Goal: Task Accomplishment & Management: Complete application form

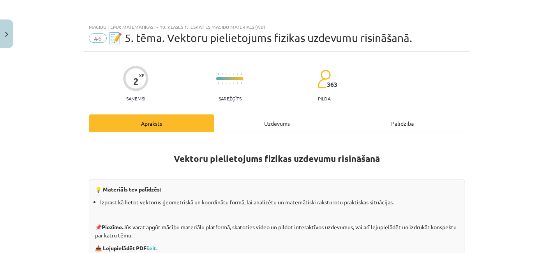
scroll to position [51, 0]
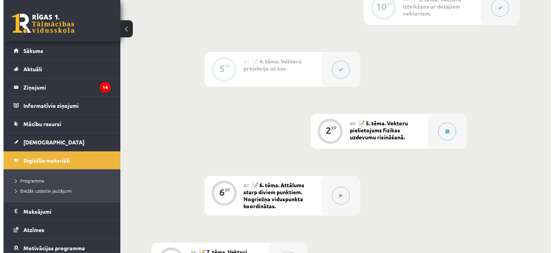
scroll to position [412, 0]
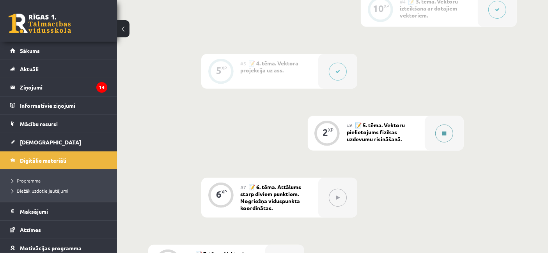
click at [445, 133] on icon at bounding box center [444, 133] width 4 height 5
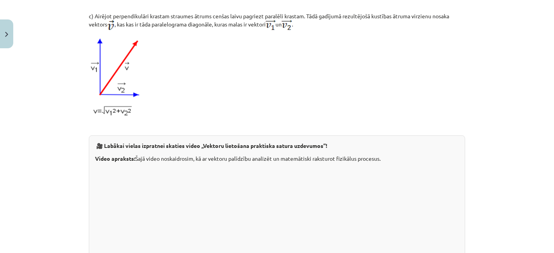
scroll to position [844, 0]
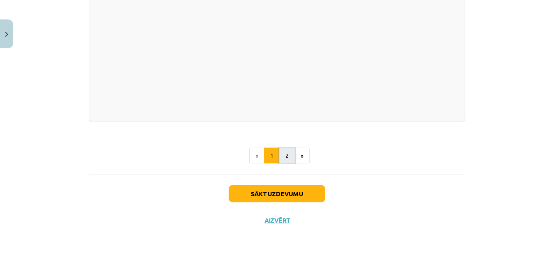
click at [284, 151] on button "2" at bounding box center [287, 156] width 16 height 16
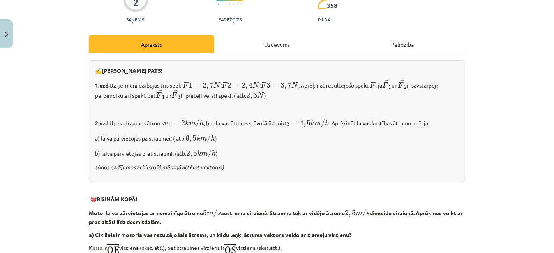
scroll to position [78, 0]
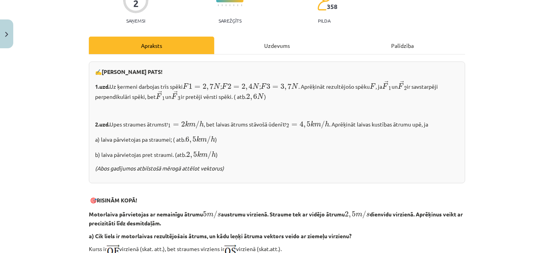
click at [315, 197] on p "🎯 RISINĀM KOPĀ!" at bounding box center [277, 200] width 376 height 8
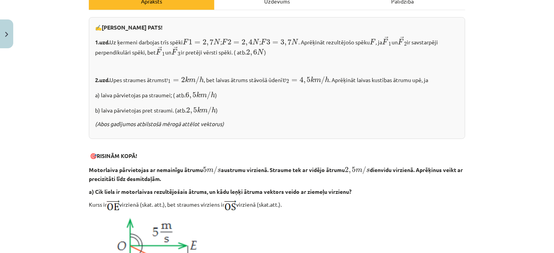
scroll to position [0, 0]
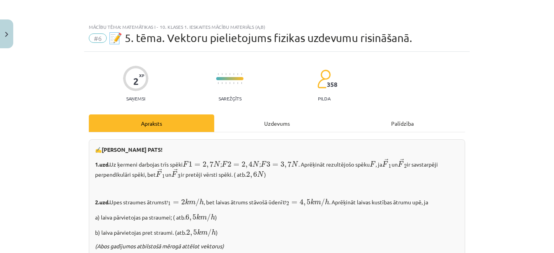
click at [297, 127] on div "Uzdevums" at bounding box center [276, 124] width 125 height 18
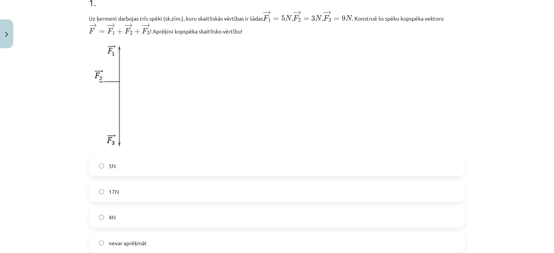
scroll to position [198, 0]
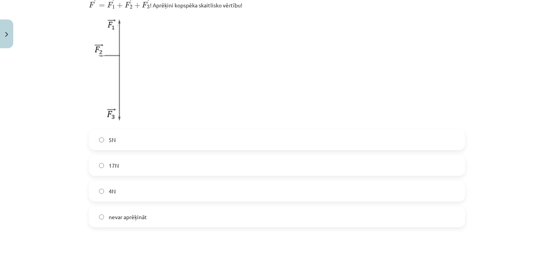
click at [242, 173] on label "17N" at bounding box center [277, 165] width 375 height 19
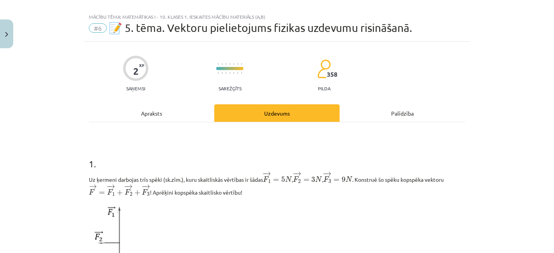
scroll to position [7, 0]
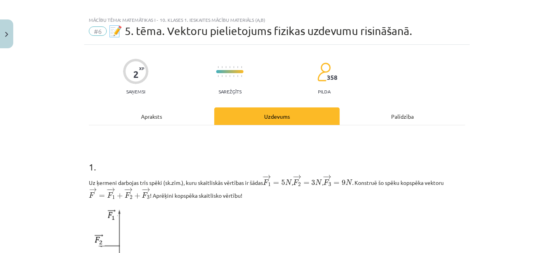
click at [160, 120] on div "Apraksts" at bounding box center [151, 117] width 125 height 18
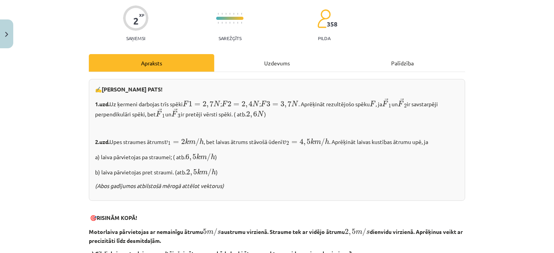
scroll to position [0, 0]
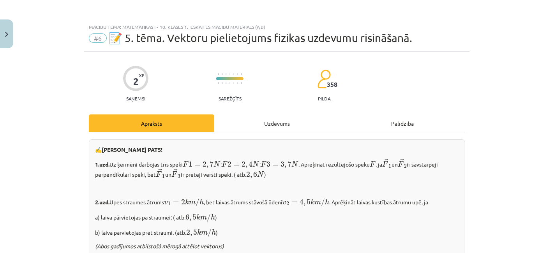
click at [261, 126] on div "Uzdevums" at bounding box center [276, 124] width 125 height 18
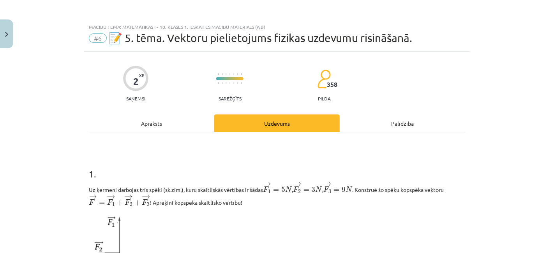
click at [170, 118] on div "Apraksts" at bounding box center [151, 124] width 125 height 18
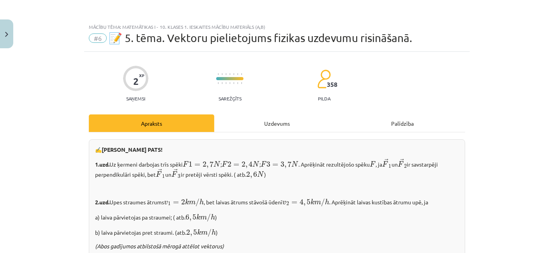
click at [248, 125] on div "Uzdevums" at bounding box center [276, 124] width 125 height 18
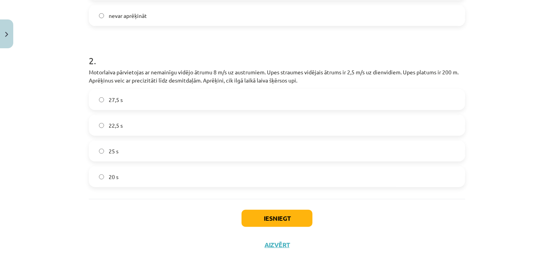
scroll to position [424, 0]
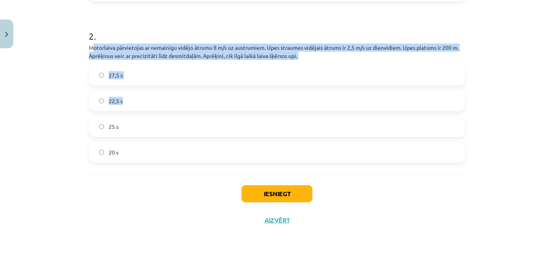
drag, startPoint x: 88, startPoint y: 51, endPoint x: 164, endPoint y: 106, distance: 93.1
click at [164, 106] on div "2 . Motorlaiva pārvietojas ar nemainīgu vidējo ātrumu 8 m/s uz austrumiem. Upes…" at bounding box center [277, 90] width 376 height 146
drag, startPoint x: 73, startPoint y: 43, endPoint x: 173, endPoint y: 165, distance: 157.3
click at [173, 165] on div "Mācību tēma: Matemātikas i - 10. klases 1. ieskaites mācību materiāls (a,b) #6 …" at bounding box center [277, 126] width 554 height 253
copy div "Motorlaiva pārvietojas ar nemainīgu vidējo ātrumu 8 m/s uz austrumiem. Upes str…"
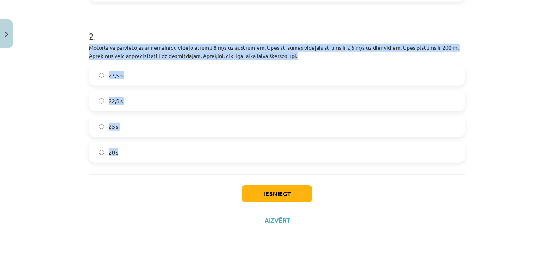
click at [191, 115] on div "27,5 s 22,5 s 25 s 20 s" at bounding box center [277, 114] width 376 height 98
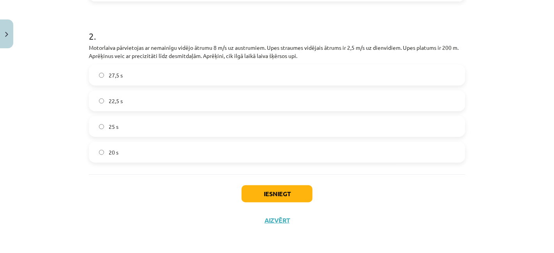
click at [182, 133] on label "25 s" at bounding box center [277, 126] width 375 height 19
click at [260, 196] on button "Iesniegt" at bounding box center [277, 194] width 71 height 17
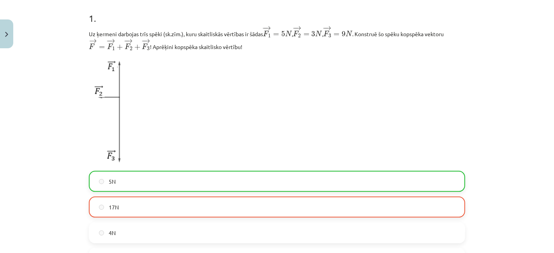
scroll to position [155, 0]
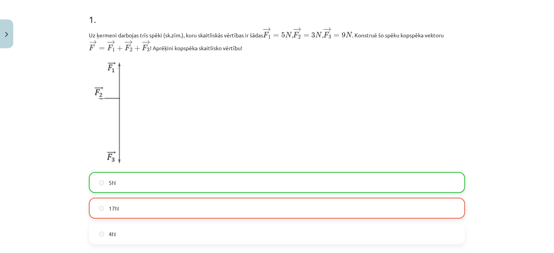
click at [233, 189] on label "5N" at bounding box center [277, 182] width 375 height 19
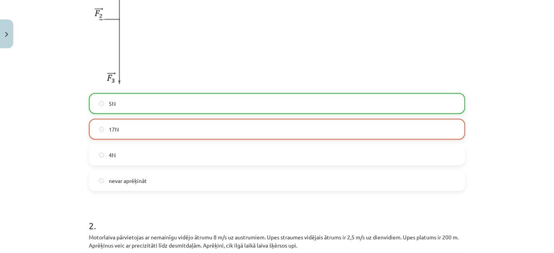
scroll to position [286, 0]
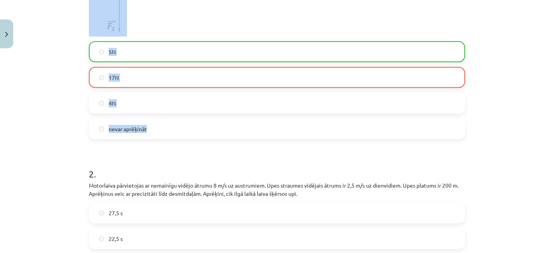
drag, startPoint x: 86, startPoint y: 35, endPoint x: 258, endPoint y: 124, distance: 193.5
click at [258, 124] on div "1 . Uz ķermeni darbojas trīs spēki (sk.zīm.), kuru skaitliskās vērtības ir šāda…" at bounding box center [277, 4] width 376 height 270
copy div "Uz ķermeni darbojas trīs spēki (sk.zīm.), kuru skaitliskās vērtības ir šādas − …"
click at [21, 114] on div "Mācību tēma: Matemātikas i - 10. klases 1. ieskaites mācību materiāls (a,b) #6 …" at bounding box center [277, 126] width 554 height 253
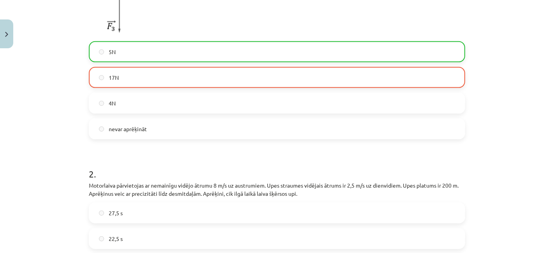
click at [203, 127] on label "nevar aprēķināt" at bounding box center [277, 128] width 375 height 19
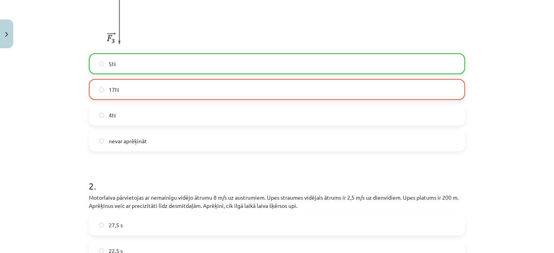
scroll to position [448, 0]
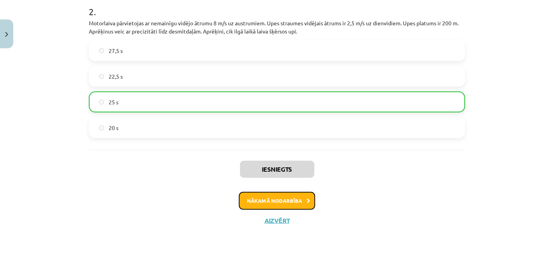
click at [276, 201] on button "Nākamā nodarbība" at bounding box center [277, 201] width 76 height 18
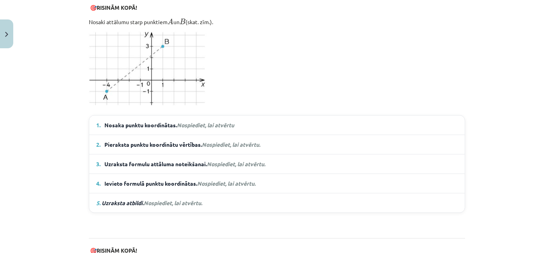
scroll to position [514, 0]
click at [223, 123] on em "Nospiediet, lai atvērtu" at bounding box center [205, 125] width 57 height 7
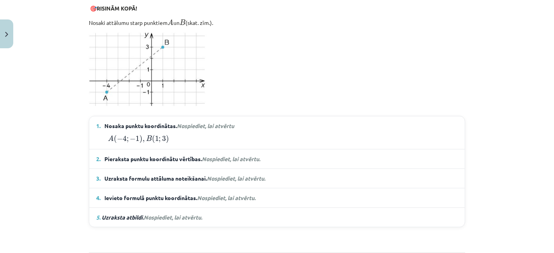
click at [217, 126] on em "Nospiediet, lai atvērtu" at bounding box center [205, 125] width 57 height 7
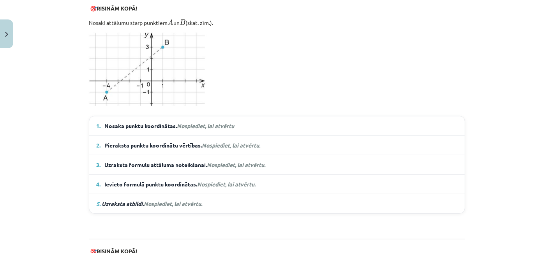
click at [223, 142] on span "Nospiediet, lai atvērtu." at bounding box center [231, 145] width 58 height 7
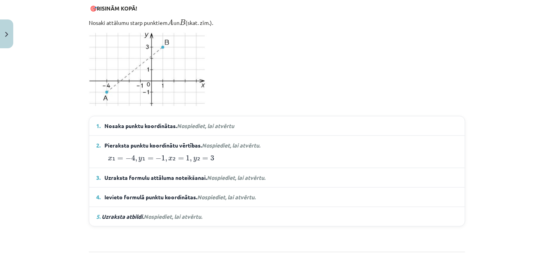
click at [223, 142] on span "Nospiediet, lai atvērtu." at bounding box center [231, 145] width 58 height 7
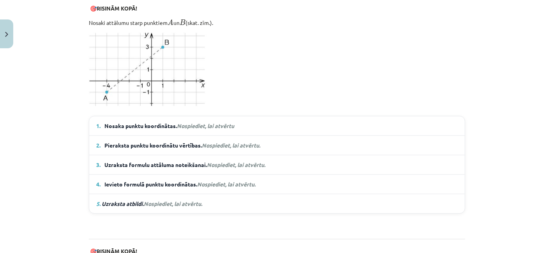
click at [224, 155] on details "3. Uzraksta formulu attāluma noteikšanai. Nospiediet, lai atvērtu. A B = √ ( x …" at bounding box center [277, 164] width 376 height 19
click at [223, 161] on span "Nospiediet, lai atvērtu." at bounding box center [236, 164] width 58 height 7
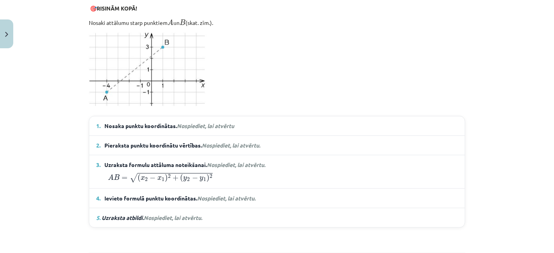
click at [223, 161] on span "Nospiediet, lai atvērtu." at bounding box center [236, 164] width 58 height 7
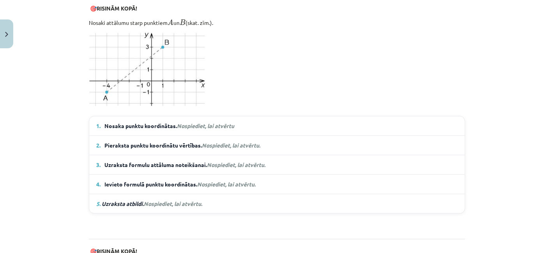
click at [215, 181] on span "Nospiediet, lai atvērtu." at bounding box center [226, 184] width 58 height 7
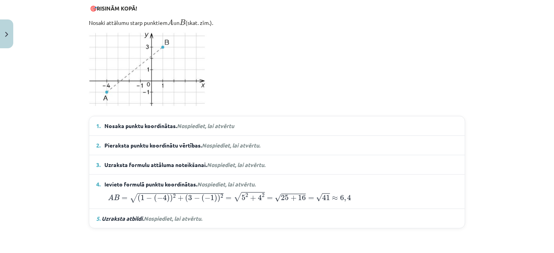
click at [219, 157] on details "3. Uzraksta formulu attāluma noteikšanai. Nospiediet, lai atvērtu. A B = √ ( x …" at bounding box center [277, 164] width 376 height 19
click at [219, 162] on span "Nospiediet, lai atvērtu." at bounding box center [236, 164] width 58 height 7
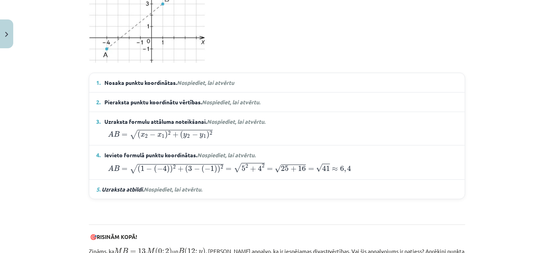
scroll to position [557, 0]
click at [170, 187] on span "Nospiediet, lai atvērtu." at bounding box center [173, 190] width 58 height 7
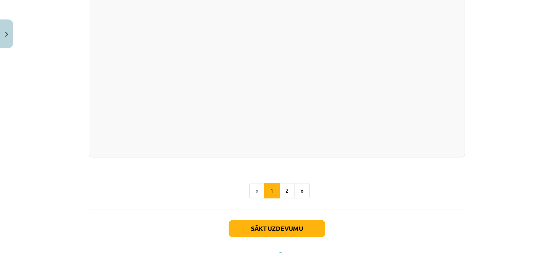
scroll to position [1407, 0]
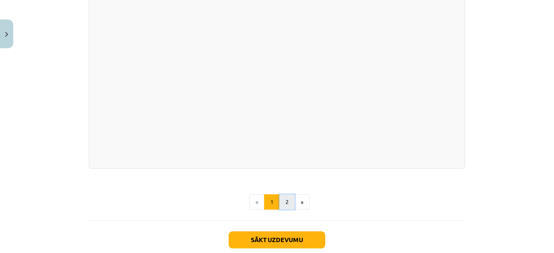
click at [282, 202] on button "2" at bounding box center [287, 202] width 16 height 16
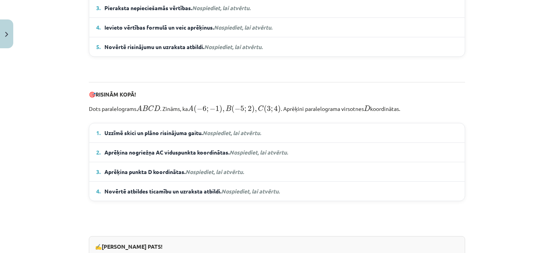
scroll to position [457, 0]
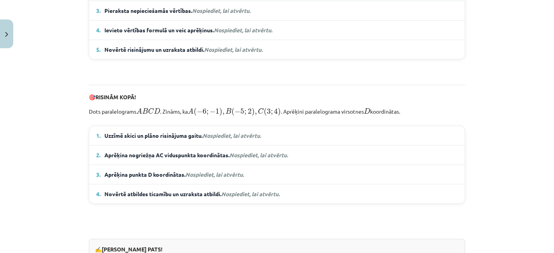
click at [239, 139] on em "Nospiediet, lai atvērtu." at bounding box center [232, 135] width 58 height 7
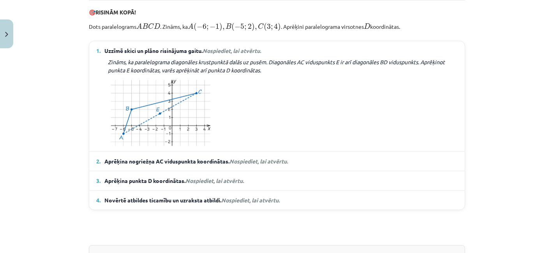
scroll to position [541, 0]
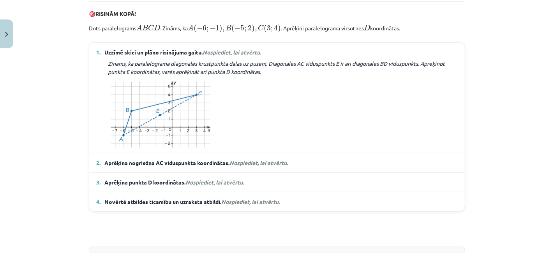
click at [264, 166] on span "Nospiediet, lai atvērtu." at bounding box center [259, 162] width 58 height 7
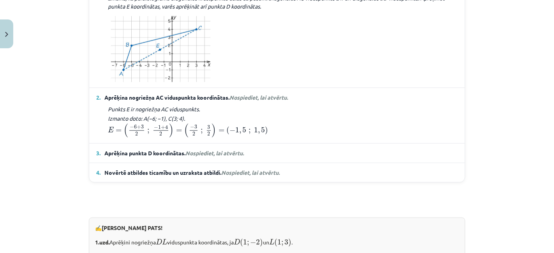
scroll to position [606, 0]
click at [226, 157] on span "Nospiediet, lai atvērtu." at bounding box center [215, 153] width 58 height 7
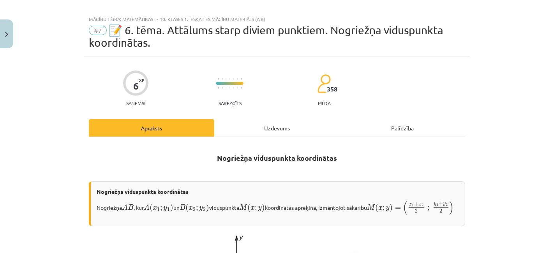
scroll to position [0, 0]
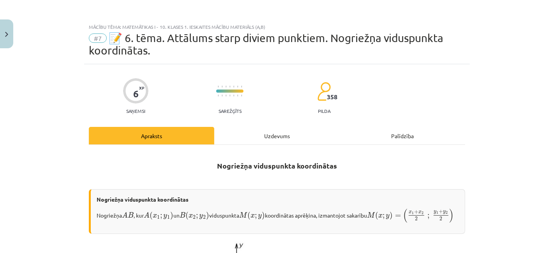
click at [275, 135] on div "Uzdevums" at bounding box center [276, 136] width 125 height 18
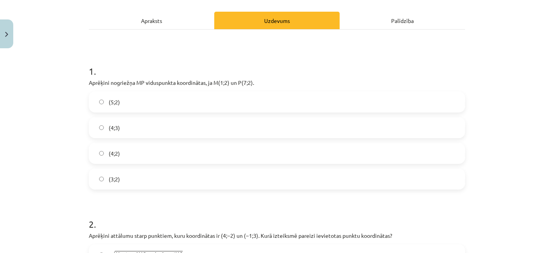
scroll to position [115, 0]
click at [171, 16] on div "Apraksts" at bounding box center [151, 21] width 125 height 18
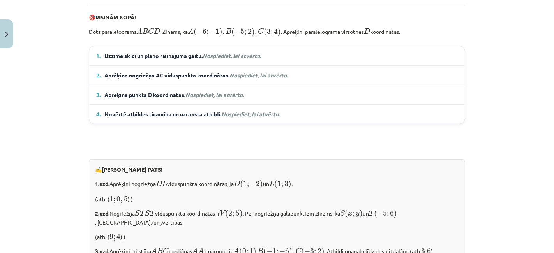
scroll to position [679, 0]
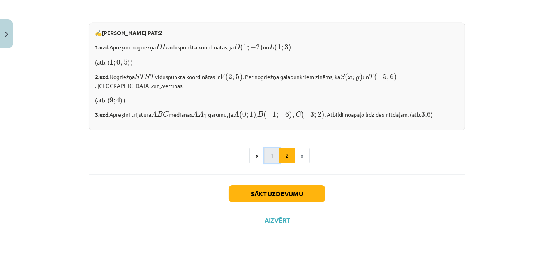
click at [270, 155] on button "1" at bounding box center [272, 156] width 16 height 16
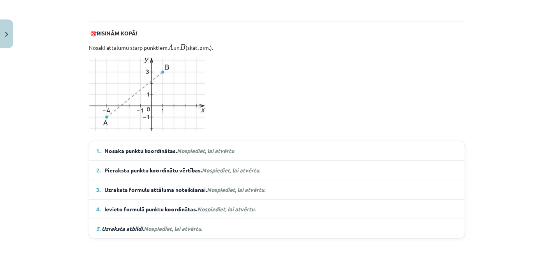
scroll to position [546, 0]
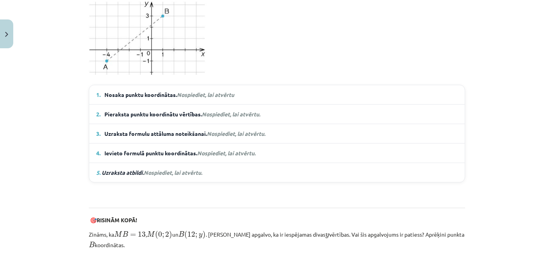
click at [212, 153] on span "Nospiediet, lai atvērtu." at bounding box center [226, 153] width 58 height 7
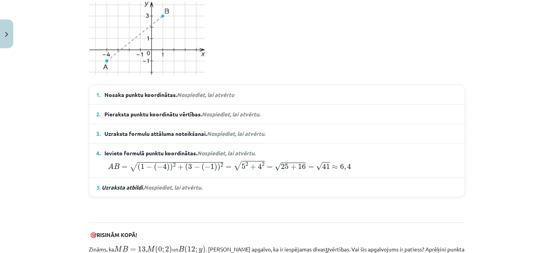
click at [233, 132] on span "Nospiediet, lai atvērtu." at bounding box center [236, 133] width 58 height 7
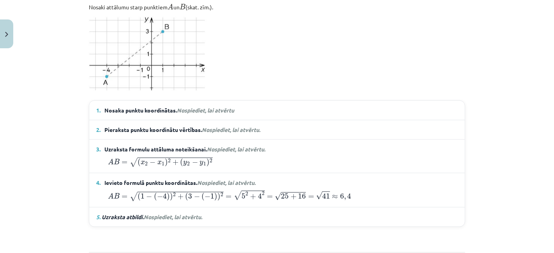
scroll to position [530, 0]
click at [221, 126] on span "Nospiediet, lai atvērtu." at bounding box center [231, 129] width 58 height 7
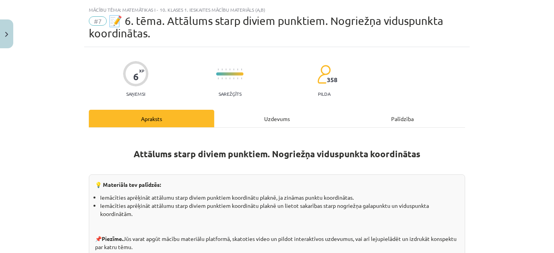
scroll to position [9, 0]
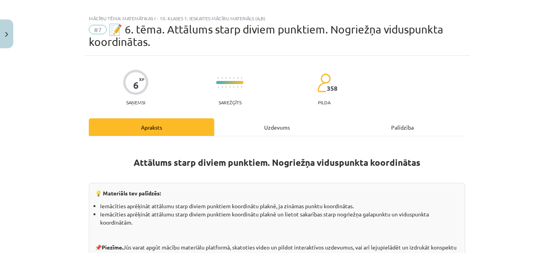
click at [236, 128] on div "Uzdevums" at bounding box center [276, 127] width 125 height 18
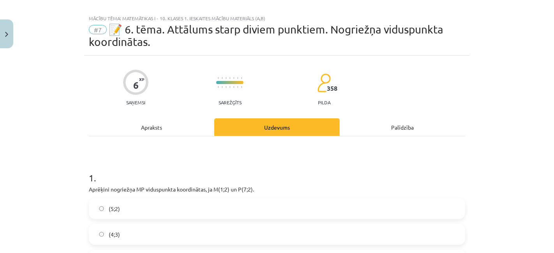
scroll to position [19, 0]
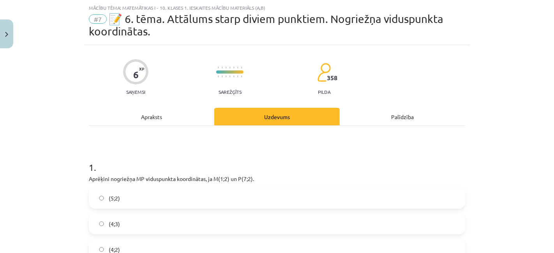
click at [176, 117] on div "Apraksts" at bounding box center [151, 117] width 125 height 18
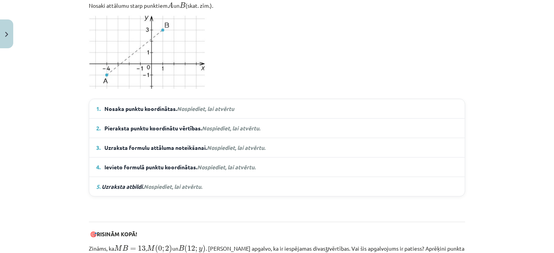
scroll to position [569, 0]
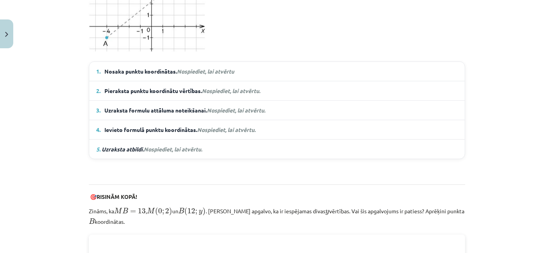
click at [219, 132] on span "Ievieto formulā punktu koordinātas. Nospiediet, lai atvērtu." at bounding box center [179, 130] width 151 height 8
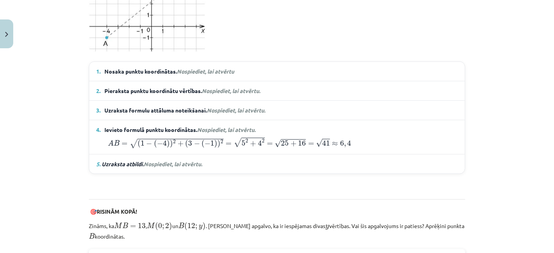
click at [228, 113] on span "Uzraksta formulu attāluma noteikšanai. Nospiediet, lai atvērtu." at bounding box center [184, 110] width 161 height 8
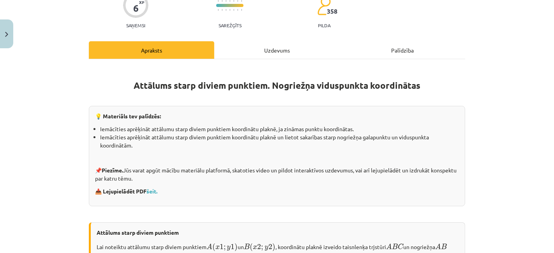
click at [278, 55] on div "Uzdevums" at bounding box center [276, 50] width 125 height 18
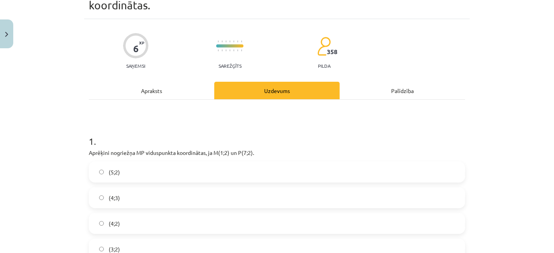
scroll to position [44, 0]
click at [177, 96] on div "Apraksts" at bounding box center [151, 92] width 125 height 18
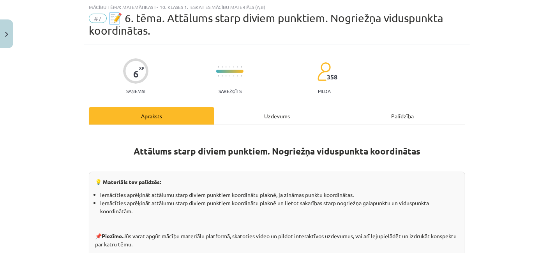
scroll to position [19, 0]
click at [256, 123] on div "Uzdevums" at bounding box center [276, 117] width 125 height 18
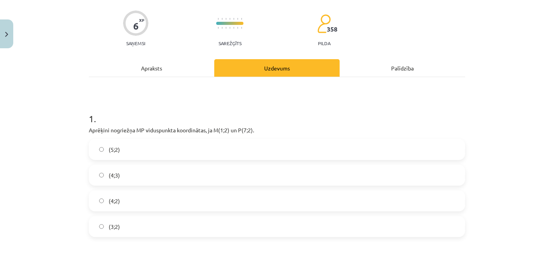
scroll to position [64, 0]
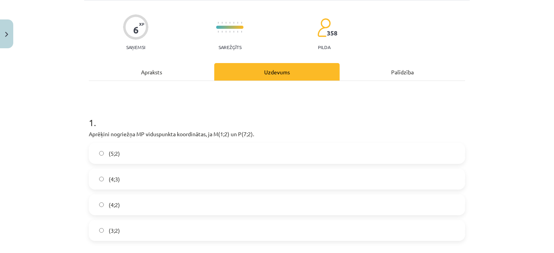
click at [160, 73] on div "Apraksts" at bounding box center [151, 72] width 125 height 18
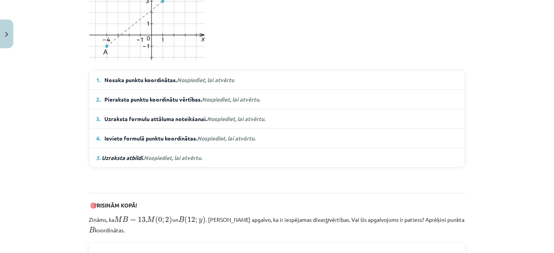
scroll to position [561, 0]
click at [207, 137] on span "Nospiediet, lai atvērtu." at bounding box center [226, 137] width 58 height 7
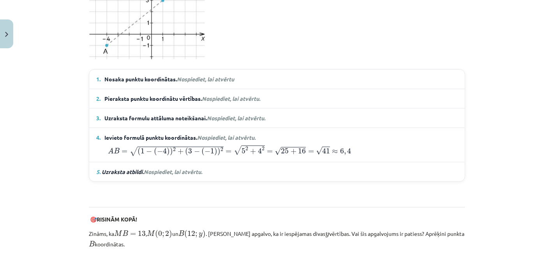
click at [213, 117] on span "Nospiediet, lai atvērtu." at bounding box center [236, 118] width 58 height 7
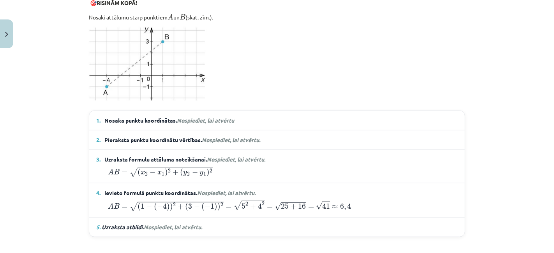
scroll to position [519, 0]
click at [206, 137] on span "Nospiediet, lai atvērtu." at bounding box center [231, 140] width 58 height 7
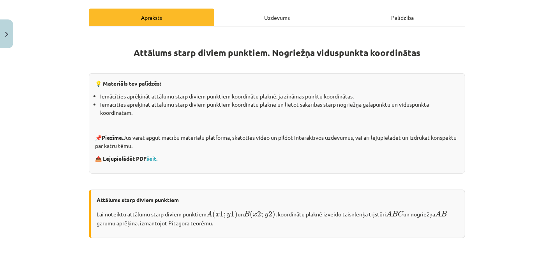
scroll to position [106, 0]
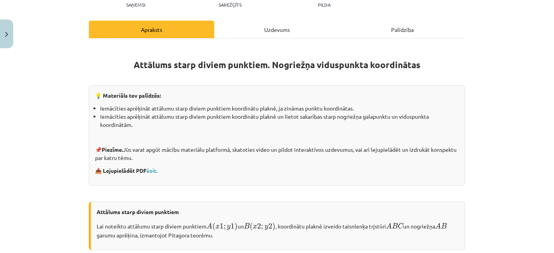
click at [250, 28] on div "Uzdevums" at bounding box center [276, 30] width 125 height 18
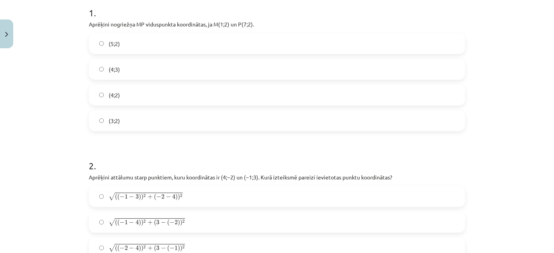
scroll to position [137, 0]
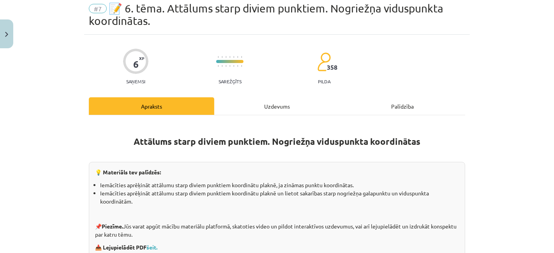
scroll to position [25, 0]
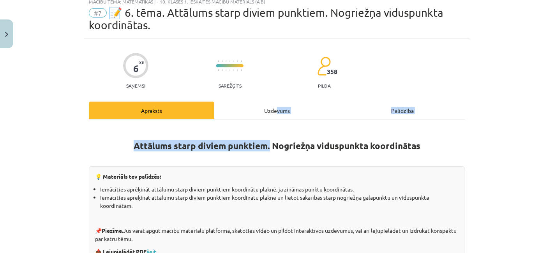
drag, startPoint x: 267, startPoint y: 123, endPoint x: 274, endPoint y: 104, distance: 20.3
click at [274, 104] on div "Uzdevums" at bounding box center [276, 111] width 125 height 18
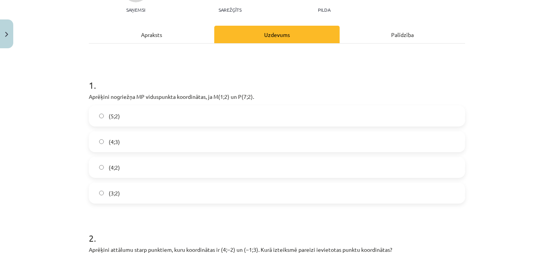
scroll to position [101, 0]
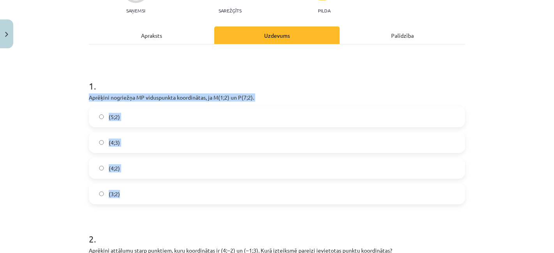
drag, startPoint x: 85, startPoint y: 95, endPoint x: 246, endPoint y: 198, distance: 191.4
copy div "Aprēķini nogriežņa ﻿MP﻿ viduspunkta koordinātas, ja ﻿M(1;2) un ﻿P(7;2). (5;2) (…"
click at [144, 174] on label "(4;2)" at bounding box center [277, 168] width 375 height 19
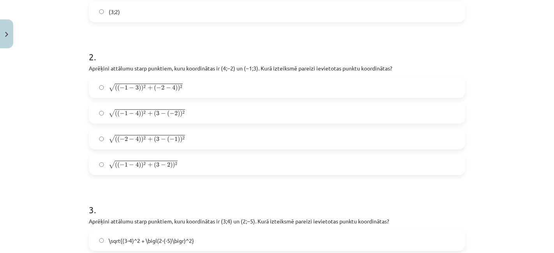
scroll to position [293, 0]
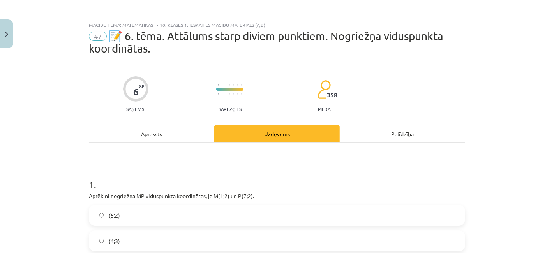
click at [161, 140] on div "Apraksts" at bounding box center [151, 134] width 125 height 18
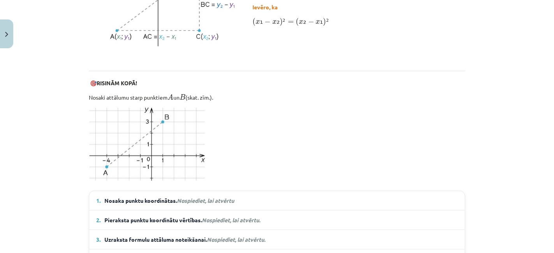
scroll to position [564, 0]
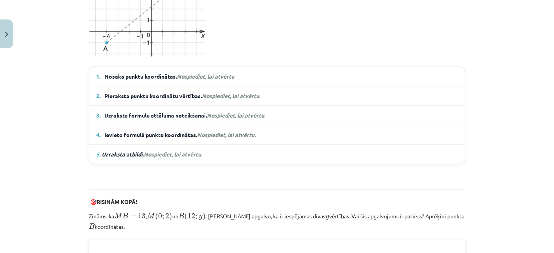
click at [211, 115] on span "Nospiediet, lai atvērtu." at bounding box center [236, 115] width 58 height 7
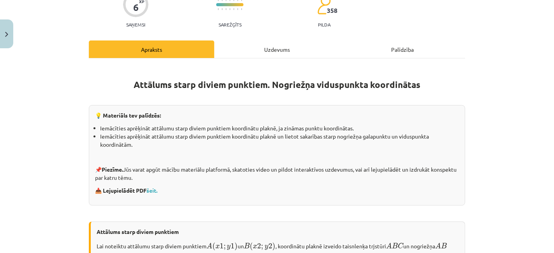
click at [263, 48] on div "Uzdevums" at bounding box center [276, 50] width 125 height 18
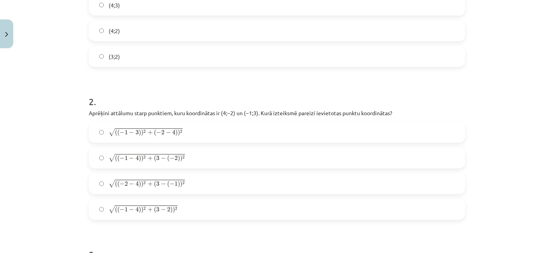
scroll to position [249, 0]
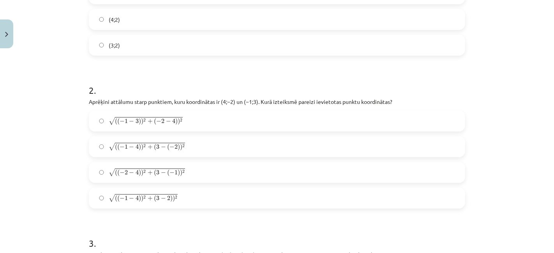
click at [153, 178] on label "√ ( ( − 2 − 4 ) ) 2 + ( 3 − ( − 1 ) ) 2 ( ( − 2 − 4 ) ) 2 + ( 3 − ( − 1 ) ) 2" at bounding box center [277, 172] width 375 height 19
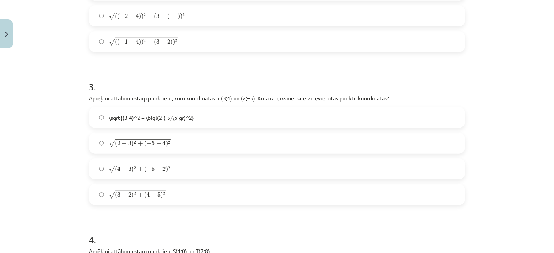
scroll to position [437, 0]
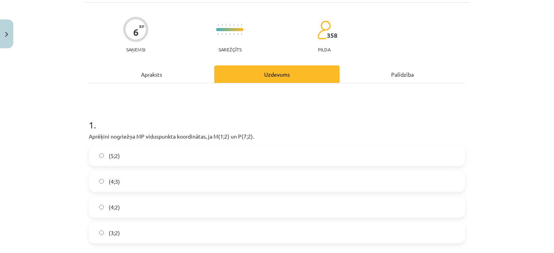
click at [155, 75] on div "Apraksts" at bounding box center [151, 74] width 125 height 18
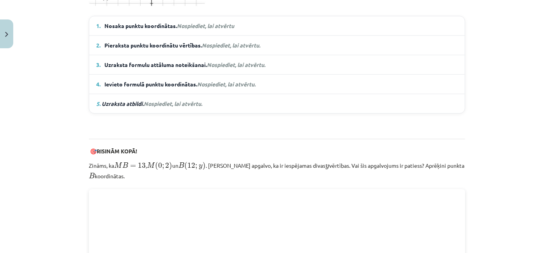
scroll to position [615, 0]
click at [209, 80] on span "Nospiediet, lai atvērtu." at bounding box center [226, 83] width 58 height 7
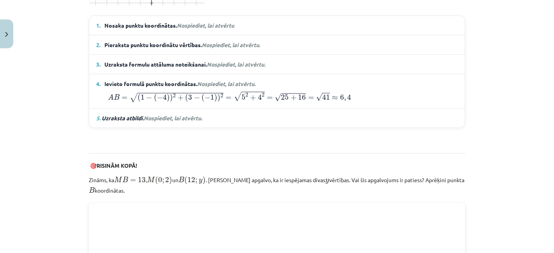
click at [219, 63] on span "Nospiediet, lai atvērtu." at bounding box center [236, 64] width 58 height 7
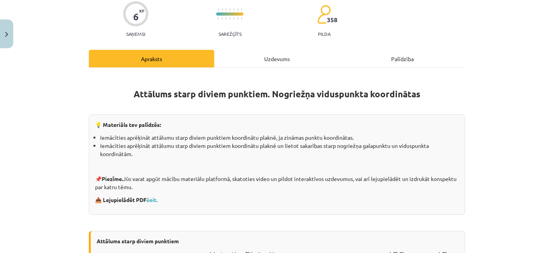
scroll to position [77, 0]
click at [279, 60] on div "Uzdevums" at bounding box center [276, 59] width 125 height 18
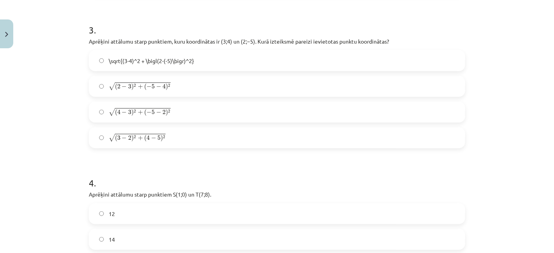
scroll to position [456, 0]
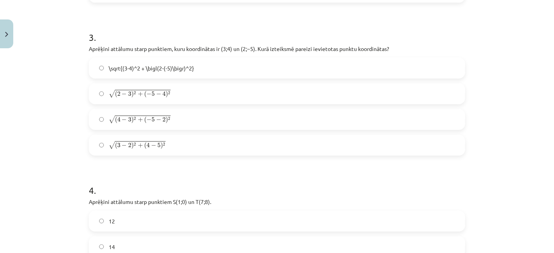
click at [161, 99] on label "√ ( 2 − 3 ) 2 + ( − 5 − 4 ) 2 ( 2 − 3 ) 2 + ( − 5 − 4 ) 2" at bounding box center [277, 93] width 375 height 19
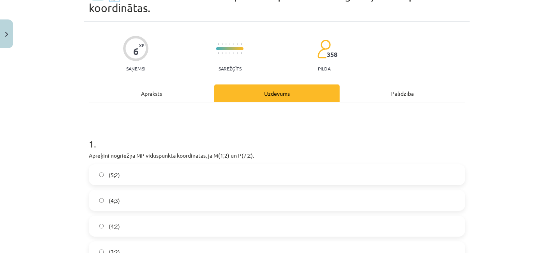
scroll to position [40, 0]
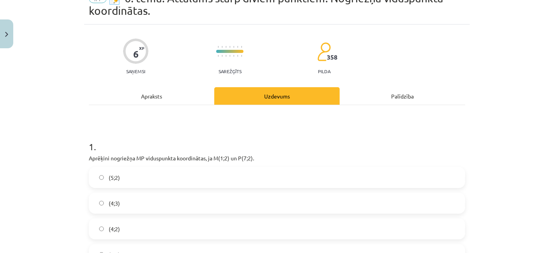
click at [159, 95] on div "Apraksts" at bounding box center [151, 96] width 125 height 18
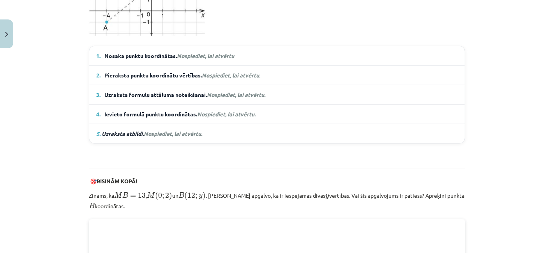
scroll to position [609, 0]
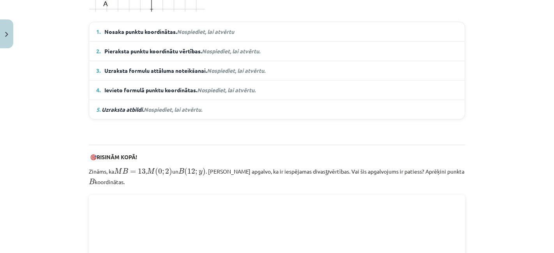
click at [207, 91] on span "Nospiediet, lai atvērtu." at bounding box center [226, 90] width 58 height 7
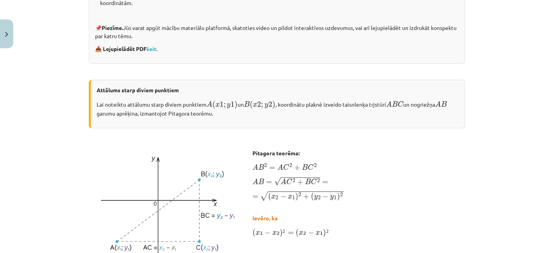
scroll to position [106, 0]
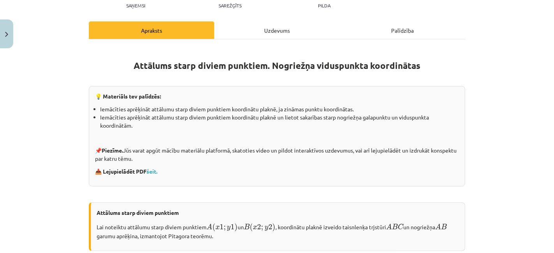
click at [262, 32] on div "Uzdevums" at bounding box center [276, 30] width 125 height 18
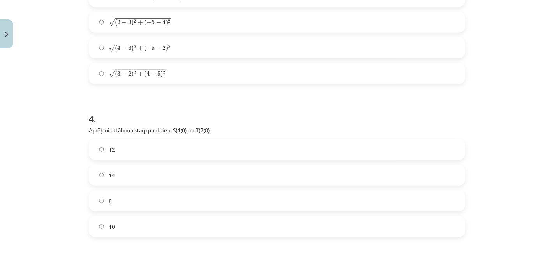
scroll to position [537, 0]
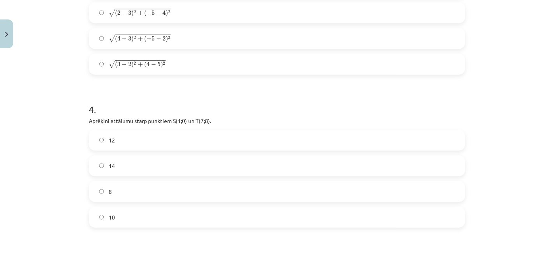
click at [178, 221] on label "10" at bounding box center [277, 217] width 375 height 19
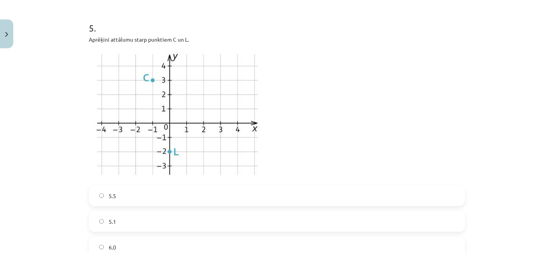
scroll to position [786, 0]
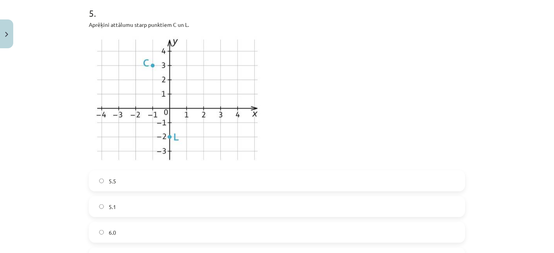
click at [141, 216] on div "5.1" at bounding box center [277, 206] width 376 height 21
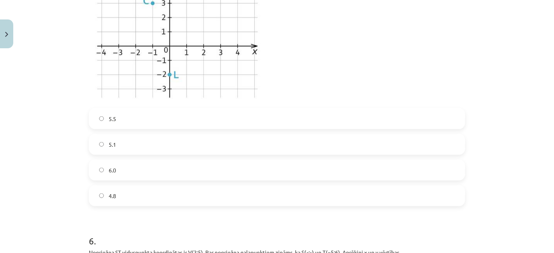
scroll to position [848, 0]
click at [165, 145] on label "5.1" at bounding box center [277, 144] width 375 height 19
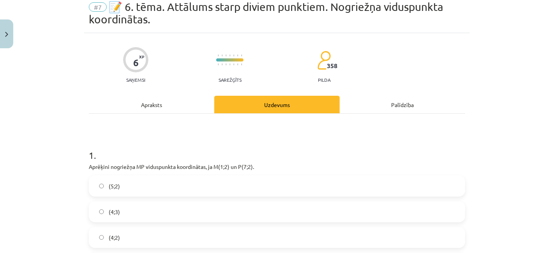
scroll to position [31, 0]
click at [162, 107] on div "Apraksts" at bounding box center [151, 105] width 125 height 18
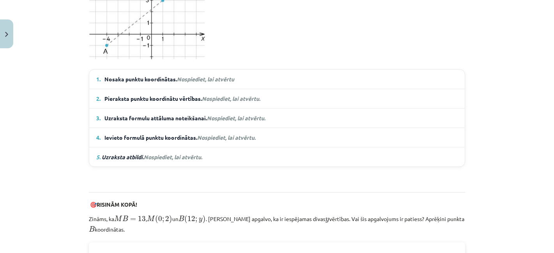
scroll to position [553, 0]
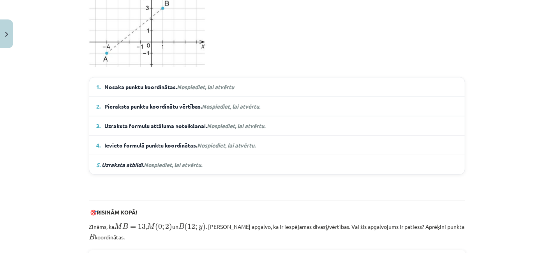
click at [209, 93] on details "1. Nosaka punktu koordinātas. Nospiediet, lai atvērtu A ( − 4 ; − 1 ) , B ( 1 ;…" at bounding box center [277, 87] width 376 height 19
click at [208, 107] on span "Nospiediet, lai atvērtu." at bounding box center [231, 106] width 58 height 7
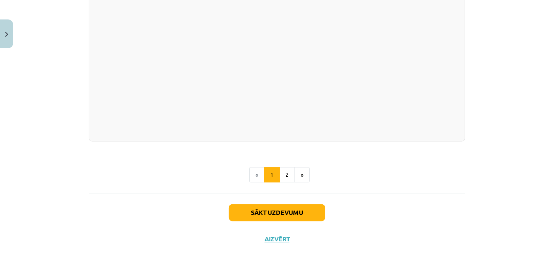
scroll to position [1419, 0]
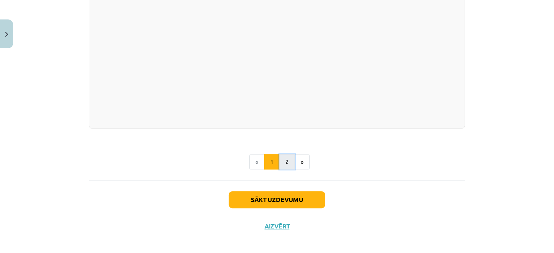
click at [279, 154] on button "2" at bounding box center [287, 162] width 16 height 16
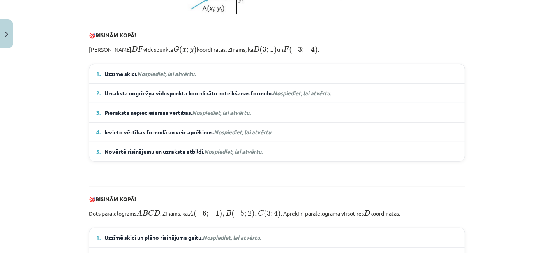
scroll to position [364, 0]
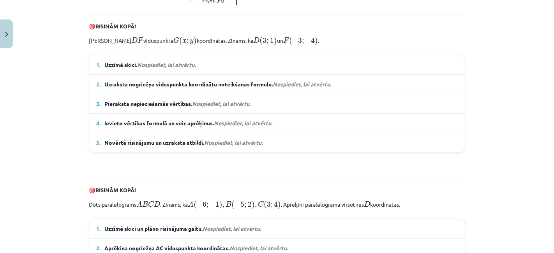
click at [180, 68] on em "Nospiediet, lai atvērtu." at bounding box center [166, 64] width 58 height 7
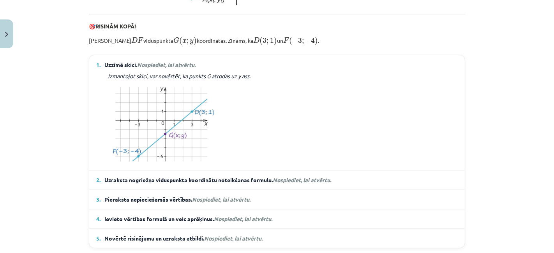
click at [290, 184] on em "Nospiediet, lai atvērtu." at bounding box center [302, 180] width 58 height 7
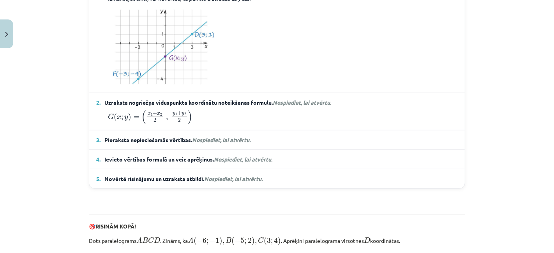
scroll to position [442, 0]
click at [205, 144] on span "Pieraksta nepieciešamās vērtības. Nospiediet, lai atvērtu." at bounding box center [177, 140] width 146 height 8
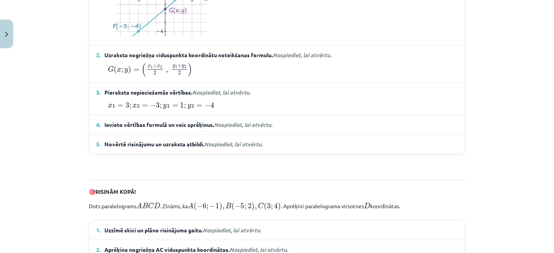
scroll to position [491, 0]
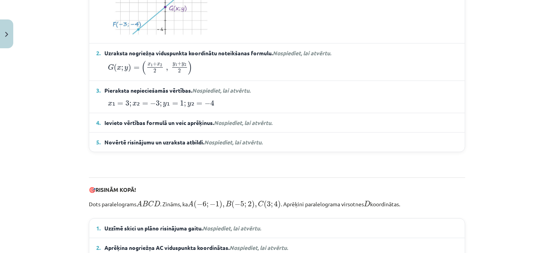
click at [246, 126] on span "Nospiediet, lai atvērtu." at bounding box center [243, 122] width 58 height 7
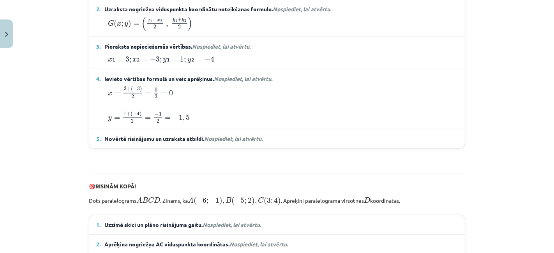
scroll to position [537, 0]
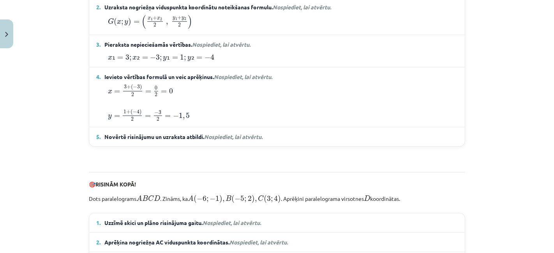
click at [235, 140] on span "Nospiediet, lai atvērtu." at bounding box center [233, 136] width 58 height 7
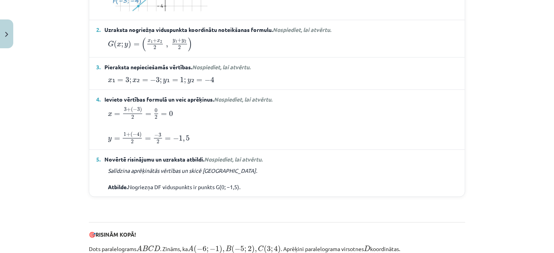
scroll to position [514, 0]
click at [235, 144] on div "y = 1 + ( − 4 ) 2 = − 3 2 = − 1 , 5 y = 1 + ( − 4 ) 2 = − 3 2 = − 1 , 5" at bounding box center [277, 137] width 362 height 13
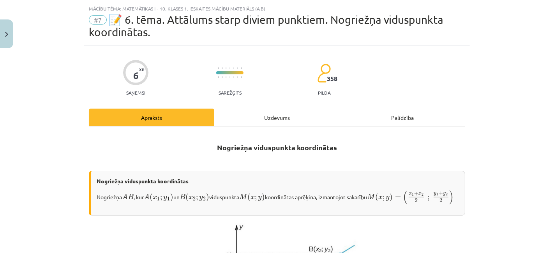
scroll to position [13, 0]
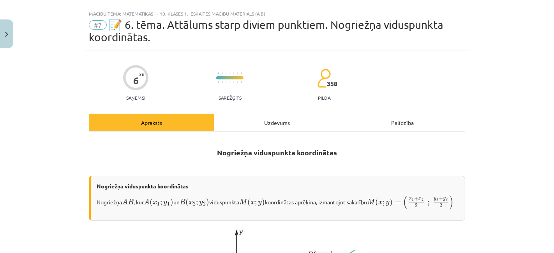
click at [268, 121] on div "Uzdevums" at bounding box center [276, 123] width 125 height 18
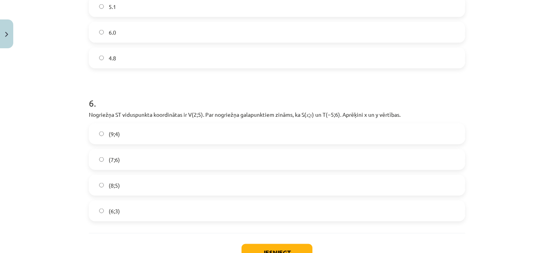
scroll to position [993, 0]
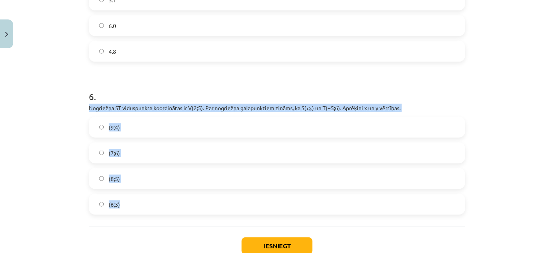
drag, startPoint x: 82, startPoint y: 107, endPoint x: 194, endPoint y: 214, distance: 154.6
copy div "Nogriežņa ﻿ST viduspunkta koordinātas ir ﻿V(2;5)﻿. Par nogriežņa galapunktiem z…"
click at [160, 120] on label "(9;4)" at bounding box center [277, 127] width 375 height 19
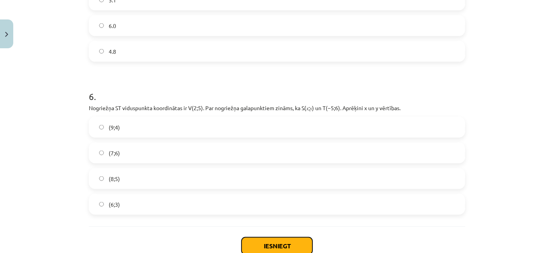
click at [263, 244] on button "Iesniegt" at bounding box center [277, 246] width 71 height 17
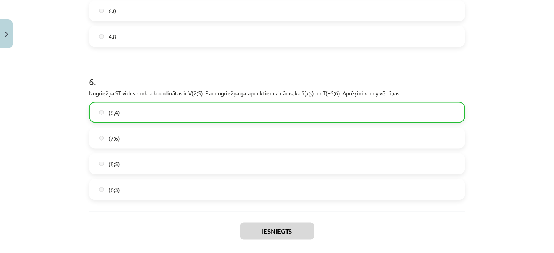
scroll to position [1069, 0]
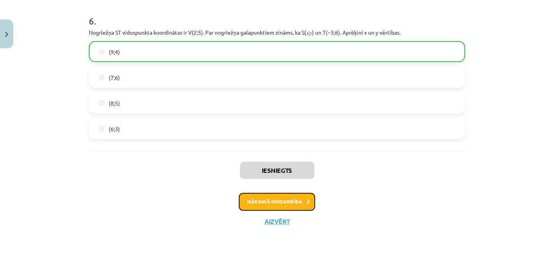
click at [289, 204] on button "Nākamā nodarbība" at bounding box center [277, 202] width 76 height 18
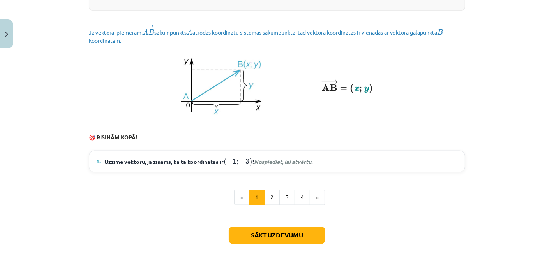
scroll to position [1113, 0]
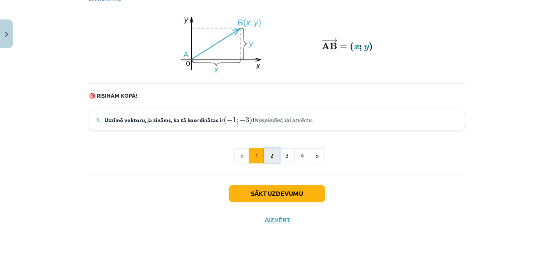
click at [265, 160] on button "2" at bounding box center [272, 156] width 16 height 16
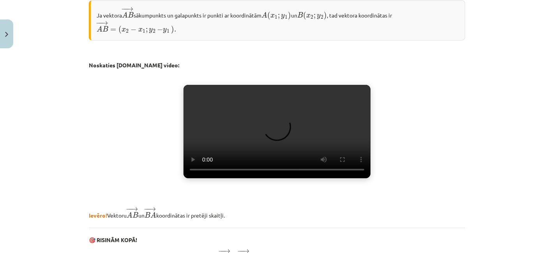
scroll to position [147, 0]
click at [261, 159] on video "Jūsu pārlūkprogramma neatbalsta video atskaņošanu." at bounding box center [277, 132] width 187 height 94
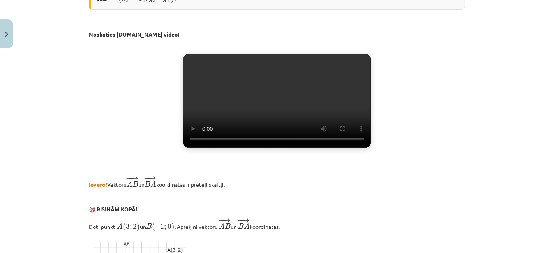
scroll to position [177, 0]
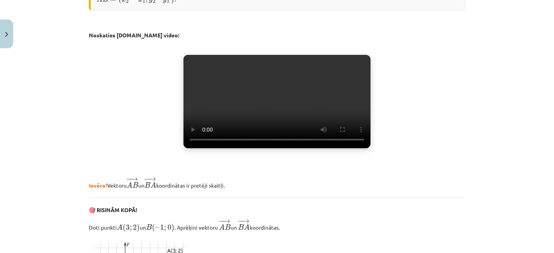
click at [254, 135] on video "Jūsu pārlūkprogramma neatbalsta video atskaņošanu." at bounding box center [277, 102] width 187 height 94
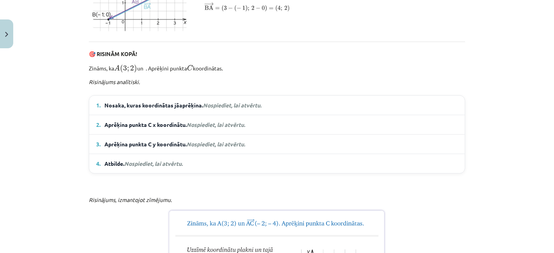
scroll to position [448, 0]
click at [231, 127] on em "Nospiediet, lai atvērtu." at bounding box center [216, 123] width 58 height 7
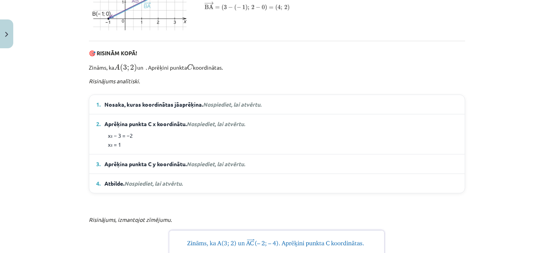
click at [205, 168] on span "Nospiediet, lai atvērtu." at bounding box center [216, 164] width 58 height 7
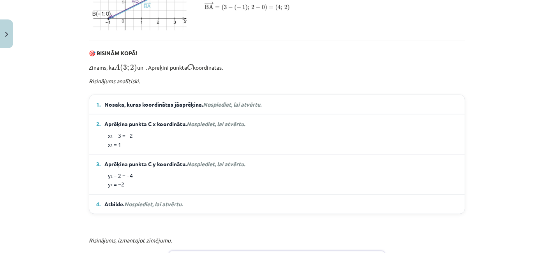
click at [224, 108] on em "Nospiediet, lai atvērtu." at bounding box center [232, 104] width 58 height 7
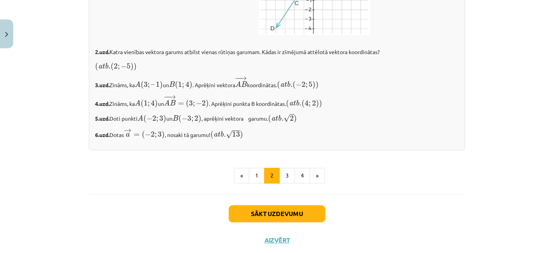
scroll to position [1450, 0]
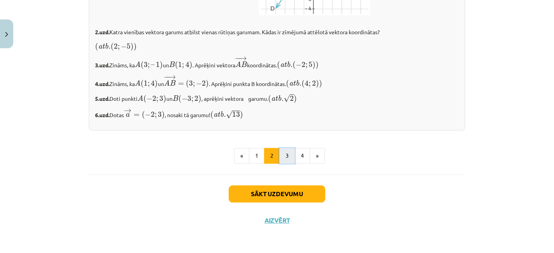
click at [280, 156] on button "3" at bounding box center [287, 156] width 16 height 16
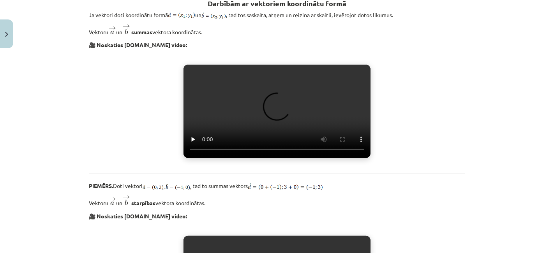
scroll to position [147, 0]
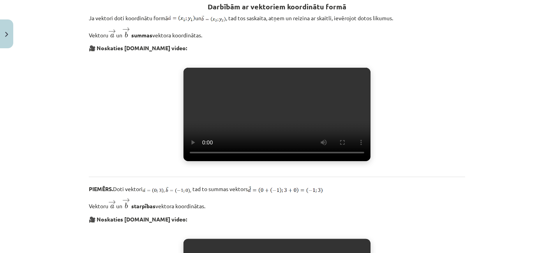
click at [280, 156] on video "Jūsu pārlūkprogramma neatbalsta video atskaņošanu." at bounding box center [277, 115] width 187 height 94
click at [311, 122] on video "Jūsu pārlūkprogramma neatbalsta video atskaņošanu." at bounding box center [277, 115] width 187 height 94
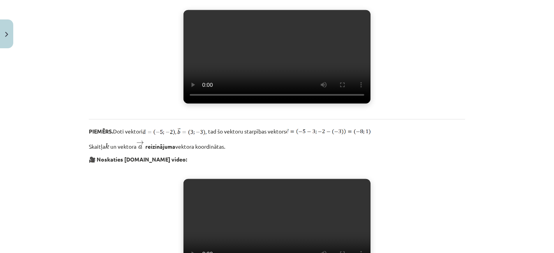
scroll to position [371, 0]
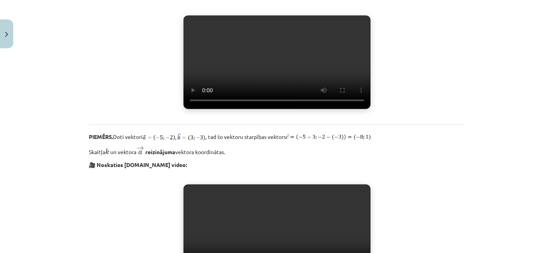
click at [314, 109] on video "Jūsu pārlūkprogramma neatbalsta video atskaņošanu." at bounding box center [277, 63] width 187 height 94
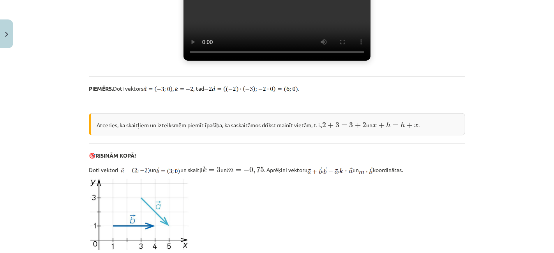
scroll to position [588, 0]
click at [282, 61] on video "Jūsu pārlūkprogramma neatbalsta video atskaņošanu." at bounding box center [277, 15] width 187 height 94
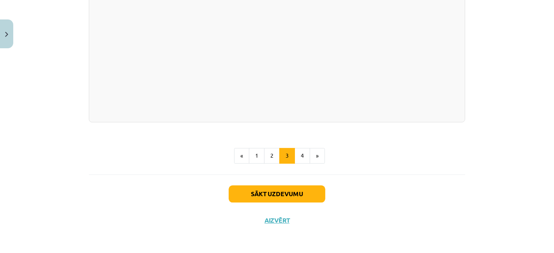
scroll to position [1592, 0]
click at [298, 164] on button "4" at bounding box center [303, 156] width 16 height 16
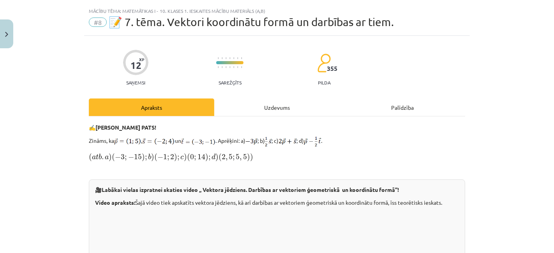
scroll to position [0, 0]
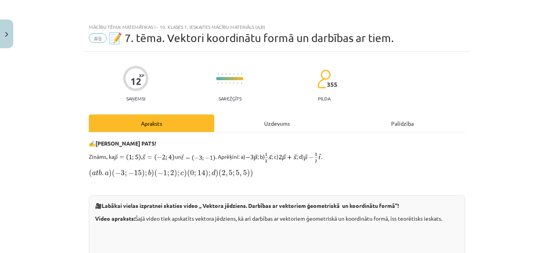
click at [262, 129] on div "Uzdevums" at bounding box center [276, 124] width 125 height 18
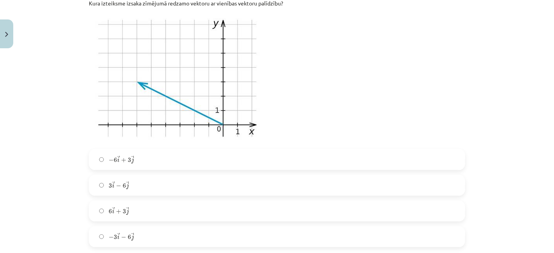
scroll to position [186, 0]
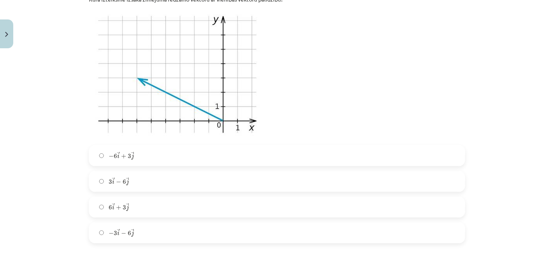
click at [110, 189] on label "3 → i − 6 → j 3 i → − 6 j →" at bounding box center [277, 181] width 375 height 19
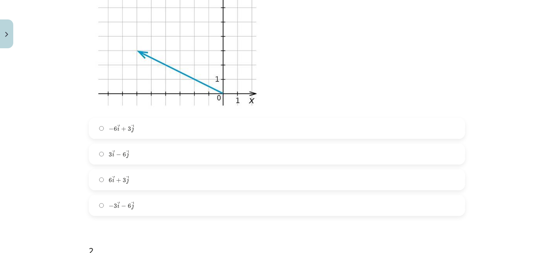
click at [135, 185] on label "6 → i + 3 → j 6 i → + 3 j →" at bounding box center [277, 179] width 375 height 19
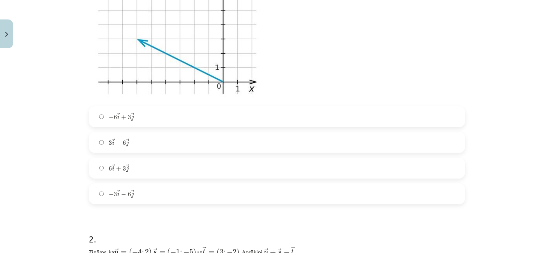
scroll to position [219, 0]
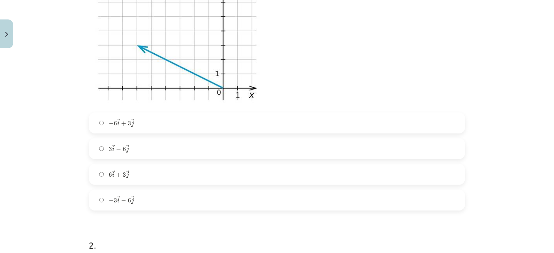
click at [114, 200] on span "3" at bounding box center [115, 200] width 3 height 5
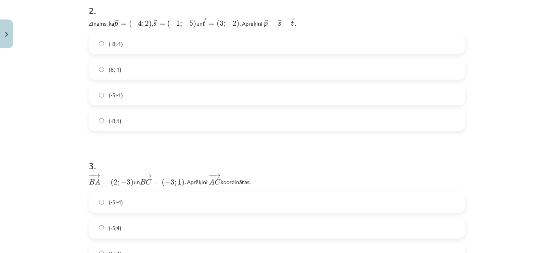
scroll to position [453, 0]
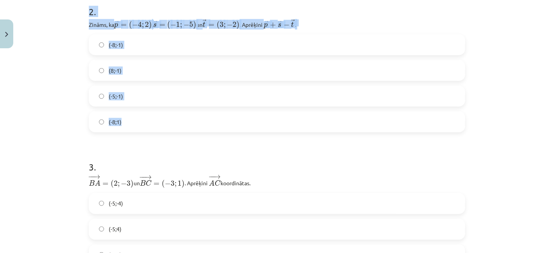
drag, startPoint x: 80, startPoint y: 9, endPoint x: 161, endPoint y: 123, distance: 139.7
click at [161, 123] on div "Mācību tēma: Matemātikas i - 10. klases 1. ieskaites mācību materiāls (a,b) #8 …" at bounding box center [277, 126] width 554 height 253
copy div "2 . Zināms, ka → p = ( − 4 ; 2 ) p → = ( − 4 ; 2 ) , ﻿ → s = ( − 1 ; − 5 ) s → …"
click at [150, 122] on label "(-8;1)" at bounding box center [277, 121] width 375 height 19
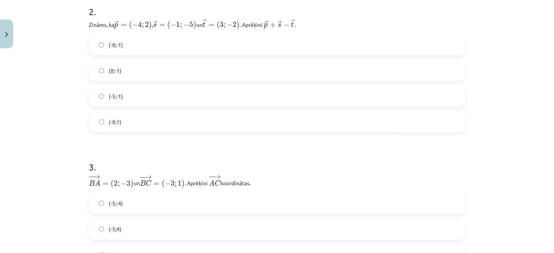
click at [133, 41] on label "(-8;-1)" at bounding box center [277, 44] width 375 height 19
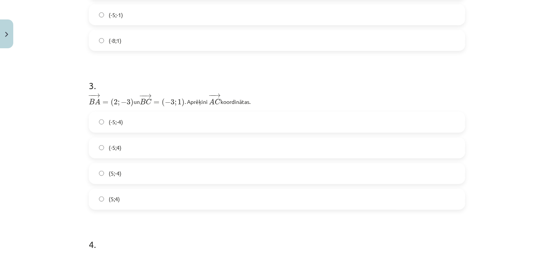
scroll to position [559, 0]
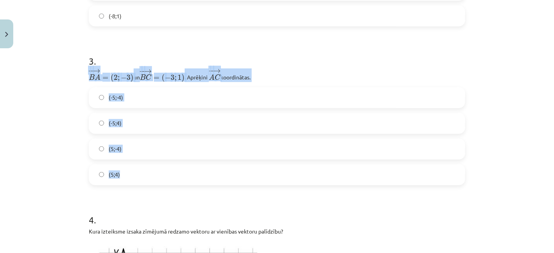
drag, startPoint x: 85, startPoint y: 78, endPoint x: 150, endPoint y: 182, distance: 122.7
copy div "− − → B A = ( 2 ; − 3 ) B A → = ( 2 ; − 3 ) un ﻿ − − → B C = ( − 3 ; 1 ) B C → …"
click at [129, 127] on label "(-5;4)" at bounding box center [277, 123] width 375 height 19
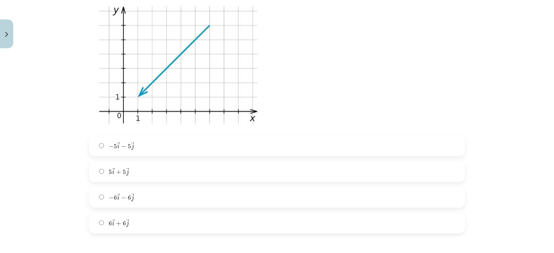
scroll to position [800, 0]
click at [125, 211] on div "− 5 → i − 5 → j − 5 i → − 5 j → 5 → i + 5 → j 5 i → + 5 j → − 6 → i − 6 → j − 6…" at bounding box center [277, 185] width 376 height 98
click at [125, 216] on label "6 → i + 6 → j 6 i → + 6 j →" at bounding box center [277, 223] width 375 height 19
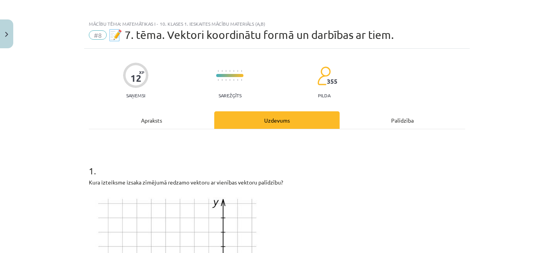
scroll to position [0, 0]
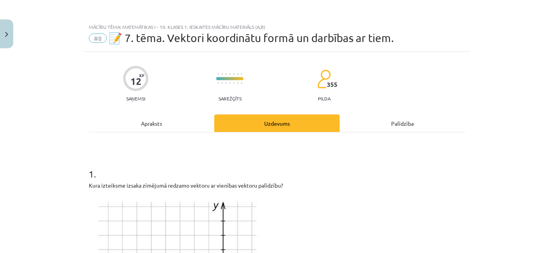
click at [159, 126] on div "Apraksts" at bounding box center [151, 124] width 125 height 18
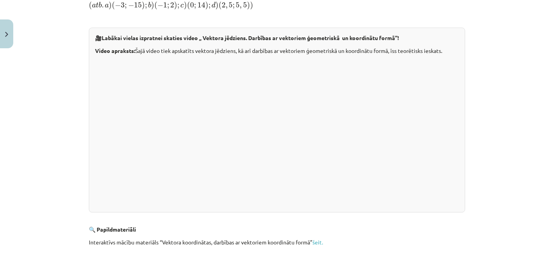
scroll to position [283, 0]
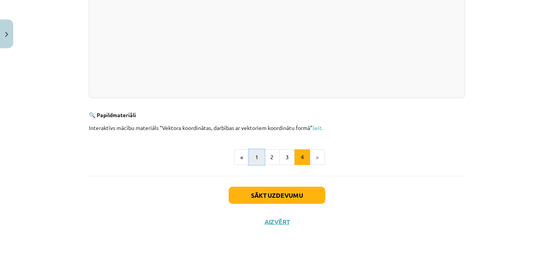
click at [251, 155] on button "1" at bounding box center [257, 158] width 16 height 16
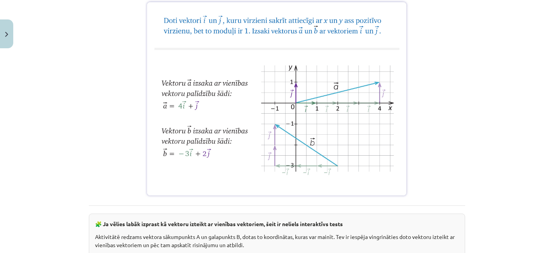
scroll to position [608, 0]
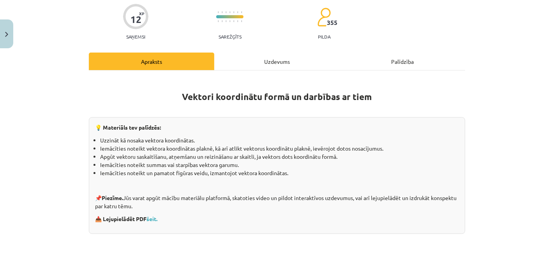
click at [275, 62] on div "Uzdevums" at bounding box center [276, 62] width 125 height 18
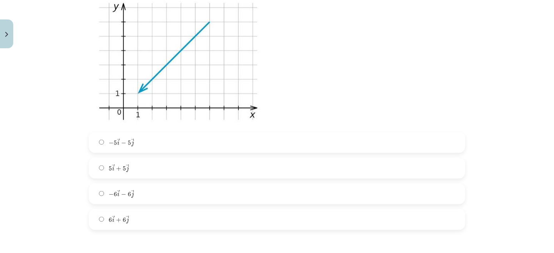
scroll to position [804, 0]
click at [140, 167] on label "5 → i + 5 → j 5 i → + 5 j →" at bounding box center [277, 168] width 375 height 19
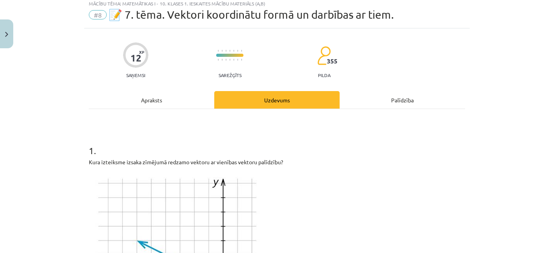
scroll to position [0, 0]
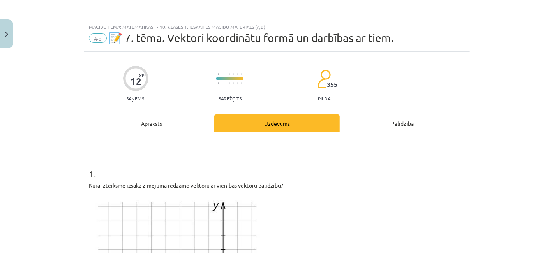
click at [159, 129] on div "Apraksts" at bounding box center [151, 124] width 125 height 18
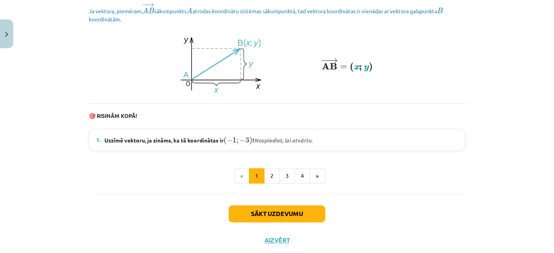
scroll to position [1088, 0]
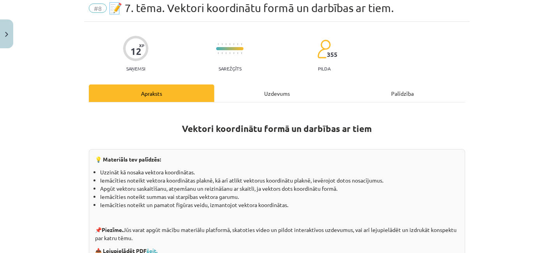
click at [240, 101] on div "Uzdevums" at bounding box center [276, 94] width 125 height 18
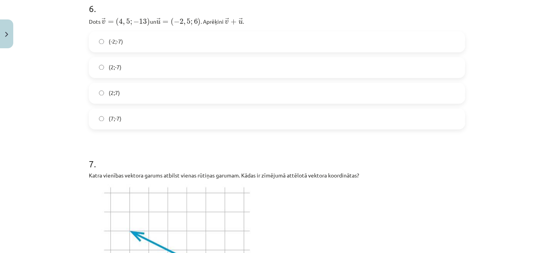
scroll to position [1344, 0]
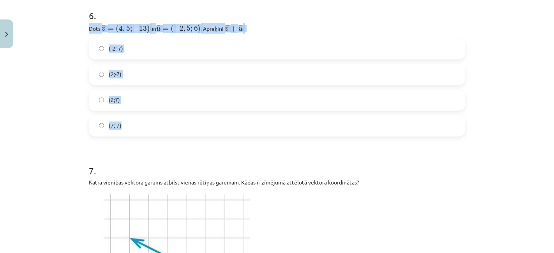
drag, startPoint x: 75, startPoint y: 25, endPoint x: 153, endPoint y: 124, distance: 126.3
click at [153, 124] on div "Mācību tēma: Matemātikas i - 10. klases 1. ieskaites mācību materiāls (a,b) #8 …" at bounding box center [277, 126] width 554 height 253
copy div "Dots ﻿ → v = ( 4 , 5 ; − 13 ) v → = ( 4 , 5 ; − 13 ) un ﻿ → u = ( − 2 , 5 ; 6 )…"
click at [176, 104] on label "(2;7)" at bounding box center [277, 99] width 375 height 19
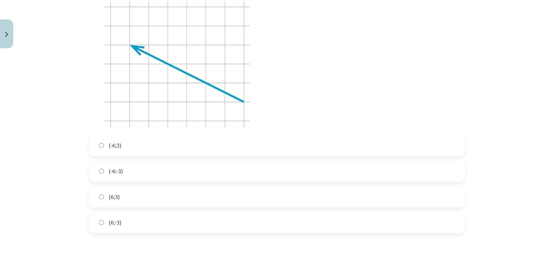
scroll to position [1530, 0]
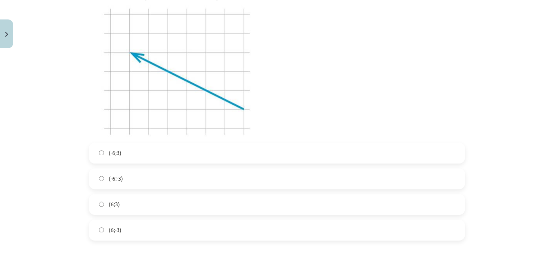
drag, startPoint x: 120, startPoint y: 199, endPoint x: 112, endPoint y: 208, distance: 12.1
click at [112, 208] on label "(6;3)" at bounding box center [277, 204] width 375 height 19
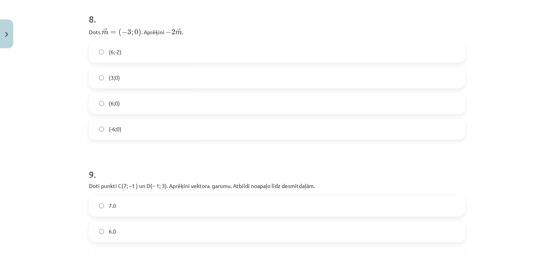
scroll to position [1786, 0]
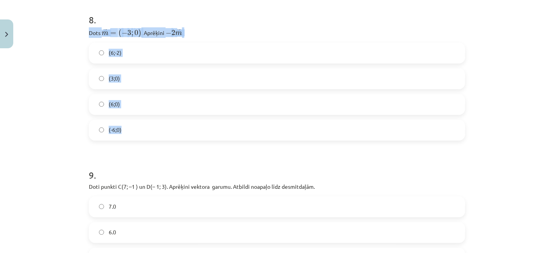
drag, startPoint x: 135, startPoint y: 138, endPoint x: 83, endPoint y: 31, distance: 119.0
copy div "Dots ﻿ → m = ( − 3 ; 0 ) m → = ( − 3 ; 0 ) . Aprēķini ﻿ − 2 → m − 2 m → ﻿. (6;-…"
click at [139, 104] on label "(6;0)" at bounding box center [277, 104] width 375 height 19
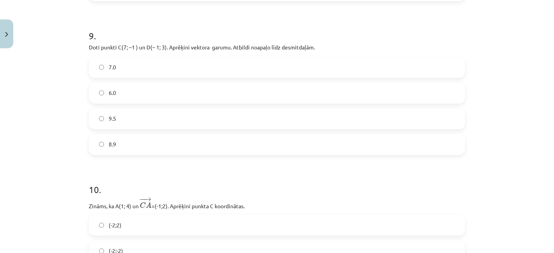
scroll to position [1933, 0]
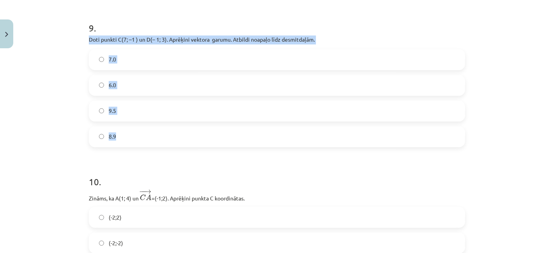
drag, startPoint x: 78, startPoint y: 35, endPoint x: 148, endPoint y: 130, distance: 118.2
click at [148, 130] on div "Mācību tēma: Matemātikas i - 10. klases 1. ieskaites mācību materiāls (a,b) #8 …" at bounding box center [277, 126] width 554 height 253
copy div "Doti punkti C(7; –1 ) un D(– 1; 3). Aprēķini vektora ﻿ ﻿ garumu. Atbildi noapaļ…"
click at [150, 135] on label "8.9" at bounding box center [277, 136] width 375 height 19
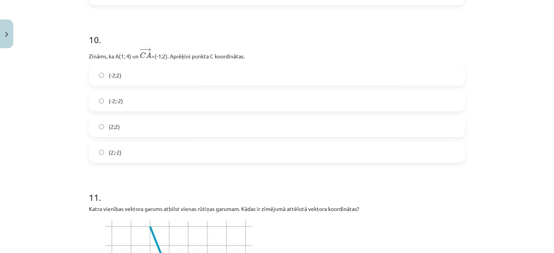
scroll to position [2075, 0]
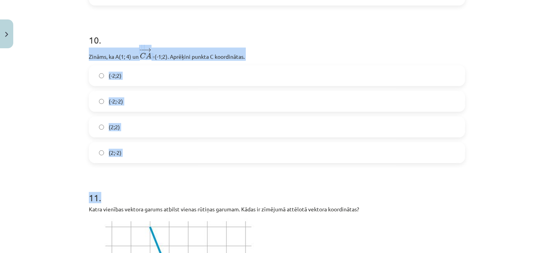
drag, startPoint x: 73, startPoint y: 51, endPoint x: 157, endPoint y: 175, distance: 150.0
click at [157, 175] on div "Mācību tēma: Matemātikas i - 10. klases 1. ieskaites mācību materiāls (a,b) #8 …" at bounding box center [277, 126] width 554 height 253
click at [154, 179] on h1 "11 ." at bounding box center [277, 191] width 376 height 24
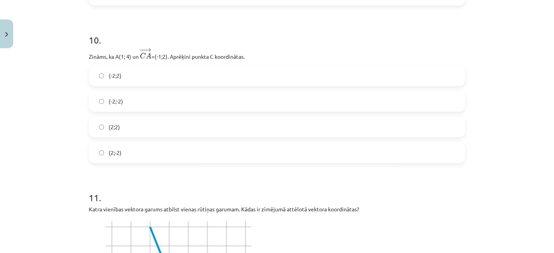
click at [154, 179] on h1 "11 ." at bounding box center [277, 191] width 376 height 24
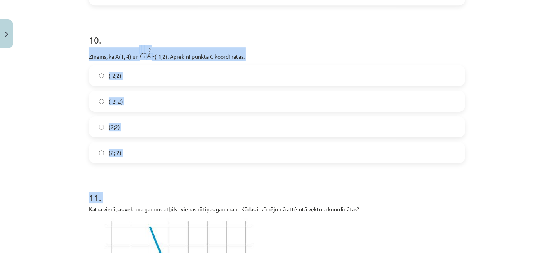
drag, startPoint x: 154, startPoint y: 178, endPoint x: 54, endPoint y: 56, distance: 158.1
click at [54, 56] on div "Mācību tēma: Matemātikas i - 10. klases 1. ieskaites mācību materiāls (a,b) #8 …" at bounding box center [277, 126] width 554 height 253
drag, startPoint x: 78, startPoint y: 51, endPoint x: 140, endPoint y: 152, distance: 118.8
click at [140, 152] on div "Mācību tēma: Matemātikas i - 10. klases 1. ieskaites mācību materiāls (a,b) #8 …" at bounding box center [277, 126] width 554 height 253
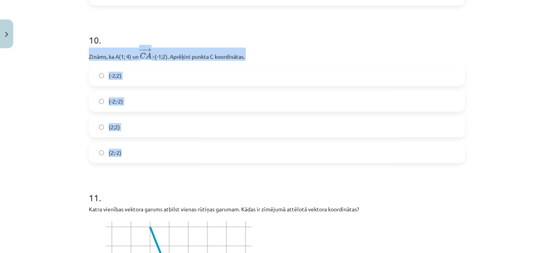
copy div "Zināms, ka A(1; 4) un ﻿ − − → C A C A → =(-1;2)﻿. Aprēķini punkta C koordinātas…"
click at [239, 60] on div "10 . Zināms, ka A(1; 4) un ﻿ − − → C A C A → =(-1;2)﻿. Aprēķini punkta C koordi…" at bounding box center [277, 92] width 376 height 143
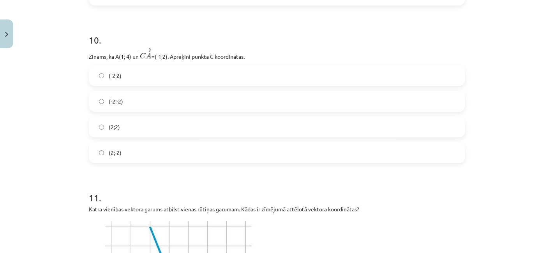
click at [175, 81] on label "(-2;2)" at bounding box center [277, 75] width 375 height 19
click at [140, 126] on label "(2;2)" at bounding box center [277, 126] width 375 height 19
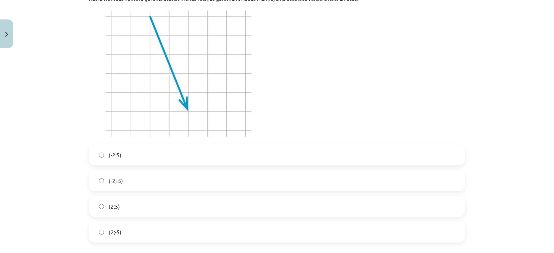
scroll to position [2284, 0]
click at [129, 157] on label "(-2;5)" at bounding box center [277, 156] width 375 height 19
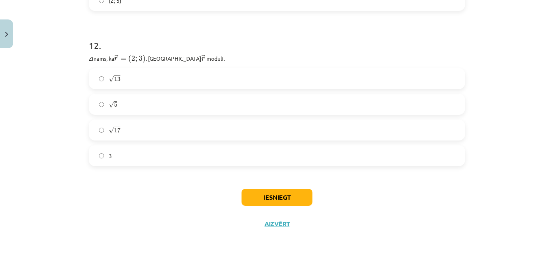
scroll to position [2517, 0]
click at [166, 65] on div "12 . Zināms, ka ﻿ → r = ( 2 ; 3 ) r → = ( 2 ; 3 ) . Aprēķini ﻿ → r r → ﻿ moduli…" at bounding box center [277, 97] width 376 height 140
click at [162, 83] on label "√ 13 13" at bounding box center [277, 79] width 375 height 19
click at [281, 184] on div "Iesniegt Aizvērt" at bounding box center [277, 206] width 376 height 55
click at [282, 190] on button "Iesniegt" at bounding box center [277, 198] width 71 height 17
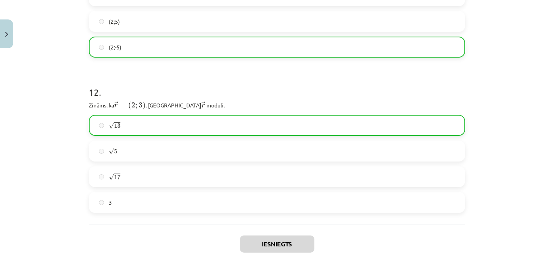
scroll to position [2542, 0]
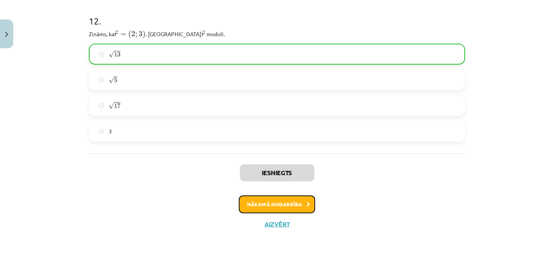
click at [266, 207] on button "Nākamā nodarbība" at bounding box center [277, 205] width 76 height 18
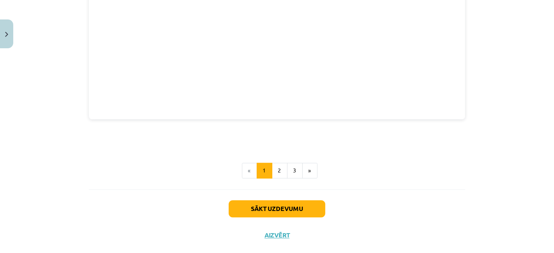
scroll to position [1111, 0]
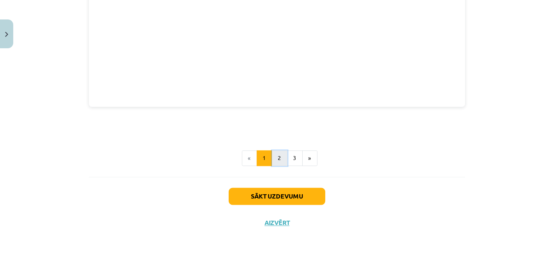
click at [274, 156] on button "2" at bounding box center [280, 159] width 16 height 16
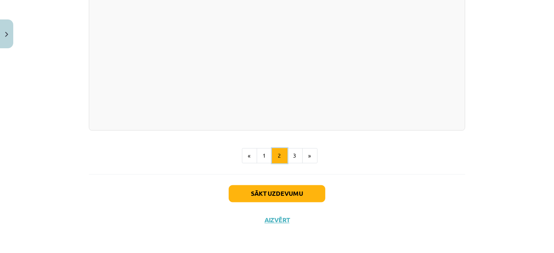
scroll to position [1172, 0]
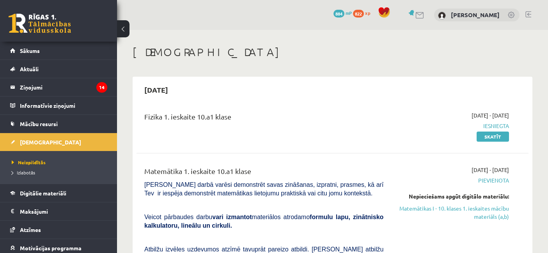
scroll to position [151, 0]
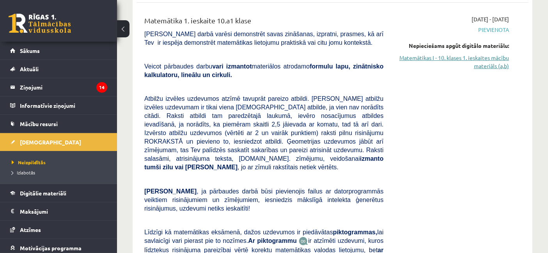
click at [475, 65] on link "Matemātikas I - 10. klases 1. ieskaites mācību materiāls (a,b)" at bounding box center [452, 62] width 114 height 16
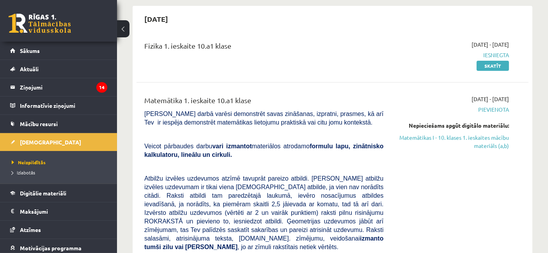
scroll to position [241, 0]
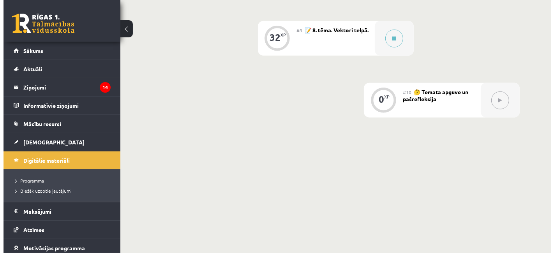
scroll to position [617, 0]
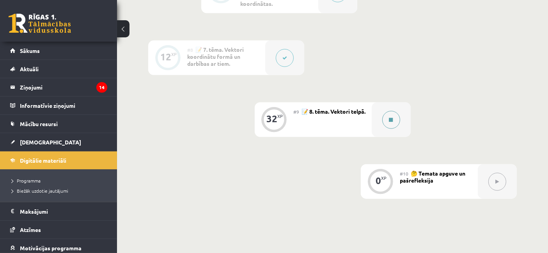
click at [375, 125] on div at bounding box center [390, 119] width 39 height 35
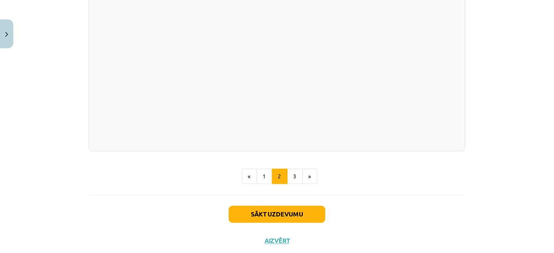
scroll to position [1172, 0]
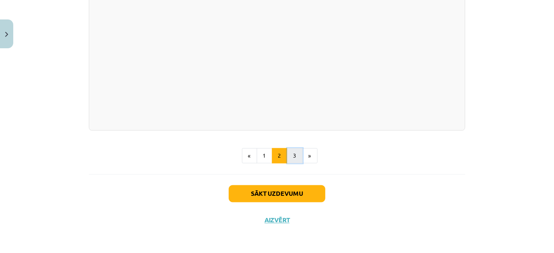
click at [293, 160] on button "3" at bounding box center [295, 156] width 16 height 16
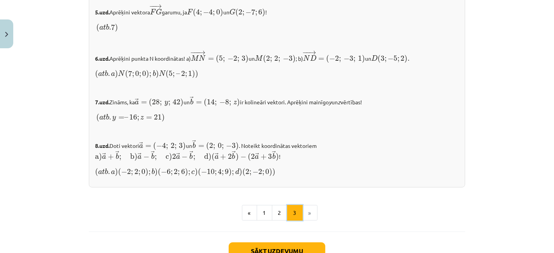
scroll to position [866, 0]
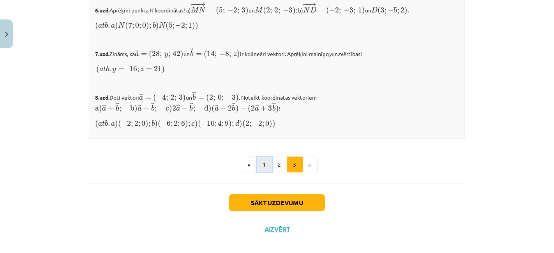
click at [265, 159] on button "1" at bounding box center [265, 165] width 16 height 16
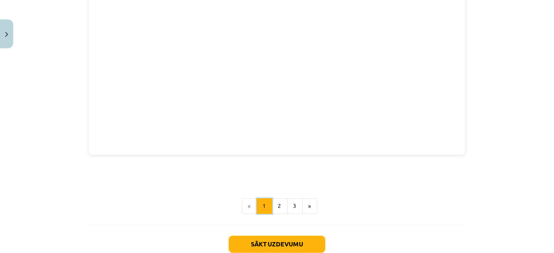
scroll to position [975, 0]
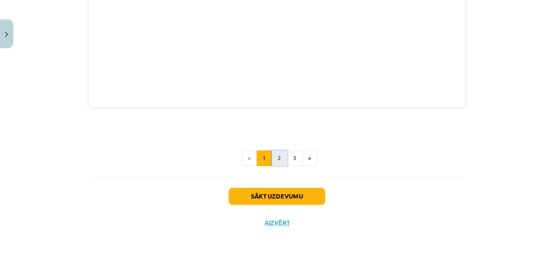
click at [276, 151] on button "2" at bounding box center [280, 159] width 16 height 16
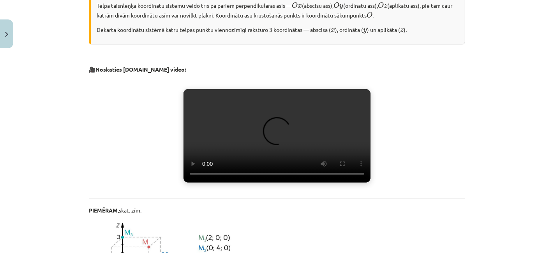
scroll to position [292, 0]
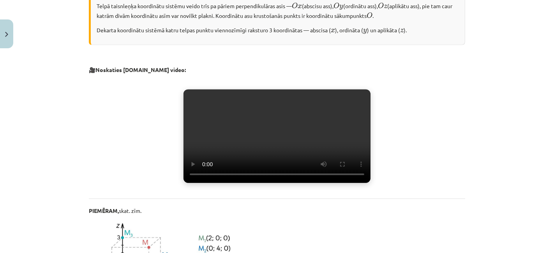
click at [269, 175] on video "Jūsu pārlūkprogramma neatbalsta video atskaņošanu." at bounding box center [277, 137] width 187 height 94
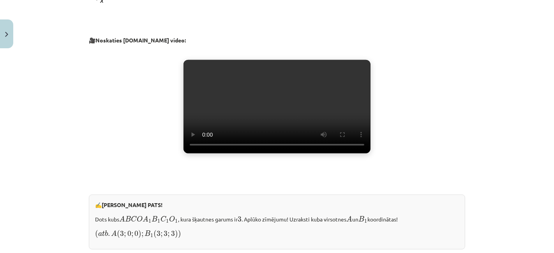
scroll to position [576, 0]
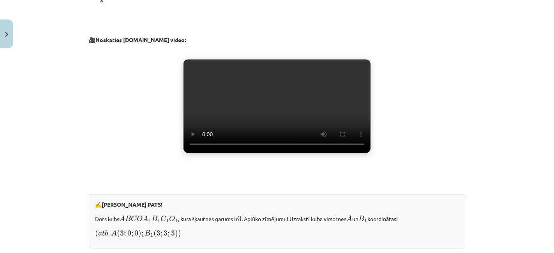
click at [283, 147] on video "Jūsu pārlūkprogramma neatbalsta video atskaņošanu." at bounding box center [277, 107] width 187 height 94
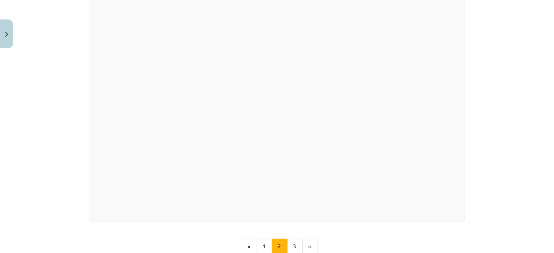
scroll to position [1172, 0]
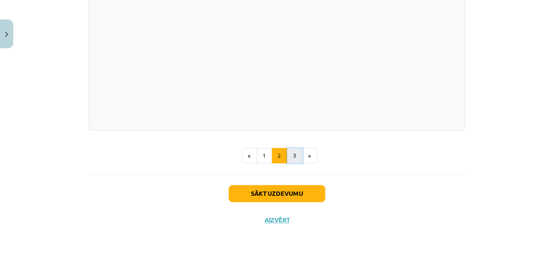
click at [294, 155] on button "3" at bounding box center [295, 156] width 16 height 16
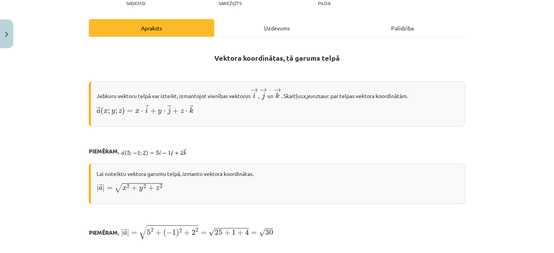
scroll to position [94, 0]
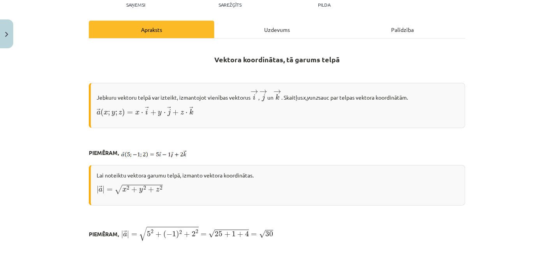
click at [270, 34] on div "Uzdevums" at bounding box center [276, 30] width 125 height 18
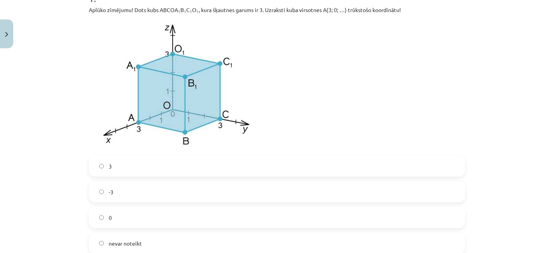
scroll to position [176, 0]
click at [131, 168] on label "3" at bounding box center [277, 166] width 375 height 19
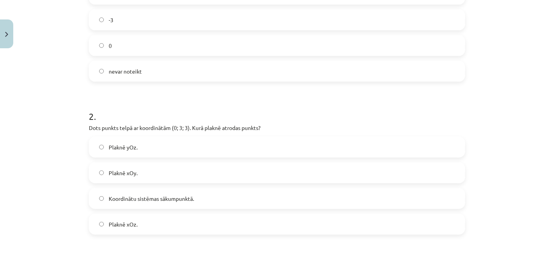
scroll to position [359, 0]
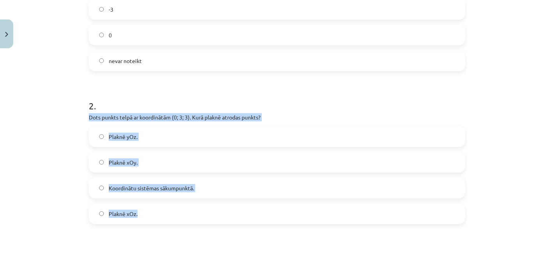
drag, startPoint x: 81, startPoint y: 117, endPoint x: 147, endPoint y: 210, distance: 113.7
copy div "Dots punkts telpā ar koordinātām (0; 3; 3). Kurā plaknē atrodas punkts? Plaknē …"
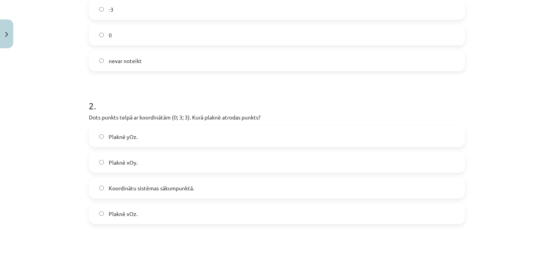
click at [148, 90] on h1 "2 ." at bounding box center [277, 99] width 376 height 24
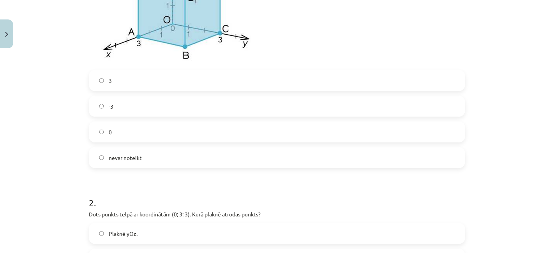
scroll to position [378, 0]
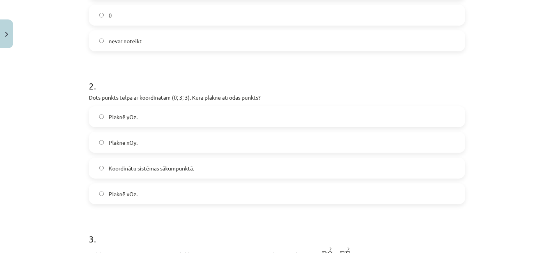
click at [138, 113] on label "Plaknē yOz." at bounding box center [277, 116] width 375 height 19
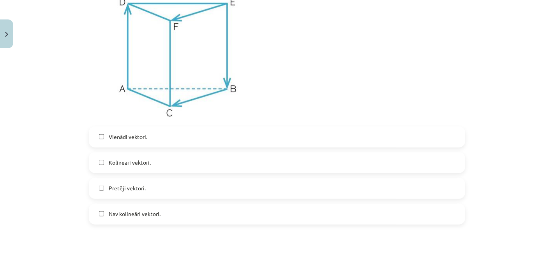
scroll to position [645, 0]
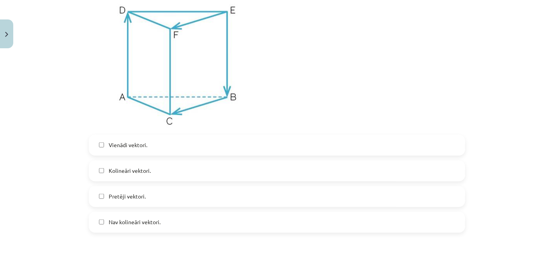
click at [175, 149] on label "Vienādi vektori." at bounding box center [277, 145] width 375 height 19
click at [168, 167] on label "Kolineāri vektori." at bounding box center [277, 170] width 375 height 19
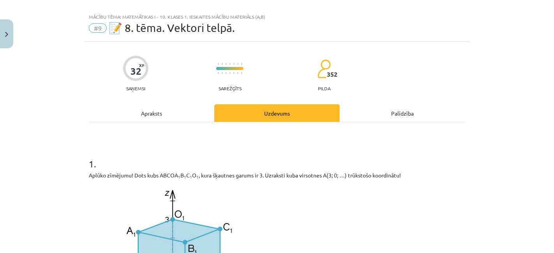
scroll to position [0, 0]
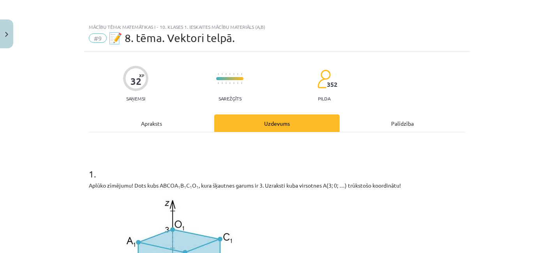
click at [173, 118] on div "Apraksts" at bounding box center [151, 124] width 125 height 18
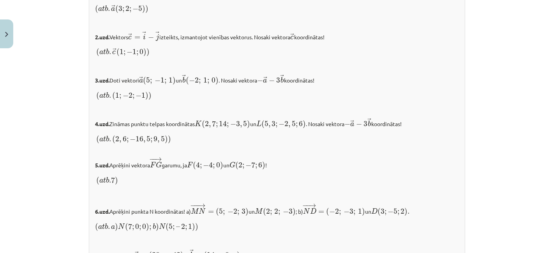
scroll to position [866, 0]
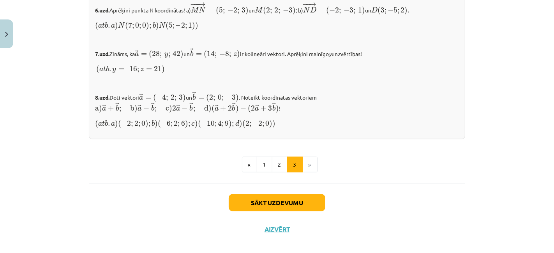
click at [264, 159] on button "1" at bounding box center [265, 165] width 16 height 16
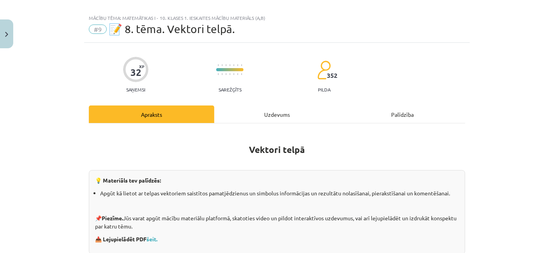
scroll to position [0, 0]
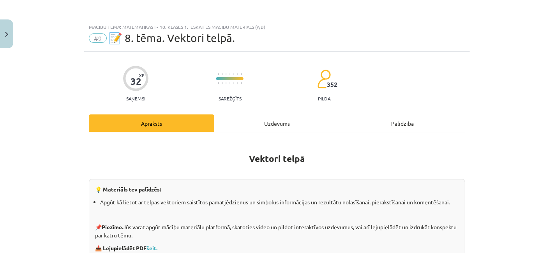
click at [269, 122] on div "Uzdevums" at bounding box center [276, 124] width 125 height 18
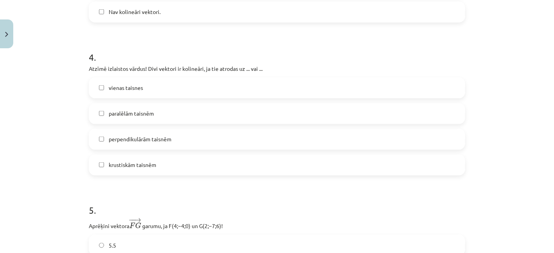
scroll to position [855, 0]
click at [218, 92] on label "vienas taisnes" at bounding box center [277, 88] width 375 height 19
click at [208, 115] on label "paralēlām taisnēm" at bounding box center [277, 113] width 375 height 19
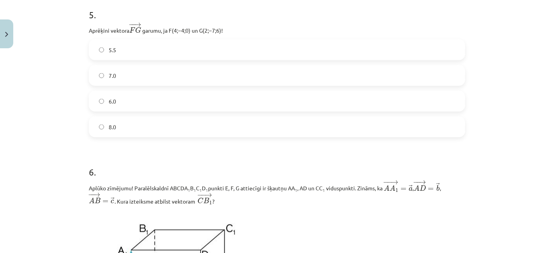
scroll to position [1051, 0]
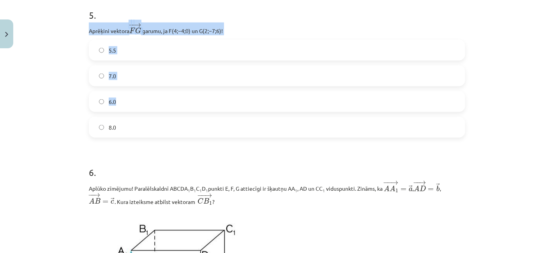
drag, startPoint x: 86, startPoint y: 29, endPoint x: 152, endPoint y: 114, distance: 107.2
click at [152, 114] on div "5 . Aprēķini vektora − − → F G F G → ﻿ garumu, ja ﻿F(4;−4;0)﻿ un ﻿G(2;−7;6)﻿! 5…" at bounding box center [277, 67] width 376 height 142
copy div "Aprēķini vektora − − → F G F G → ﻿ garumu, ja ﻿F(4;−4;0)﻿ un ﻿G(2;−7;6)﻿! 5.5 7…"
click at [149, 65] on div "7.0" at bounding box center [277, 75] width 376 height 21
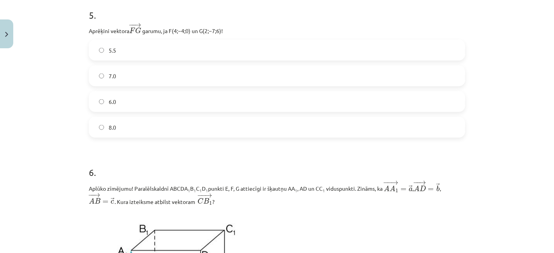
click at [148, 72] on label "7.0" at bounding box center [277, 75] width 375 height 19
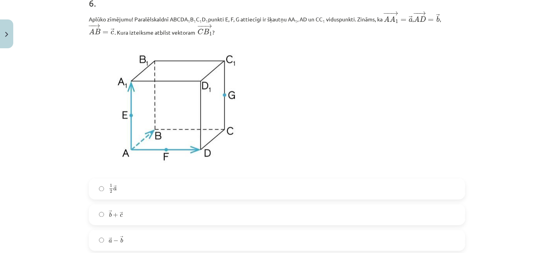
scroll to position [1221, 0]
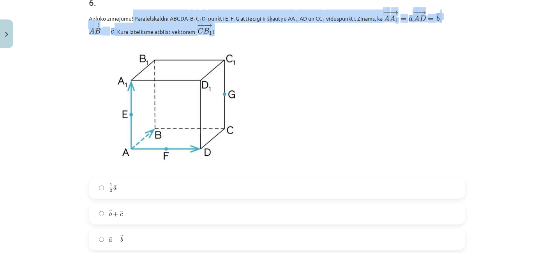
drag, startPoint x: 129, startPoint y: 18, endPoint x: 224, endPoint y: 34, distance: 96.0
click at [224, 34] on p "Aplūko zīmējumu! Paralēlskaldnī ABCDA 1 B 1 C 1 D 1 punkti E, F, G attiecīgi ir…" at bounding box center [277, 23] width 376 height 26
copy p "Paralēlskaldnī ABCDA 1 B 1 C 1 D 1 punkti E, F, G attiecīgi ir šķautņu AA 1 , A…"
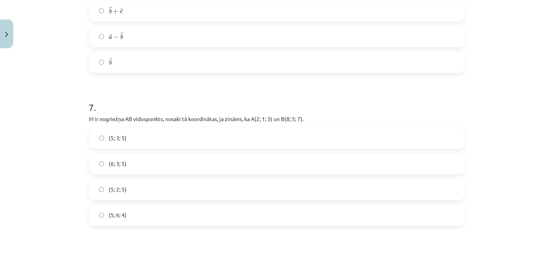
scroll to position [1495, 0]
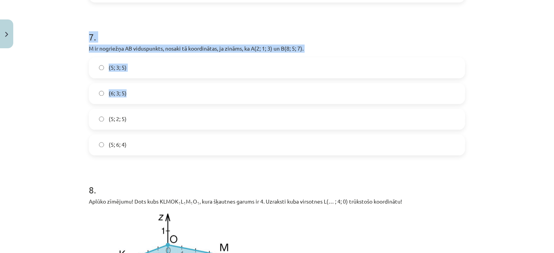
drag, startPoint x: 83, startPoint y: 184, endPoint x: 180, endPoint y: 86, distance: 137.8
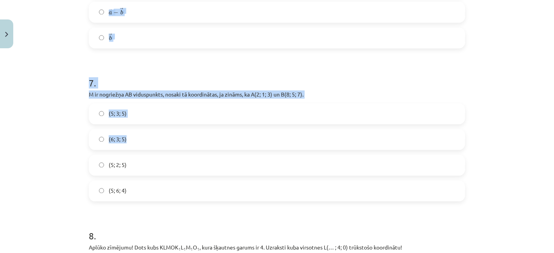
scroll to position [1429, 0]
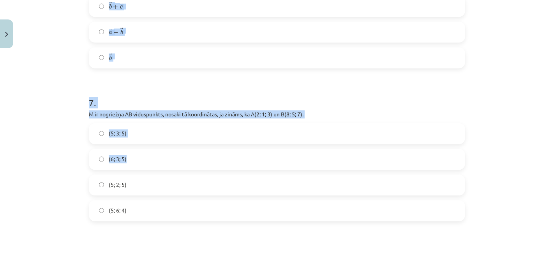
click at [125, 97] on h1 "7 ." at bounding box center [277, 96] width 376 height 24
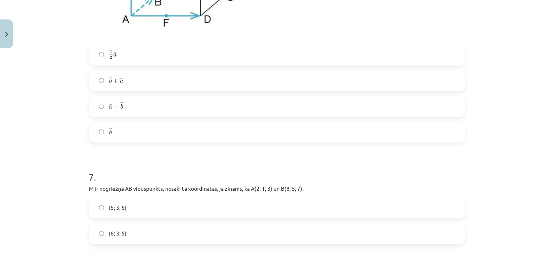
scroll to position [1353, 0]
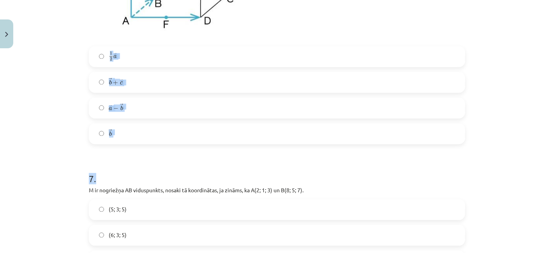
drag, startPoint x: 78, startPoint y: 57, endPoint x: 136, endPoint y: 144, distance: 104.6
click at [136, 144] on div "Mācību tēma: Matemātikas i - 10. klases 1. ieskaites mācību materiāls (a,b) #9 …" at bounding box center [277, 126] width 554 height 253
copy div "1 2 → a 1 2 a → → b + → c b → + c → → a − → b a → − b → → b"
click at [136, 143] on label "→ b b →" at bounding box center [277, 133] width 375 height 19
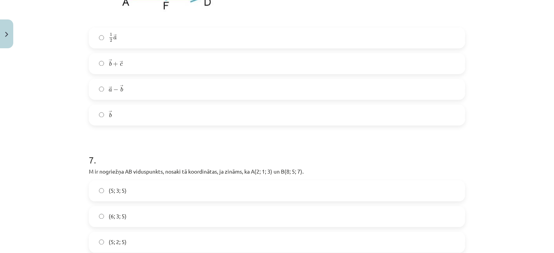
scroll to position [1343, 0]
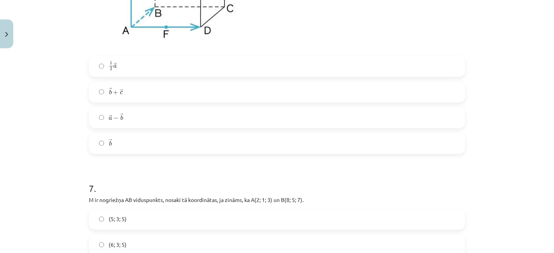
click at [152, 120] on label "→ a − → b a → − b →" at bounding box center [277, 117] width 375 height 19
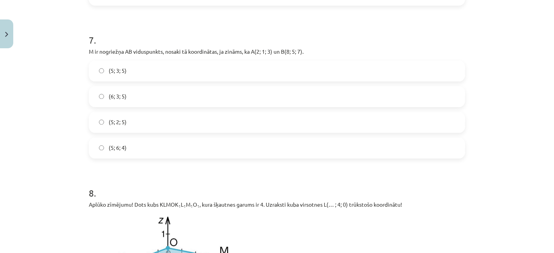
scroll to position [1492, 0]
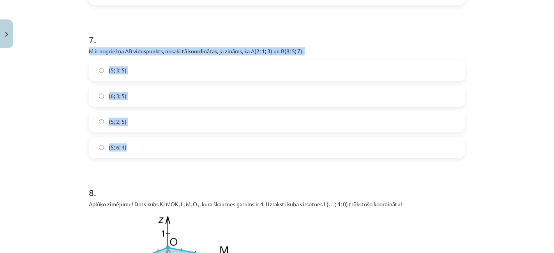
drag, startPoint x: 65, startPoint y: 50, endPoint x: 132, endPoint y: 147, distance: 117.4
click at [132, 147] on div "Mācību tēma: Matemātikas i - 10. klases 1. ieskaites mācību materiāls (a,b) #9 …" at bounding box center [277, 126] width 554 height 253
copy div "M ir nogriežņa AB viduspunkts, nosaki tā koordinātas, ja zināms, ka A(2; 1; 3) …"
click at [151, 113] on label "(5; 2; 5)" at bounding box center [277, 121] width 375 height 19
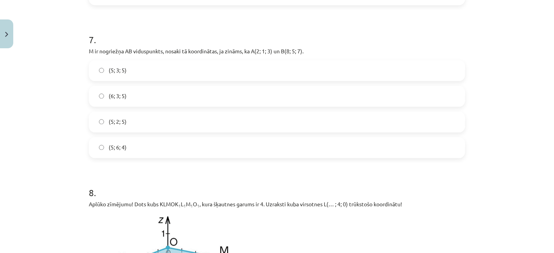
click at [134, 78] on label "(5; 3; 5)" at bounding box center [277, 70] width 375 height 19
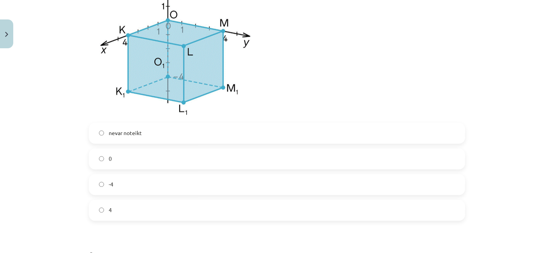
scroll to position [1739, 0]
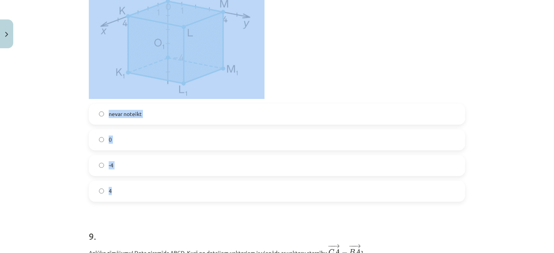
drag, startPoint x: 81, startPoint y: 32, endPoint x: 409, endPoint y: 196, distance: 366.5
click at [409, 196] on div "32 XP Saņemsi Sarežģīts 352 pilda Apraksts Uzdevums Palīdzība 1 . Aplūko zīmēju…" at bounding box center [277, 192] width 386 height 3758
copy div "Aplūko zīmējumu! Dots kubs KLMOK 1 L 1 M 1 O 1 , kura šķautnes garums ir 4. Uzr…"
click at [148, 145] on label "0" at bounding box center [277, 139] width 375 height 19
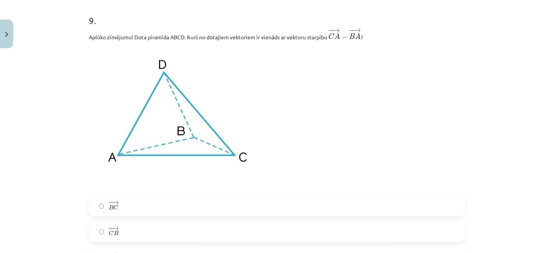
scroll to position [1955, 0]
click at [133, 208] on label "− − → B C B C →" at bounding box center [277, 205] width 375 height 19
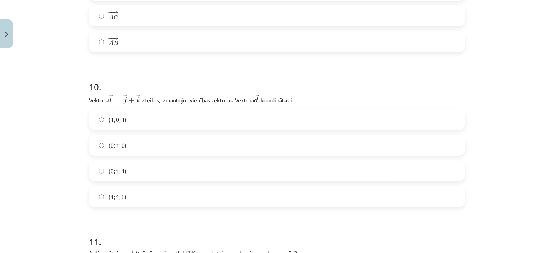
scroll to position [2196, 0]
drag, startPoint x: 61, startPoint y: 110, endPoint x: 72, endPoint y: 114, distance: 11.8
click at [72, 114] on div "Mācību tēma: Matemātikas i - 10. klases 1. ieskaites mācību materiāls (a,b) #9 …" at bounding box center [277, 126] width 554 height 253
drag, startPoint x: 72, startPoint y: 114, endPoint x: 138, endPoint y: 108, distance: 65.7
click at [138, 108] on div "Mācību tēma: Matemātikas i - 10. klases 1. ieskaites mācību materiāls (a,b) #9 …" at bounding box center [277, 126] width 554 height 253
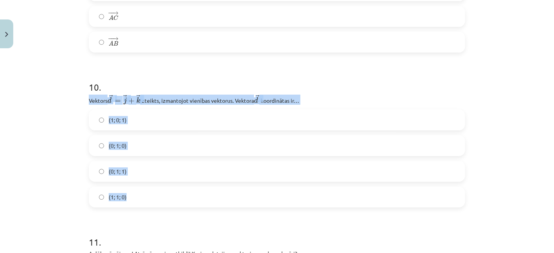
drag, startPoint x: 75, startPoint y: 99, endPoint x: 171, endPoint y: 188, distance: 130.4
click at [171, 188] on div "Mācību tēma: Matemātikas i - 10. klases 1. ieskaites mācību materiāls (a,b) #9 …" at bounding box center [277, 126] width 554 height 253
copy div "Vektors ﻿﻿ → d = → j + → k d → = j → + k → izteikts, izmantojot vienības vektor…"
click at [138, 172] on label "(0; 1; 1)" at bounding box center [277, 171] width 375 height 19
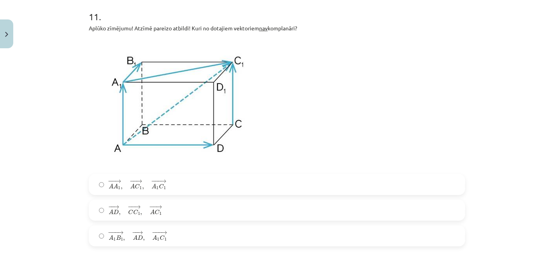
scroll to position [2422, 0]
drag, startPoint x: 265, startPoint y: 30, endPoint x: 293, endPoint y: 31, distance: 28.9
click at [293, 31] on p "Aplūko zīmējumu! Atzīmē pareizo atbildi! Kuri no dotajiem vektoriem nav komplan…" at bounding box center [277, 28] width 376 height 8
copy p "komplanāri"
click at [281, 69] on p at bounding box center [277, 103] width 376 height 133
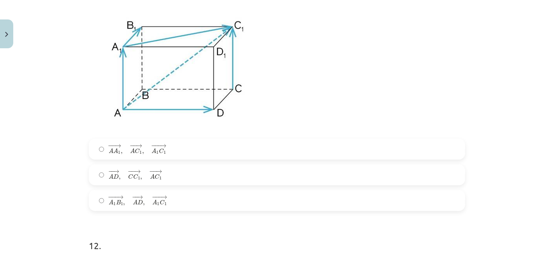
scroll to position [2456, 0]
click at [165, 145] on label "− − → A A 1 , − − → A C 1 , − −− → A 1 C 1 A A 1 → , A C 1 → , A 1 C 1 →" at bounding box center [277, 150] width 375 height 19
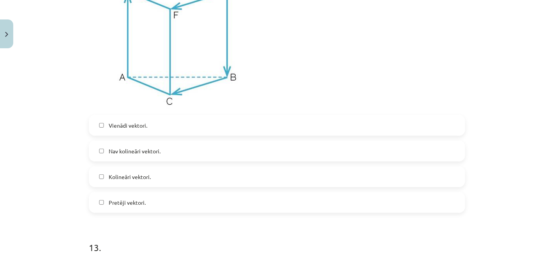
scroll to position [2753, 0]
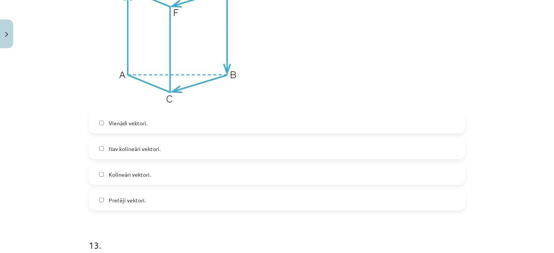
click at [203, 149] on label "Nav kolineāri vektori." at bounding box center [277, 148] width 375 height 19
click at [189, 196] on label "Pretēji vektori." at bounding box center [277, 200] width 375 height 19
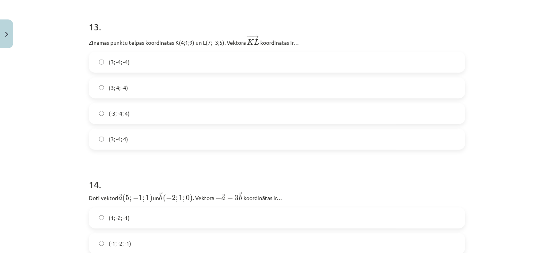
scroll to position [2970, 0]
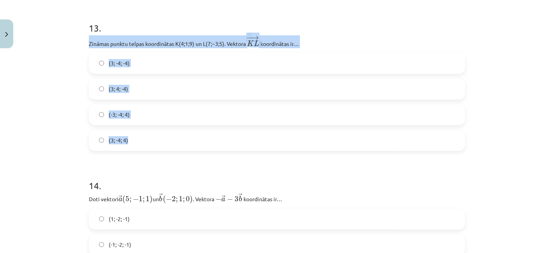
drag, startPoint x: 82, startPoint y: 46, endPoint x: 139, endPoint y: 155, distance: 123.6
copy form "Zināmas punktu telpas koordinātas ﻿K(4;1;9)﻿ un ﻿L(7;−3;5)﻿. Vektora ﻿ − − → K …"
click at [184, 87] on label "(3; 4; -4)" at bounding box center [277, 89] width 375 height 19
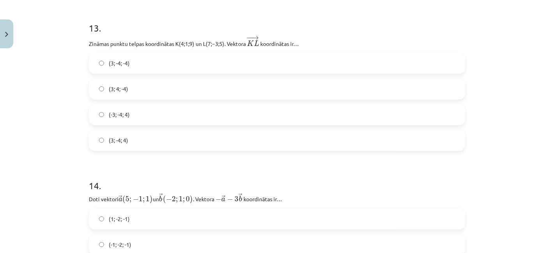
click at [185, 62] on label "(3; -4; -4)" at bounding box center [277, 63] width 375 height 19
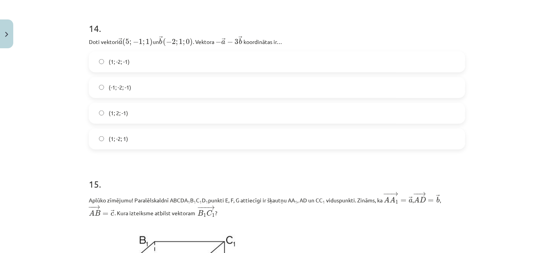
scroll to position [3127, 0]
drag, startPoint x: 66, startPoint y: 49, endPoint x: 247, endPoint y: 102, distance: 189.2
click at [247, 102] on div "Mācību tēma: Matemātikas i - 10. klases 1. ieskaites mācību materiāls (a,b) #9 …" at bounding box center [277, 126] width 554 height 253
drag, startPoint x: 88, startPoint y: 44, endPoint x: 83, endPoint y: 46, distance: 6.3
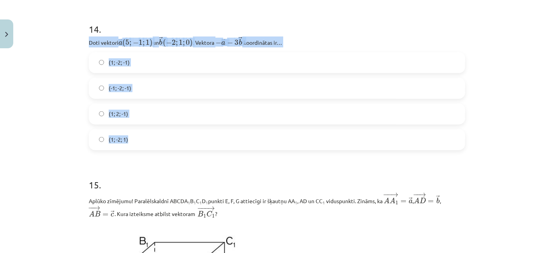
drag, startPoint x: 83, startPoint y: 49, endPoint x: 191, endPoint y: 134, distance: 137.1
copy div "Doti vektori ﻿ → a ( 5 ; − 1 ; 1 ) a → ( 5 ; − 1 ; 1 ) un ﻿ → b ( − 2 ; 1 ; 0 )…"
click at [157, 30] on h1 "14 ." at bounding box center [277, 22] width 376 height 24
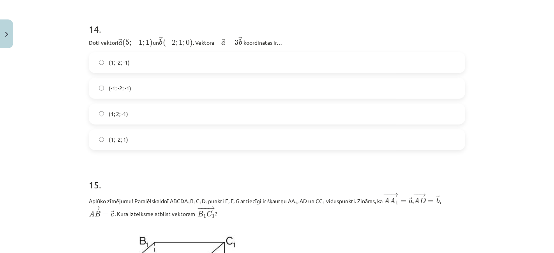
click at [133, 143] on label "(1; -2; 1)" at bounding box center [277, 139] width 375 height 19
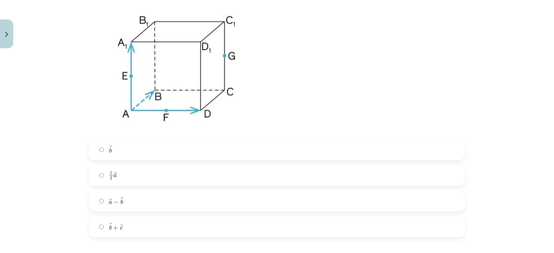
scroll to position [3349, 0]
click at [112, 236] on label "→ b + → c b → + c →" at bounding box center [277, 226] width 375 height 19
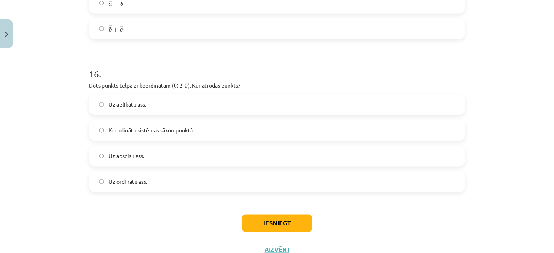
scroll to position [3545, 0]
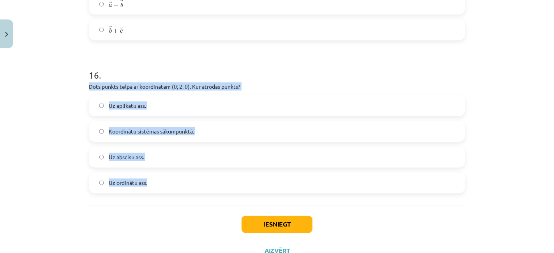
drag, startPoint x: 84, startPoint y: 92, endPoint x: 182, endPoint y: 188, distance: 137.8
click at [165, 187] on label "Uz ordinātu ass." at bounding box center [277, 182] width 375 height 19
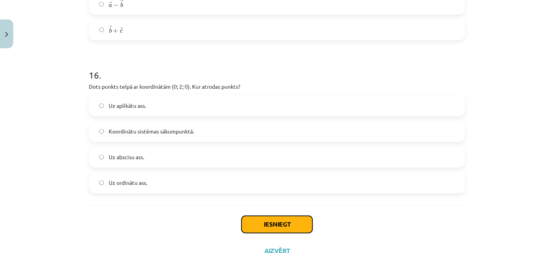
click at [260, 227] on button "Iesniegt" at bounding box center [277, 224] width 71 height 17
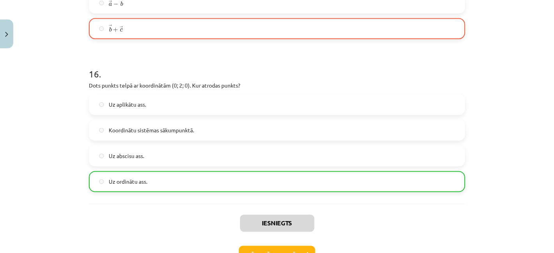
scroll to position [3603, 0]
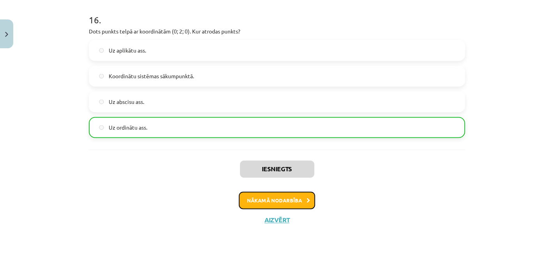
click at [300, 198] on button "Nākamā nodarbība" at bounding box center [277, 201] width 76 height 18
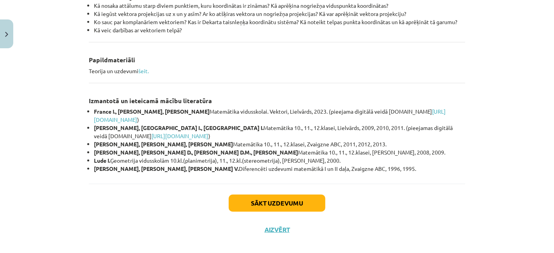
scroll to position [366, 0]
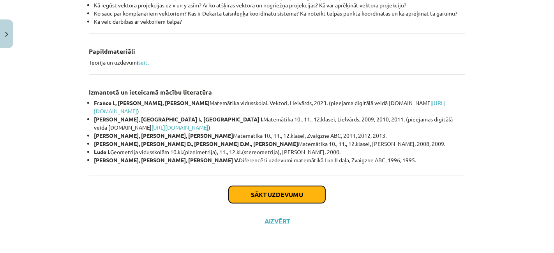
click at [298, 197] on button "Sākt uzdevumu" at bounding box center [277, 194] width 97 height 17
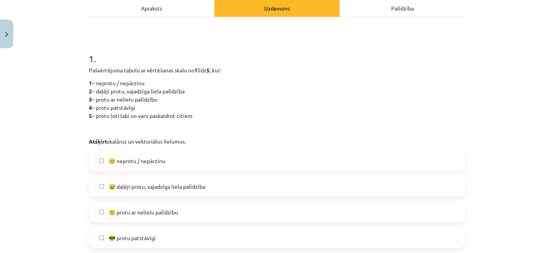
scroll to position [121, 0]
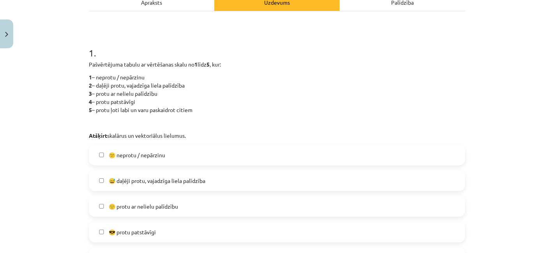
click at [267, 210] on label "🙂 protu ar nelielu palīdzību" at bounding box center [277, 206] width 375 height 19
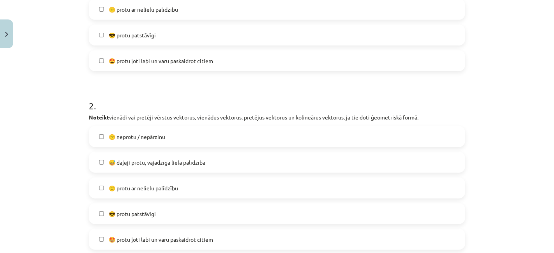
scroll to position [387, 0]
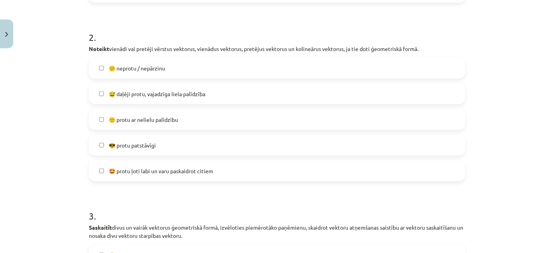
click at [266, 96] on label "😅 daļēji protu, vajadzīga liela palīdzība" at bounding box center [277, 93] width 375 height 19
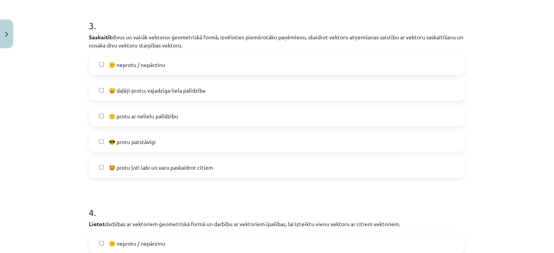
scroll to position [577, 0]
click at [274, 86] on label "😅 daļēji protu, vajadzīga liela palīdzība" at bounding box center [277, 90] width 375 height 19
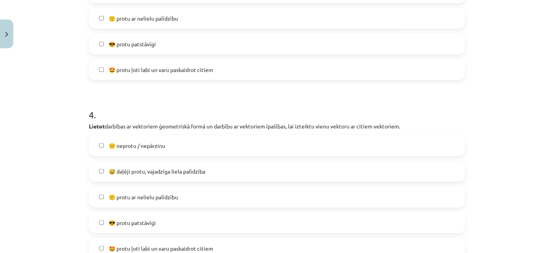
scroll to position [676, 0]
click at [210, 190] on label "🙂 protu ar nelielu palīdzību" at bounding box center [277, 196] width 375 height 19
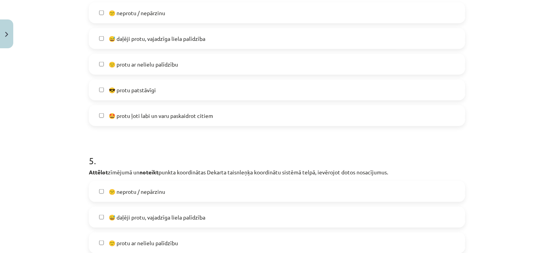
scroll to position [837, 0]
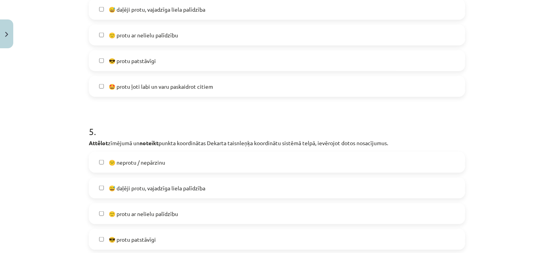
click at [208, 189] on label "😅 daļēji protu, vajadzīga liela palīdzība" at bounding box center [277, 187] width 375 height 19
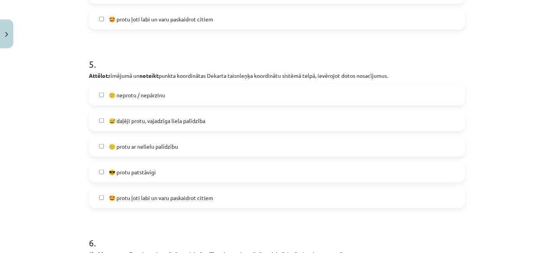
scroll to position [924, 0]
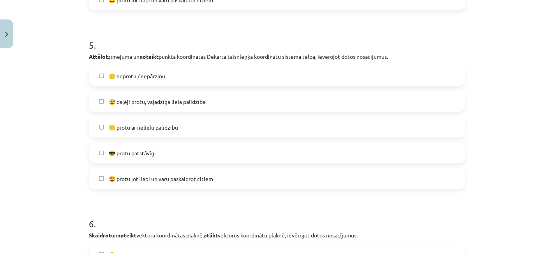
click at [234, 143] on div "😎 protu patstāvīgi" at bounding box center [277, 153] width 376 height 21
click at [234, 138] on div "😕 neprotu / nepārzinu  😅 daļēji protu, vajadzīga liela palīdzība  🙂 protu ar ne…" at bounding box center [277, 127] width 376 height 124
click at [235, 125] on label "🙂 protu ar nelielu palīdzību" at bounding box center [277, 127] width 375 height 19
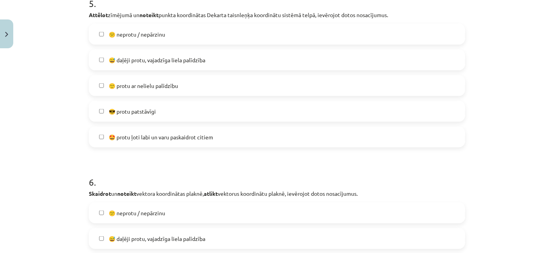
scroll to position [951, 0]
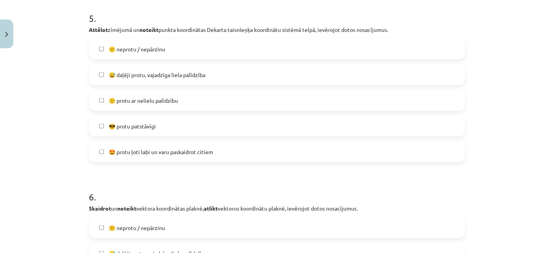
click at [245, 76] on label "😅 daļēji protu, vajadzīga liela palīdzība" at bounding box center [277, 74] width 375 height 19
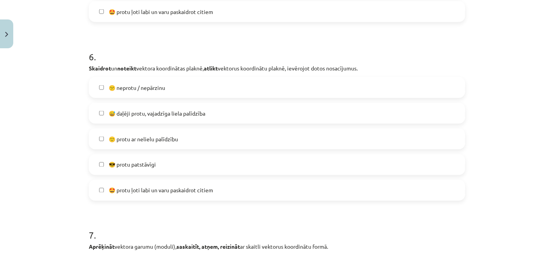
click at [199, 129] on label "🙂 protu ar nelielu palīdzību" at bounding box center [277, 138] width 375 height 19
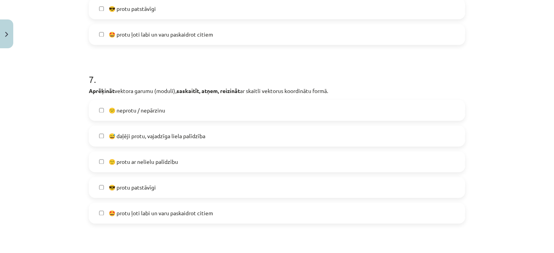
scroll to position [1247, 0]
click at [182, 160] on label "🙂 protu ar nelielu palīdzību" at bounding box center [277, 161] width 375 height 19
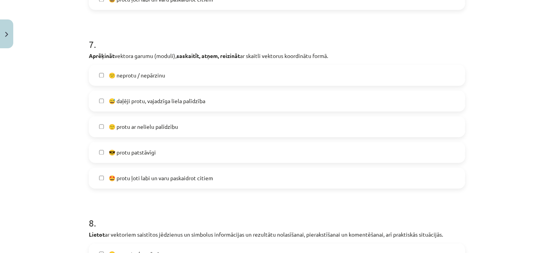
scroll to position [1283, 0]
click at [182, 160] on label "😎 protu patstāvīgi" at bounding box center [277, 152] width 375 height 19
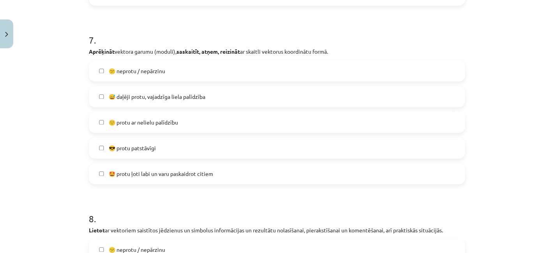
scroll to position [1288, 0]
click at [182, 123] on label "🙂 protu ar nelielu palīdzību" at bounding box center [277, 121] width 375 height 19
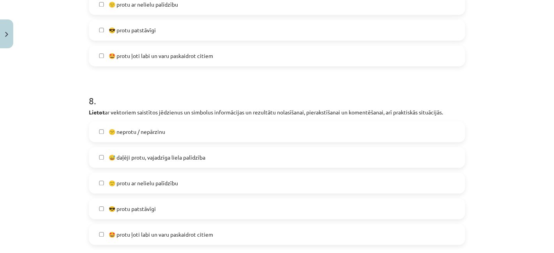
scroll to position [1435, 0]
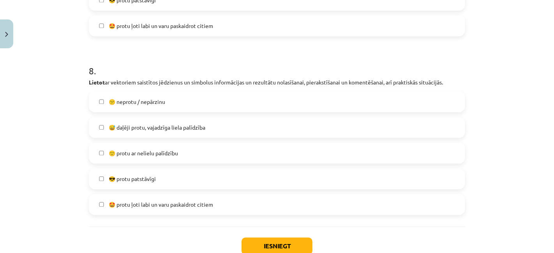
click at [158, 177] on label "😎 protu patstāvīgi" at bounding box center [277, 178] width 375 height 19
click at [279, 246] on button "Iesniegt" at bounding box center [277, 246] width 71 height 17
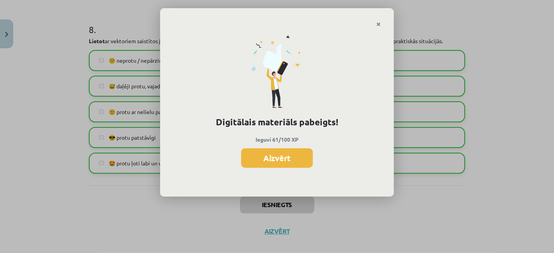
scroll to position [608, 0]
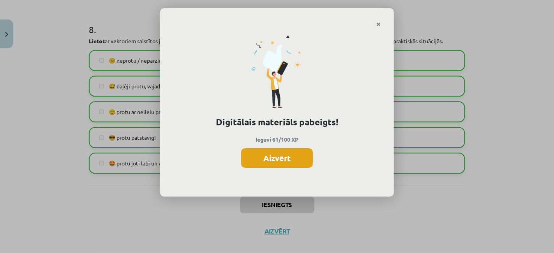
click at [292, 162] on button "Aizvērt" at bounding box center [277, 157] width 72 height 19
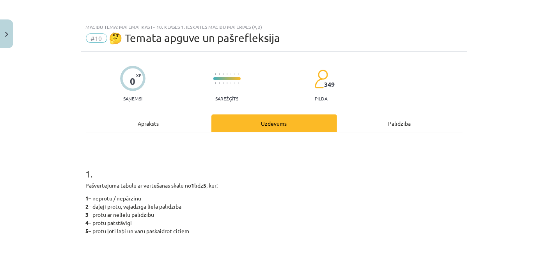
scroll to position [52, 0]
click at [10, 35] on button "Close" at bounding box center [6, 33] width 13 height 29
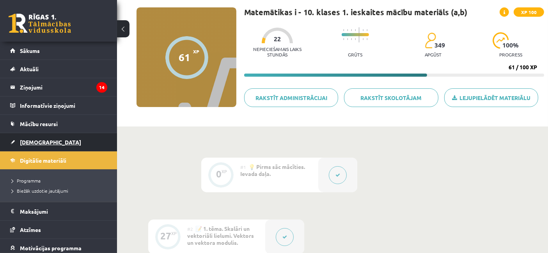
click at [37, 140] on span "[DEMOGRAPHIC_DATA]" at bounding box center [50, 142] width 61 height 7
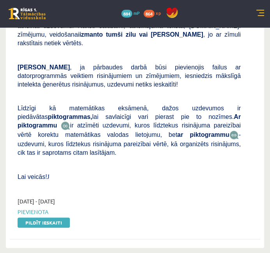
scroll to position [304, 0]
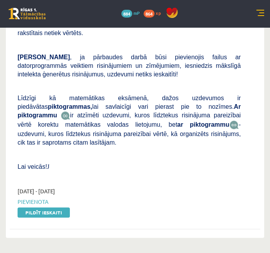
drag, startPoint x: 60, startPoint y: 175, endPoint x: 219, endPoint y: 46, distance: 204.7
click at [60, 207] on link "Pildīt ieskaiti" at bounding box center [44, 212] width 52 height 10
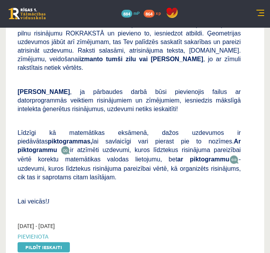
scroll to position [357, 0]
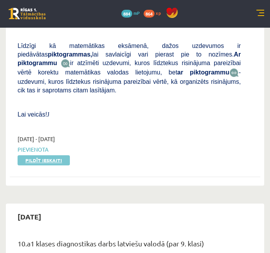
click at [31, 155] on link "Pildīt ieskaiti" at bounding box center [44, 160] width 52 height 10
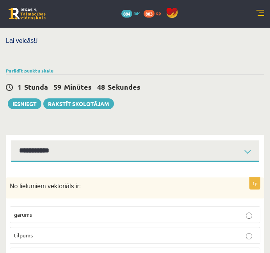
scroll to position [284, 0]
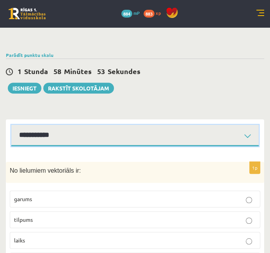
click at [106, 125] on select "**********" at bounding box center [134, 135] width 247 height 21
click at [11, 125] on select "**********" at bounding box center [134, 135] width 247 height 21
click at [103, 125] on select "**********" at bounding box center [134, 135] width 247 height 21
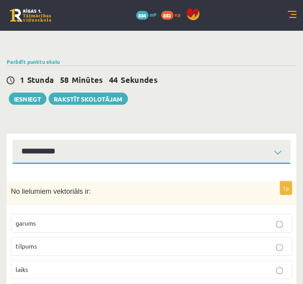
scroll to position [284, 0]
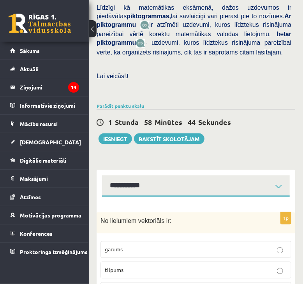
drag, startPoint x: 260, startPoint y: 2, endPoint x: 111, endPoint y: 73, distance: 164.5
click at [111, 85] on p at bounding box center [194, 88] width 195 height 7
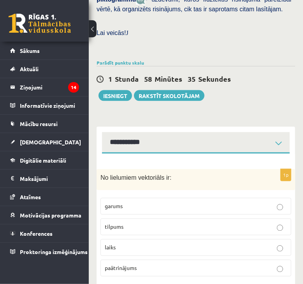
click at [118, 253] on label "paātrinājums" at bounding box center [196, 268] width 191 height 17
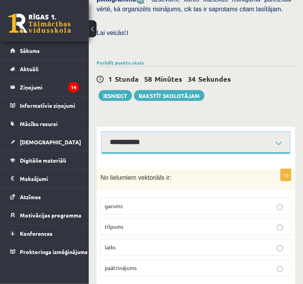
click at [199, 133] on select "**********" at bounding box center [196, 143] width 188 height 21
click at [102, 133] on select "**********" at bounding box center [196, 143] width 188 height 21
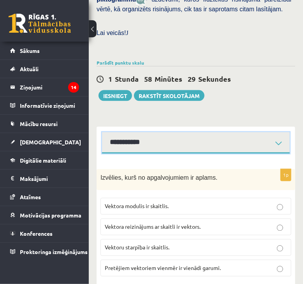
click at [177, 133] on select "**********" at bounding box center [196, 143] width 188 height 21
click at [102, 133] on select "**********" at bounding box center [196, 143] width 188 height 21
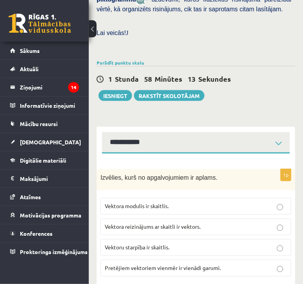
click at [150, 219] on label "Vektora reizinājums ar skaitli ir vektors." at bounding box center [196, 227] width 191 height 17
click at [167, 240] on label "Vektoru starpība ir skaitlis." at bounding box center [196, 248] width 191 height 17
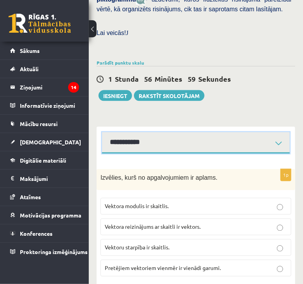
click at [191, 133] on select "**********" at bounding box center [196, 143] width 188 height 21
click at [102, 133] on select "**********" at bounding box center [196, 143] width 188 height 21
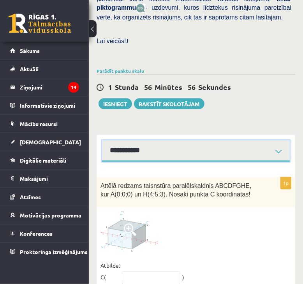
scroll to position [352, 0]
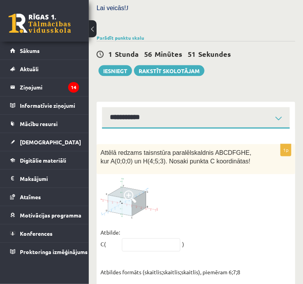
click at [132, 194] on img at bounding box center [130, 198] width 58 height 41
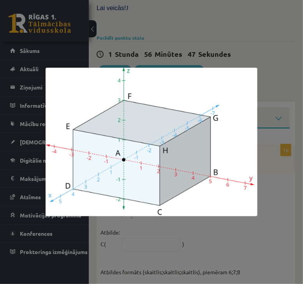
click at [214, 225] on div at bounding box center [151, 142] width 303 height 284
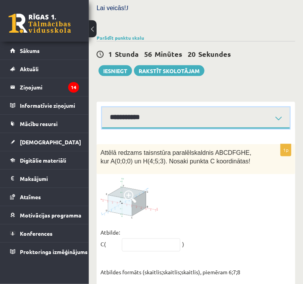
click at [165, 108] on select "**********" at bounding box center [196, 118] width 188 height 21
click at [102, 108] on select "**********" at bounding box center [196, 118] width 188 height 21
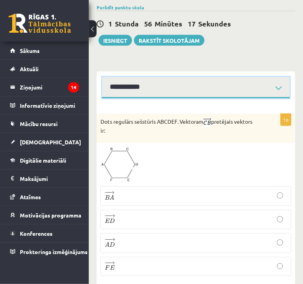
scroll to position [382, 0]
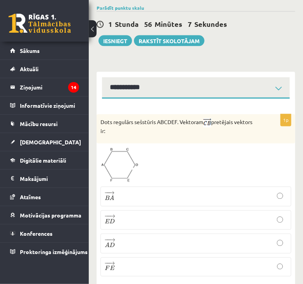
click at [119, 154] on img at bounding box center [120, 165] width 38 height 35
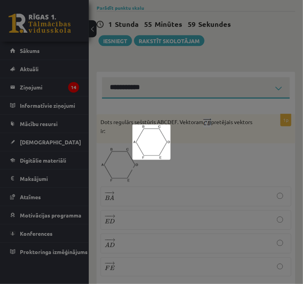
click at [204, 146] on div at bounding box center [151, 142] width 303 height 284
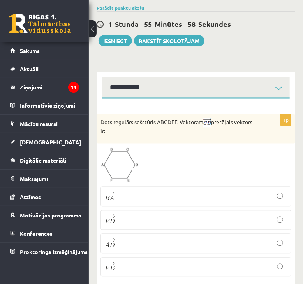
click at [118, 253] on p "− − → F E F E →" at bounding box center [196, 267] width 182 height 11
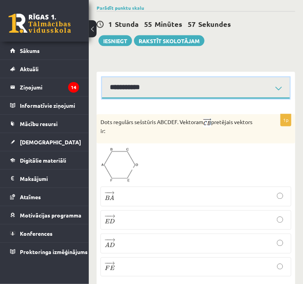
click at [191, 79] on select "**********" at bounding box center [196, 88] width 188 height 21
click at [102, 78] on select "**********" at bounding box center [196, 88] width 188 height 21
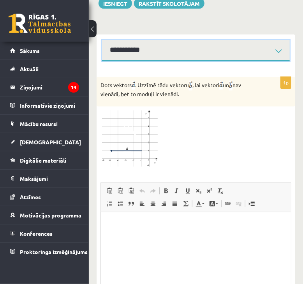
scroll to position [427, 0]
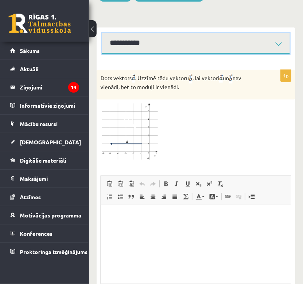
click at [240, 35] on select "**********" at bounding box center [196, 43] width 188 height 21
click at [102, 33] on select "**********" at bounding box center [196, 43] width 188 height 21
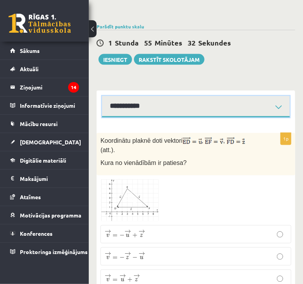
scroll to position [398, 0]
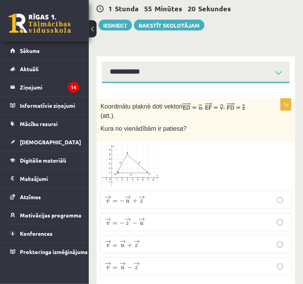
click at [142, 146] on img at bounding box center [130, 166] width 58 height 42
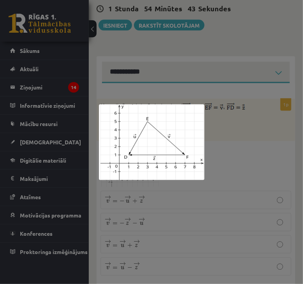
click at [206, 143] on div at bounding box center [151, 142] width 303 height 284
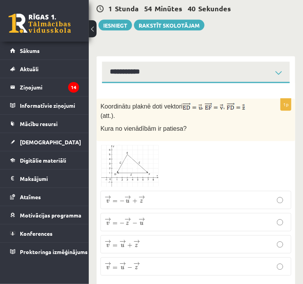
click at [150, 145] on img at bounding box center [130, 166] width 58 height 42
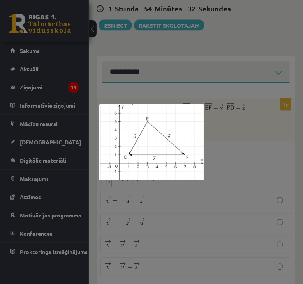
click at [219, 124] on div at bounding box center [151, 142] width 303 height 284
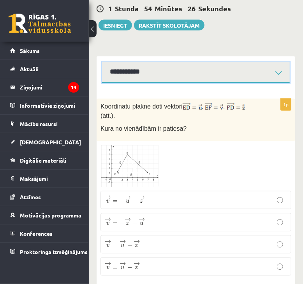
click at [157, 62] on select "**********" at bounding box center [196, 72] width 188 height 21
click at [102, 62] on select "**********" at bounding box center [196, 72] width 188 height 21
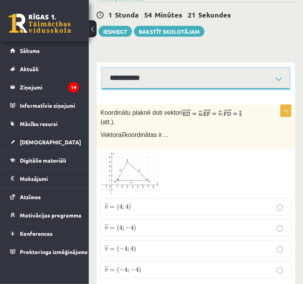
scroll to position [393, 0]
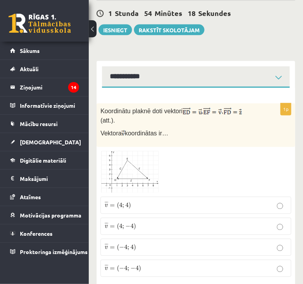
click at [138, 164] on img at bounding box center [130, 172] width 58 height 42
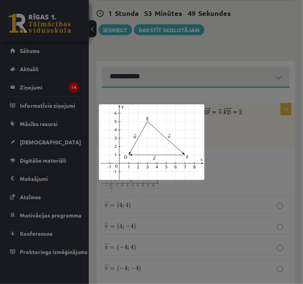
click at [249, 135] on div at bounding box center [151, 142] width 303 height 284
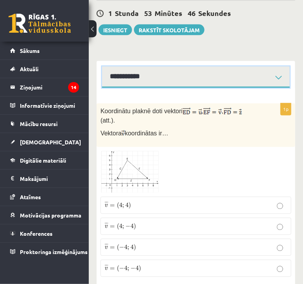
drag, startPoint x: 220, startPoint y: 70, endPoint x: 162, endPoint y: 141, distance: 91.4
click at [162, 141] on div "**********" at bounding box center [196, 176] width 199 height 230
click at [102, 67] on select "**********" at bounding box center [196, 77] width 188 height 21
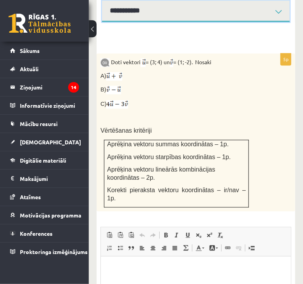
scroll to position [428, 0]
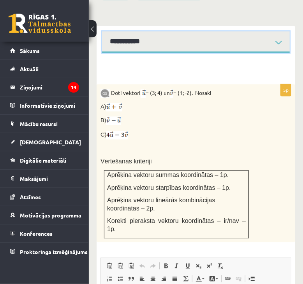
click at [224, 32] on select "**********" at bounding box center [196, 42] width 188 height 21
click at [102, 32] on select "**********" at bounding box center [196, 42] width 188 height 21
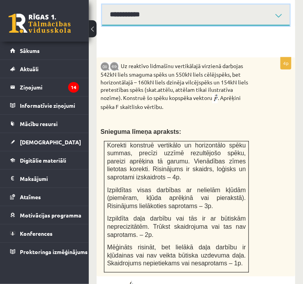
scroll to position [434, 0]
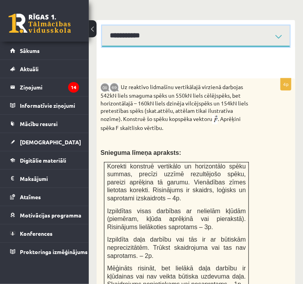
click at [210, 26] on select "**********" at bounding box center [196, 36] width 188 height 21
click at [102, 26] on select "**********" at bounding box center [196, 36] width 188 height 21
click at [234, 26] on select "**********" at bounding box center [196, 36] width 188 height 21
click at [102, 26] on select "**********" at bounding box center [196, 36] width 188 height 21
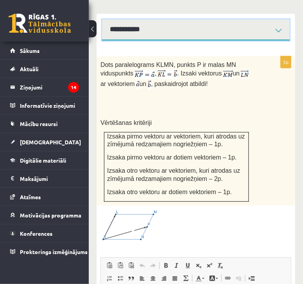
scroll to position [440, 0]
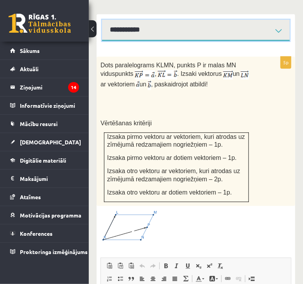
click at [246, 20] on select "**********" at bounding box center [196, 30] width 188 height 21
click at [102, 20] on select "**********" at bounding box center [196, 30] width 188 height 21
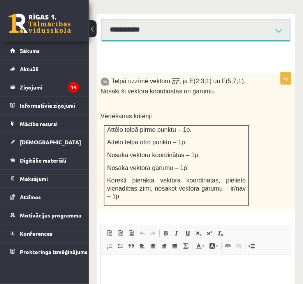
click at [249, 20] on select "**********" at bounding box center [196, 30] width 188 height 21
click at [102, 20] on select "**********" at bounding box center [196, 30] width 188 height 21
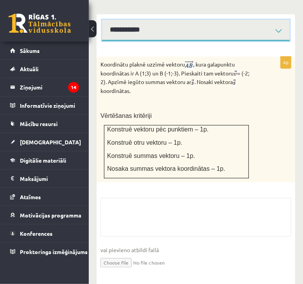
click at [249, 20] on select "**********" at bounding box center [196, 30] width 188 height 21
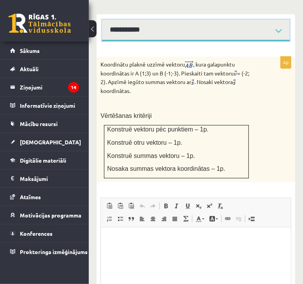
click at [102, 20] on select "**********" at bounding box center [196, 30] width 188 height 21
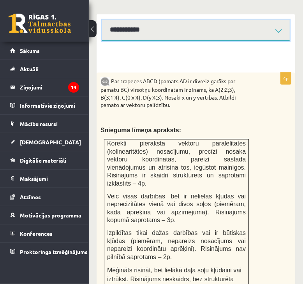
drag, startPoint x: 280, startPoint y: 8, endPoint x: 181, endPoint y: 36, distance: 102.9
click at [181, 36] on div "**********" at bounding box center [196, 250] width 199 height 473
click at [102, 20] on select "**********" at bounding box center [196, 30] width 188 height 21
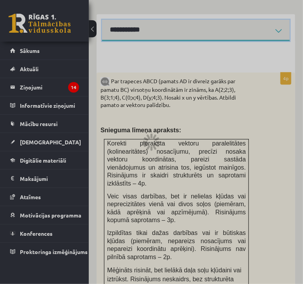
scroll to position [328, 0]
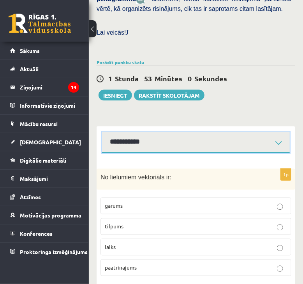
click at [158, 132] on select "**********" at bounding box center [196, 142] width 188 height 21
click at [102, 132] on select "**********" at bounding box center [196, 142] width 188 height 21
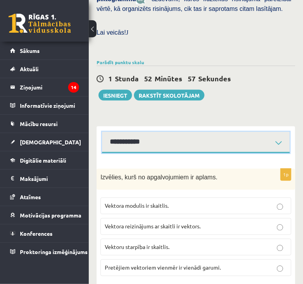
click at [175, 132] on select "**********" at bounding box center [196, 142] width 188 height 21
select select "**********"
click at [102, 132] on select "**********" at bounding box center [196, 142] width 188 height 21
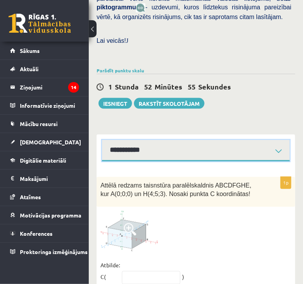
scroll to position [352, 0]
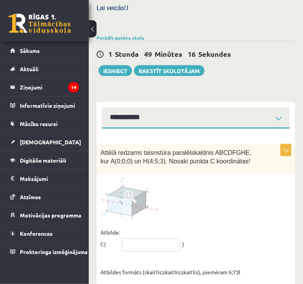
click at [153, 239] on input "text" at bounding box center [151, 245] width 58 height 13
type input "*****"
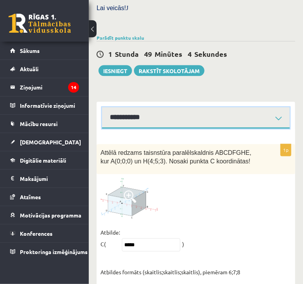
click at [185, 108] on select "**********" at bounding box center [196, 118] width 188 height 21
click at [102, 108] on select "**********" at bounding box center [196, 118] width 188 height 21
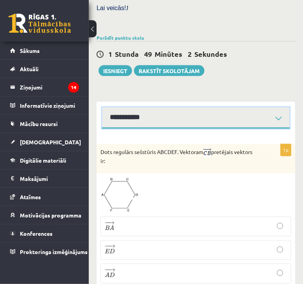
scroll to position [383, 0]
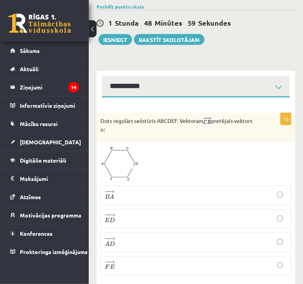
click at [148, 253] on label "− − → F E F E →" at bounding box center [196, 266] width 191 height 19
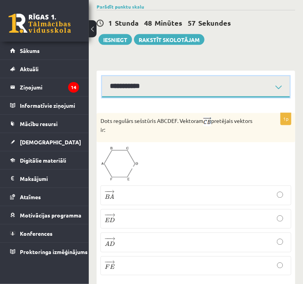
click at [228, 76] on select "**********" at bounding box center [196, 86] width 188 height 21
select select "**********"
click at [102, 76] on select "**********" at bounding box center [196, 86] width 188 height 21
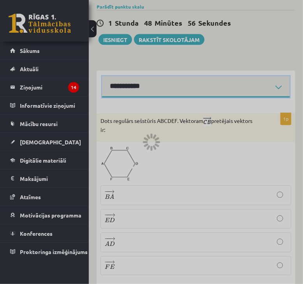
scroll to position [352, 0]
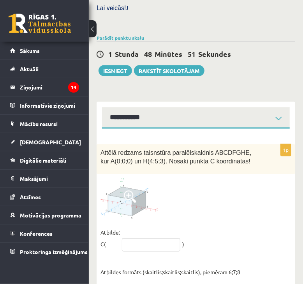
click at [154, 239] on input "text" at bounding box center [151, 245] width 58 height 13
type input "*****"
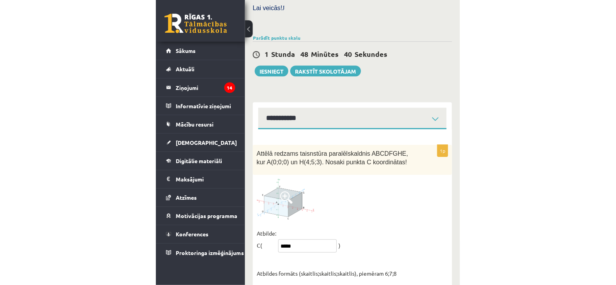
scroll to position [267, 0]
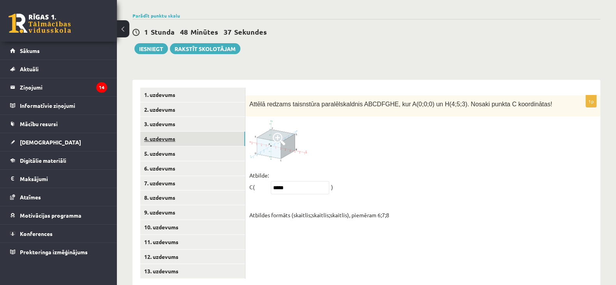
click at [180, 132] on link "4. uzdevums" at bounding box center [192, 139] width 105 height 14
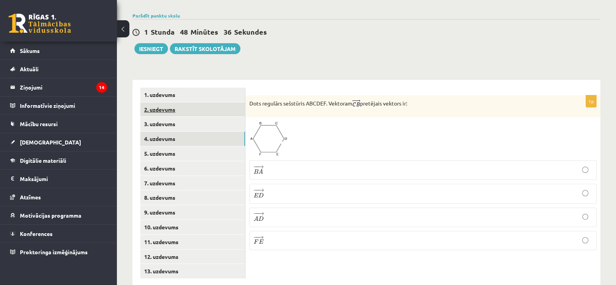
click at [183, 102] on link "2. uzdevums" at bounding box center [192, 109] width 105 height 14
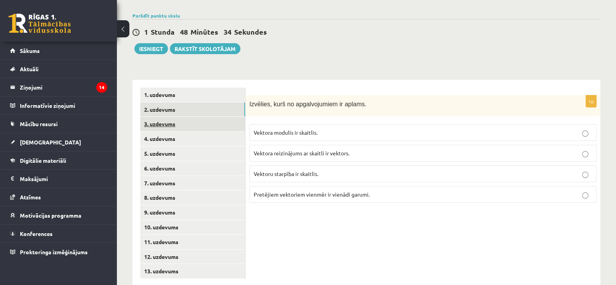
click at [181, 117] on link "3. uzdevums" at bounding box center [192, 124] width 105 height 14
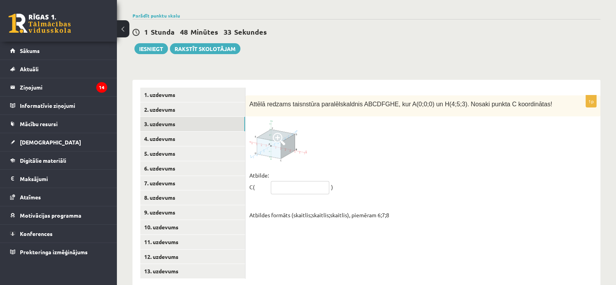
click at [269, 181] on input "text" at bounding box center [300, 187] width 58 height 13
type input "*****"
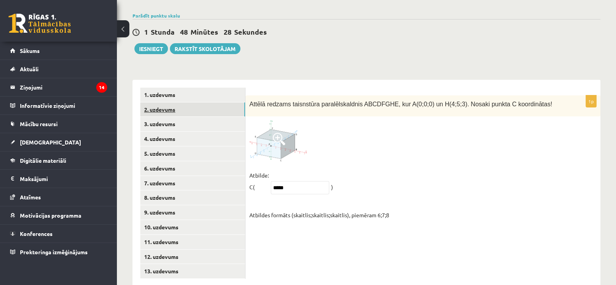
click at [174, 102] on link "2. uzdevums" at bounding box center [192, 109] width 105 height 14
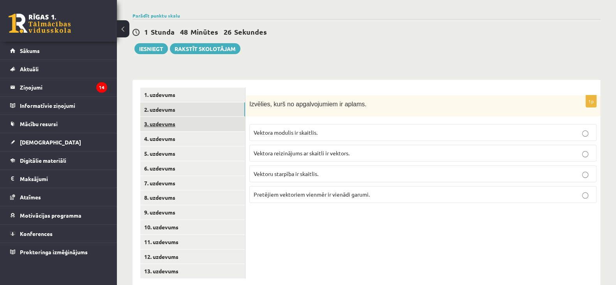
click at [171, 117] on link "3. uzdevums" at bounding box center [192, 124] width 105 height 14
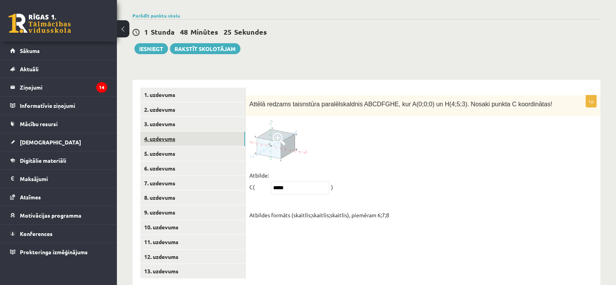
click at [178, 132] on link "4. uzdevums" at bounding box center [192, 139] width 105 height 14
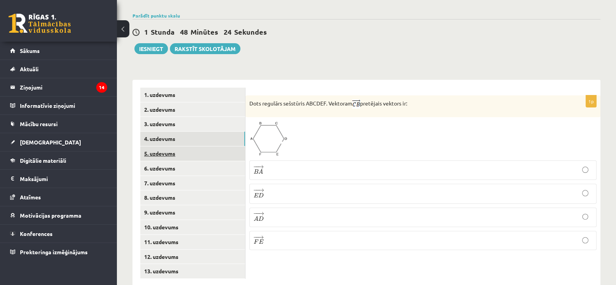
click at [177, 147] on link "5. uzdevums" at bounding box center [192, 154] width 105 height 14
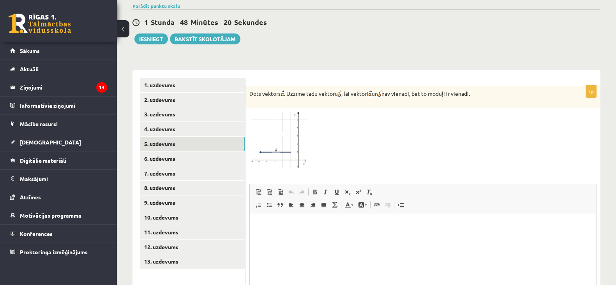
scroll to position [275, 0]
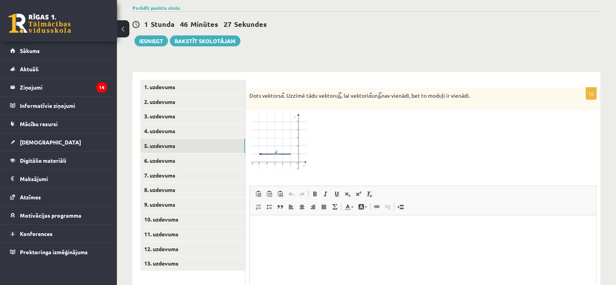
click at [269, 119] on img at bounding box center [278, 142] width 58 height 57
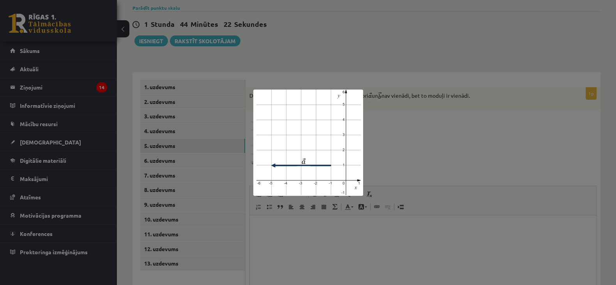
click at [269, 253] on div at bounding box center [308, 142] width 616 height 285
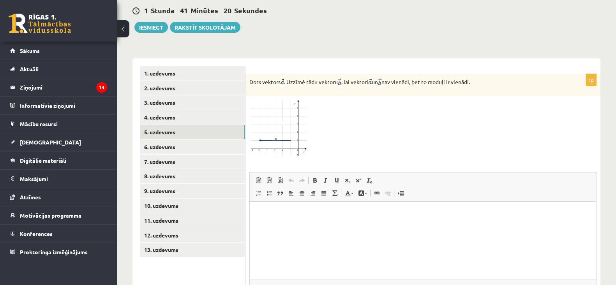
scroll to position [288, 0]
click at [170, 111] on link "4. uzdevums" at bounding box center [192, 118] width 105 height 14
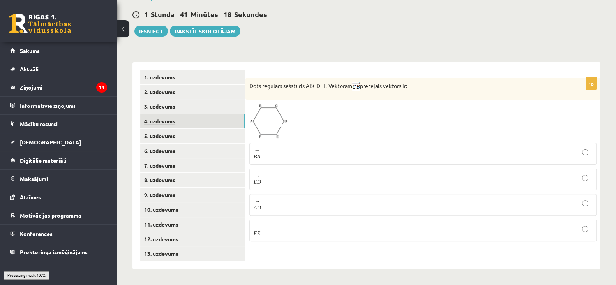
scroll to position [267, 0]
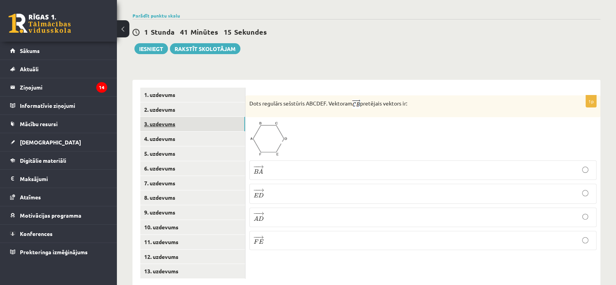
click at [167, 117] on link "3. uzdevums" at bounding box center [192, 124] width 105 height 14
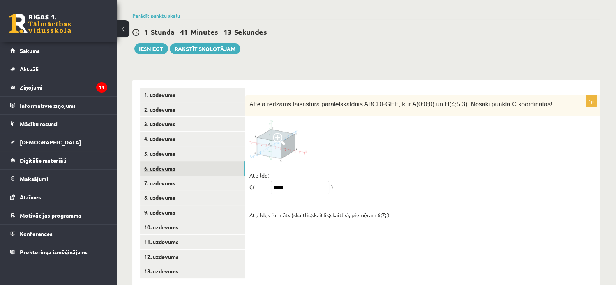
click at [164, 161] on link "6. uzdevums" at bounding box center [192, 168] width 105 height 14
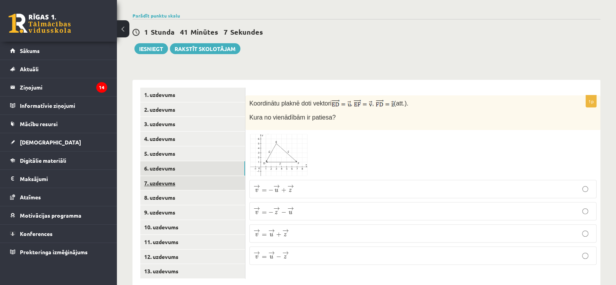
click at [173, 176] on link "7. uzdevums" at bounding box center [192, 183] width 105 height 14
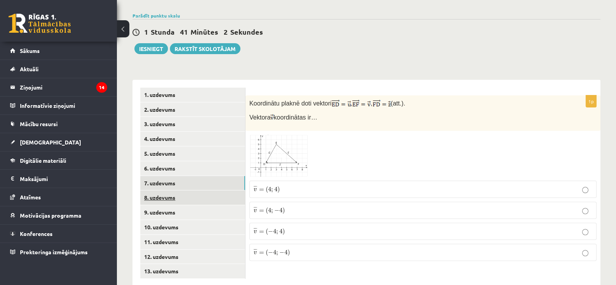
click at [173, 191] on link "8. uzdevums" at bounding box center [192, 198] width 105 height 14
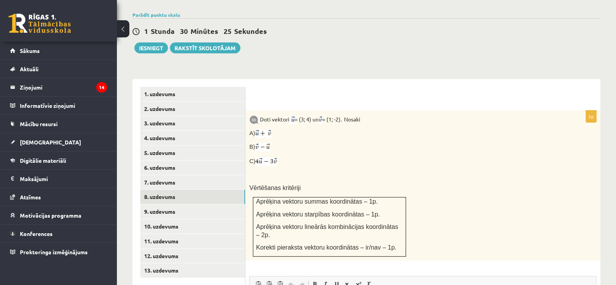
scroll to position [277, 0]
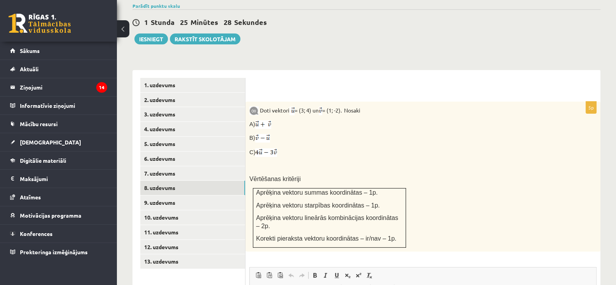
click at [249, 111] on div "Doti vektori = (3; 4) un = (1; -2). Nosaki A) B) C) Vērtēšanas kritēriji Aprēķi…" at bounding box center [423, 177] width 355 height 150
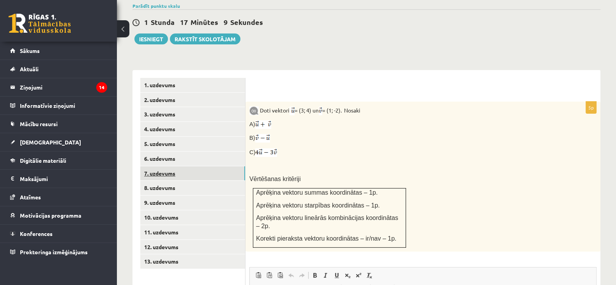
click at [165, 166] on link "7. uzdevums" at bounding box center [192, 173] width 105 height 14
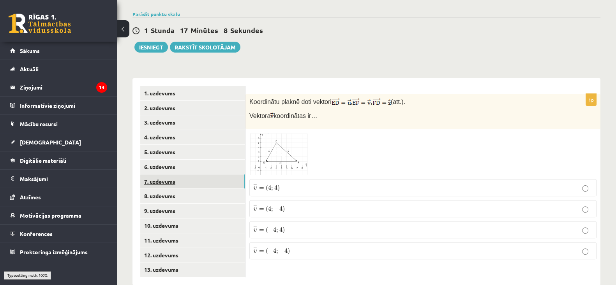
scroll to position [267, 0]
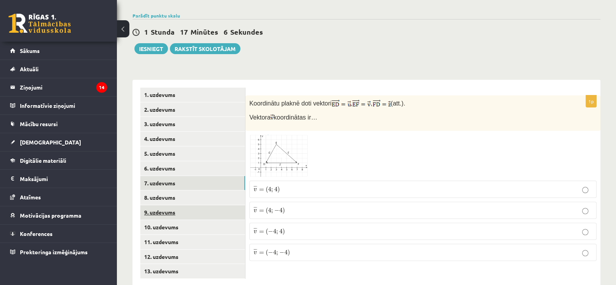
click at [159, 205] on link "9. uzdevums" at bounding box center [192, 212] width 105 height 14
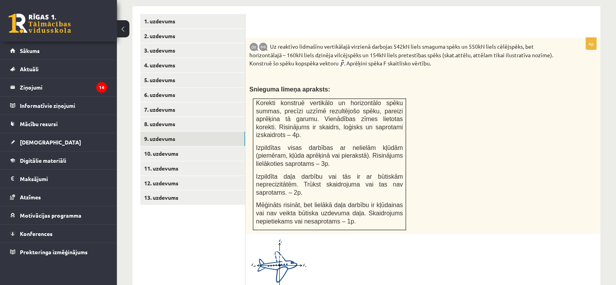
scroll to position [340, 0]
click at [269, 15] on form "4p Uz reaktīvo lidmašīnu vertikālajā virzienā darbojas 542kN liels smaguma spēk…" at bounding box center [422, 243] width 339 height 458
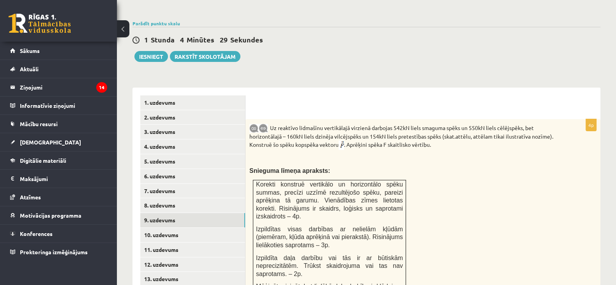
scroll to position [258, 0]
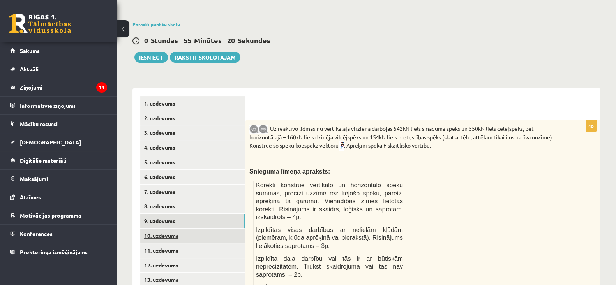
click at [167, 229] on link "10. uzdevums" at bounding box center [192, 236] width 105 height 14
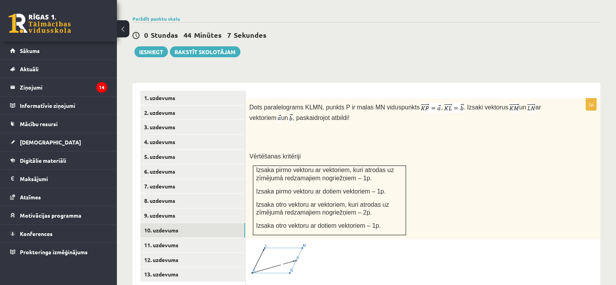
scroll to position [266, 0]
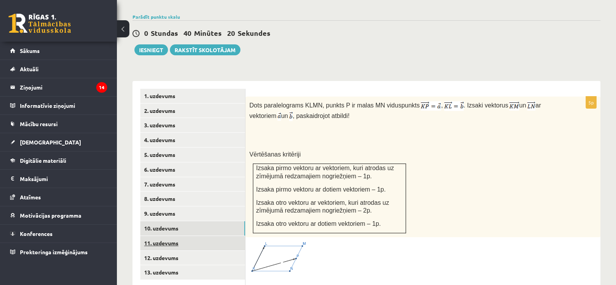
click at [192, 236] on link "11. uzdevums" at bounding box center [192, 243] width 105 height 14
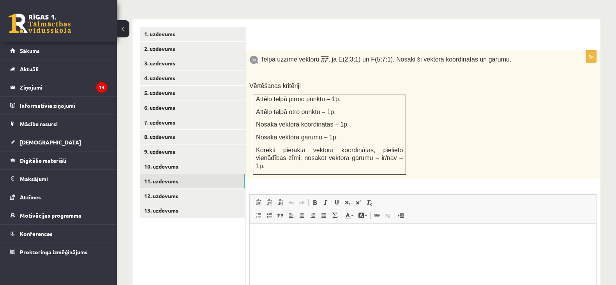
scroll to position [324, 0]
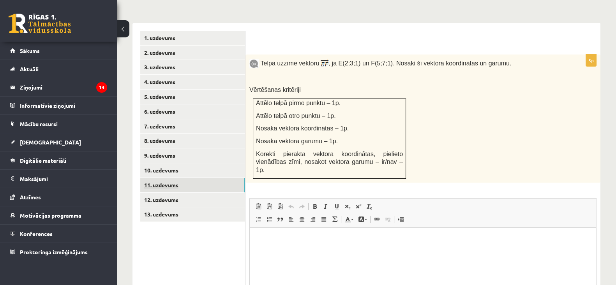
click at [221, 178] on link "11. uzdevums" at bounding box center [192, 185] width 105 height 14
click at [216, 193] on link "12. uzdevums" at bounding box center [192, 200] width 105 height 14
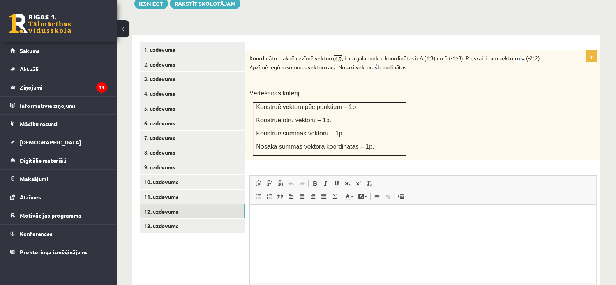
scroll to position [313, 0]
click at [201, 218] on link "13. uzdevums" at bounding box center [192, 225] width 105 height 14
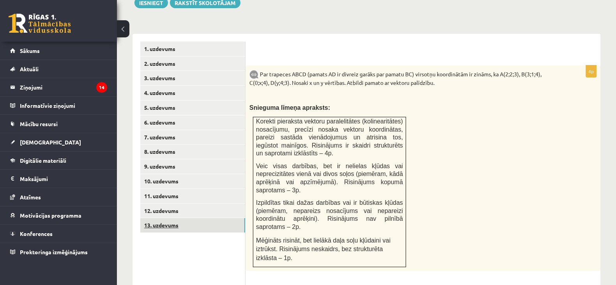
scroll to position [0, 0]
click at [164, 174] on link "10. uzdevums" at bounding box center [192, 181] width 105 height 14
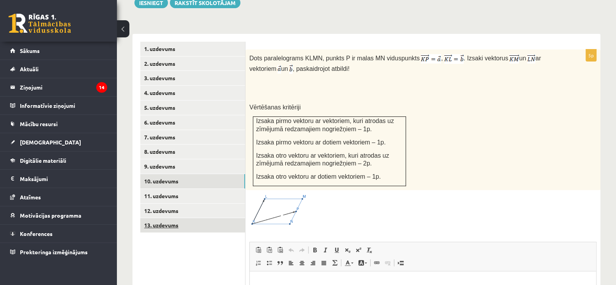
click at [166, 218] on link "13. uzdevums" at bounding box center [192, 225] width 105 height 14
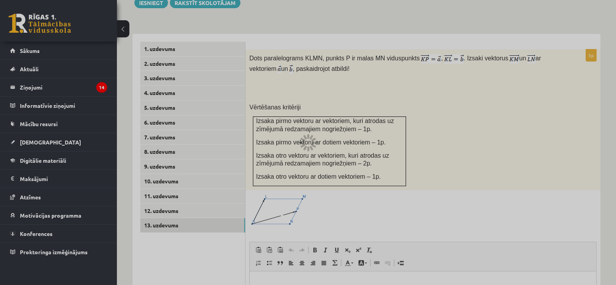
click at [166, 199] on div at bounding box center [308, 142] width 616 height 285
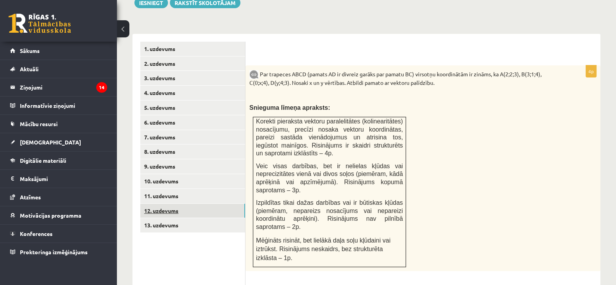
click at [168, 204] on link "12. uzdevums" at bounding box center [192, 211] width 105 height 14
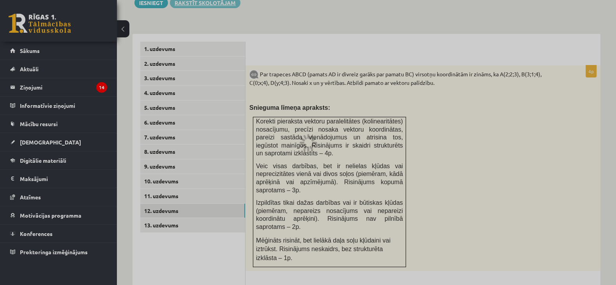
scroll to position [293, 0]
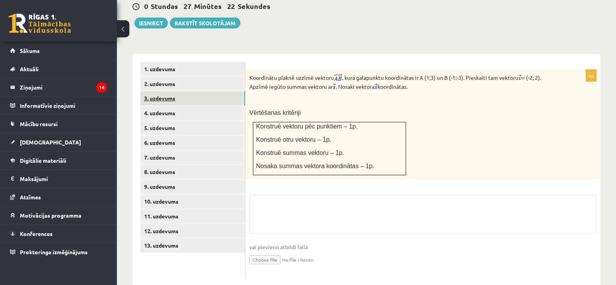
click at [164, 91] on link "3. uzdevums" at bounding box center [192, 98] width 105 height 14
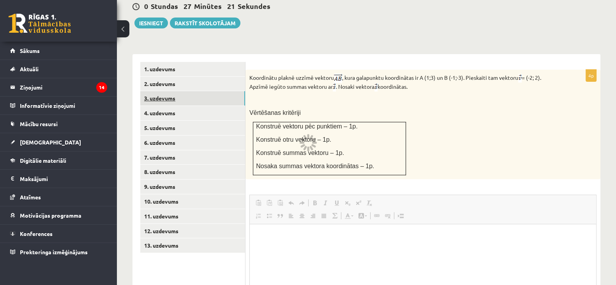
scroll to position [267, 0]
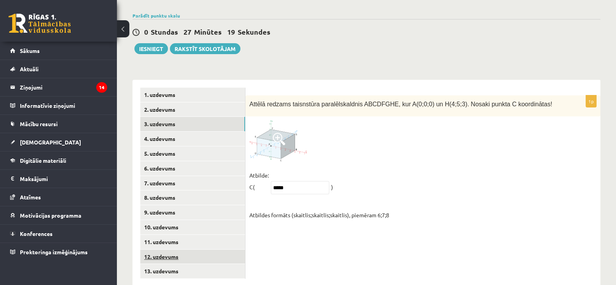
click at [164, 250] on link "12. uzdevums" at bounding box center [192, 257] width 105 height 14
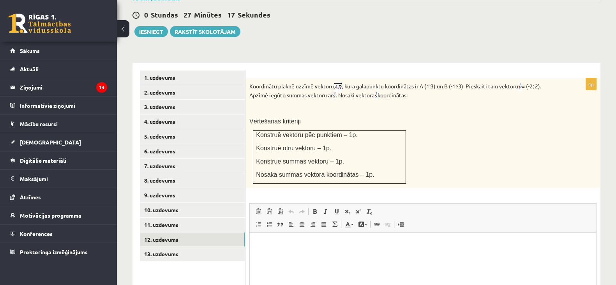
scroll to position [0, 0]
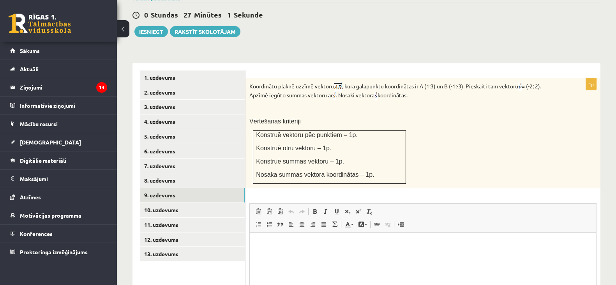
click at [172, 188] on link "9. uzdevums" at bounding box center [192, 195] width 105 height 14
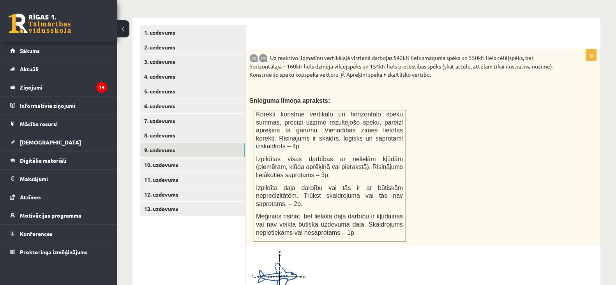
scroll to position [329, 0]
click at [212, 158] on link "10. uzdevums" at bounding box center [192, 165] width 105 height 14
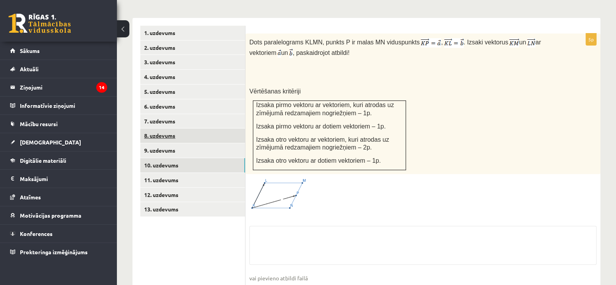
click at [164, 129] on link "8. uzdevums" at bounding box center [192, 136] width 105 height 14
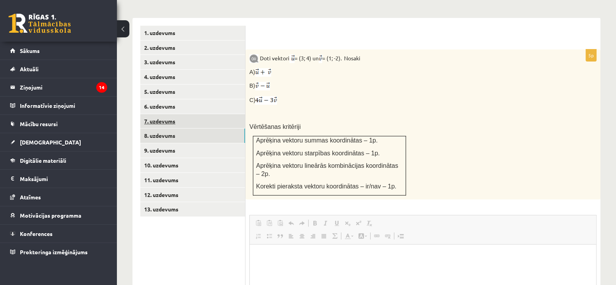
scroll to position [0, 0]
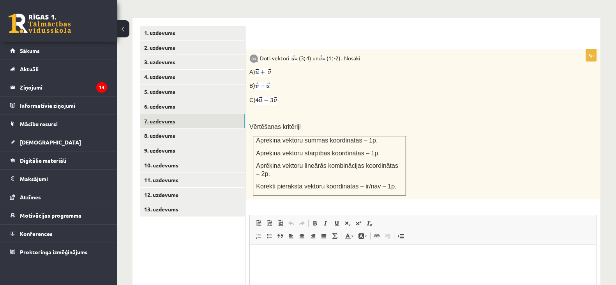
click at [170, 114] on link "7. uzdevums" at bounding box center [192, 121] width 105 height 14
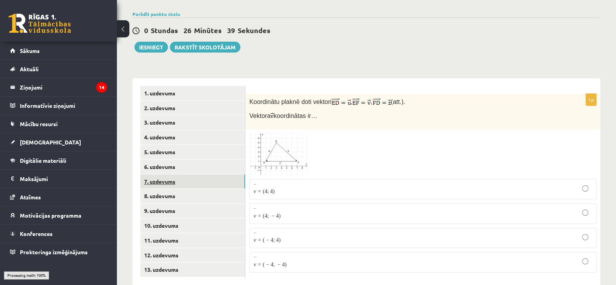
scroll to position [267, 0]
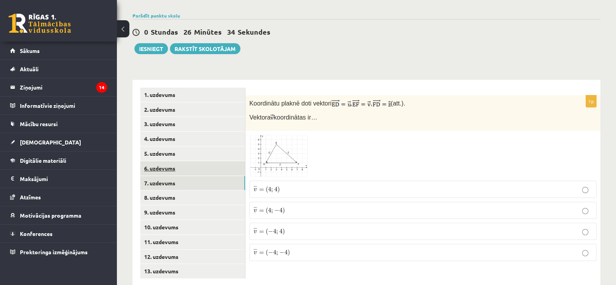
click at [168, 161] on link "6. uzdevums" at bounding box center [192, 168] width 105 height 14
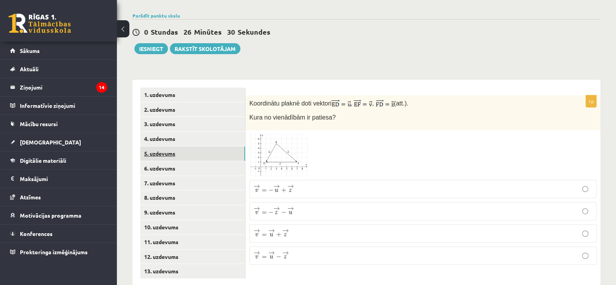
click at [163, 147] on link "5. uzdevums" at bounding box center [192, 154] width 105 height 14
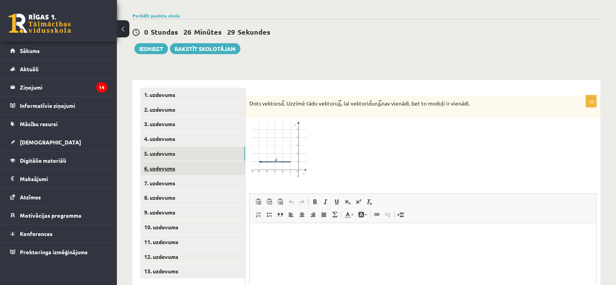
scroll to position [0, 0]
click at [168, 132] on link "4. uzdevums" at bounding box center [192, 139] width 105 height 14
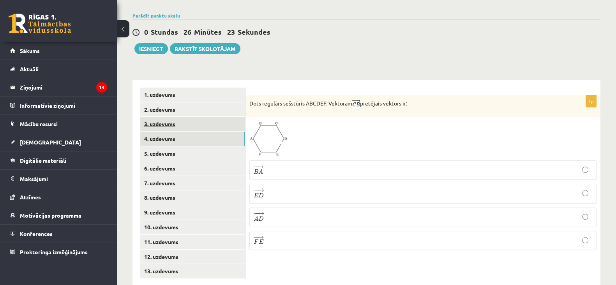
click at [171, 117] on link "3. uzdevums" at bounding box center [192, 124] width 105 height 14
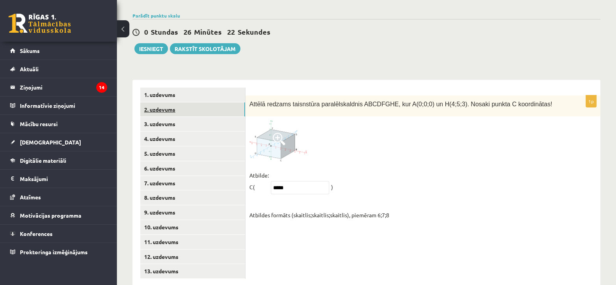
click at [168, 102] on link "2. uzdevums" at bounding box center [192, 109] width 105 height 14
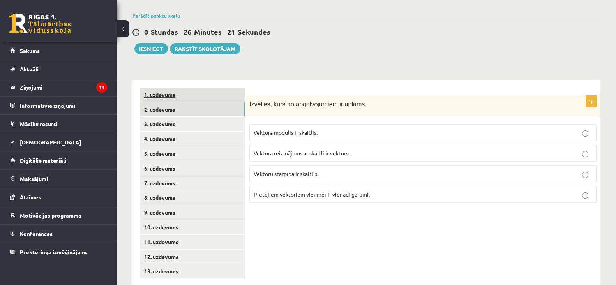
click at [170, 88] on link "1. uzdevums" at bounding box center [192, 95] width 105 height 14
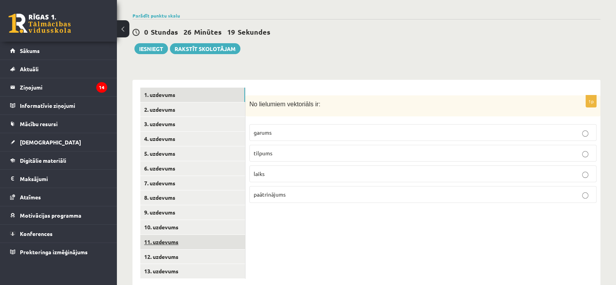
click at [177, 235] on link "11. uzdevums" at bounding box center [192, 242] width 105 height 14
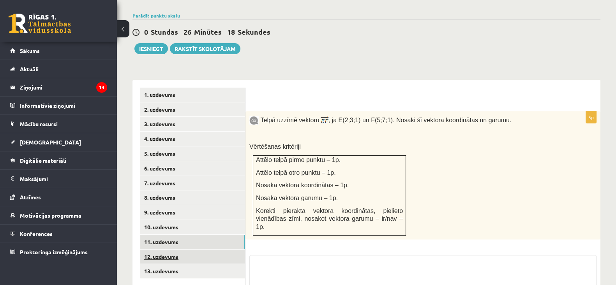
click at [170, 250] on link "12. uzdevums" at bounding box center [192, 257] width 105 height 14
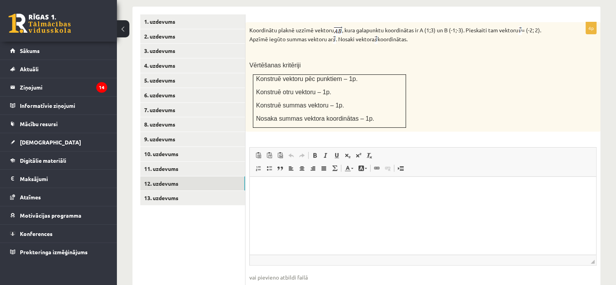
scroll to position [339, 0]
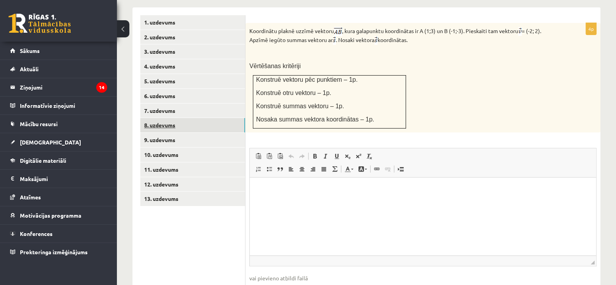
click at [172, 118] on link "8. uzdevums" at bounding box center [192, 125] width 105 height 14
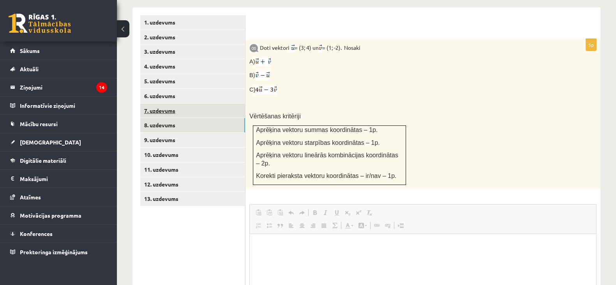
scroll to position [0, 0]
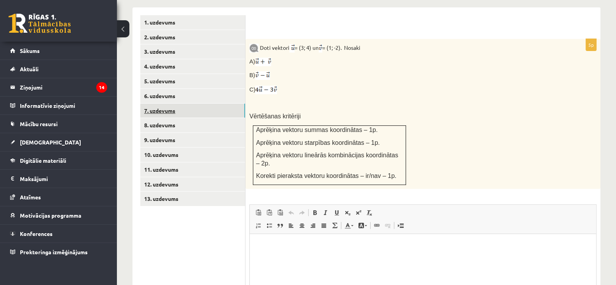
click at [170, 104] on link "7. uzdevums" at bounding box center [192, 111] width 105 height 14
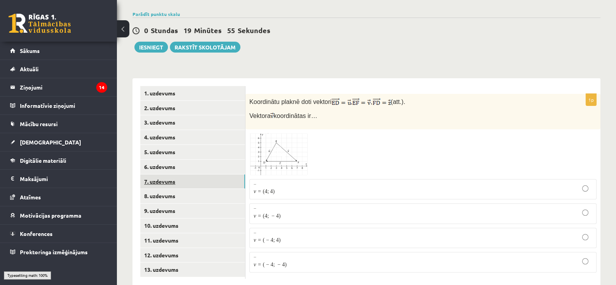
scroll to position [267, 0]
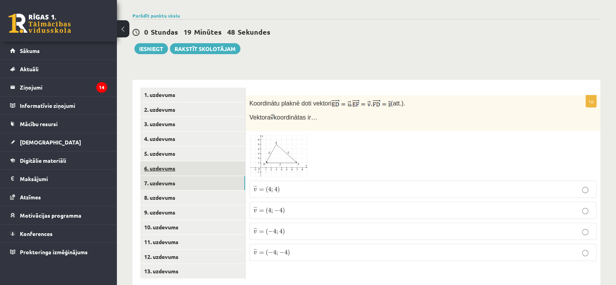
click at [169, 161] on link "6. uzdevums" at bounding box center [192, 168] width 105 height 14
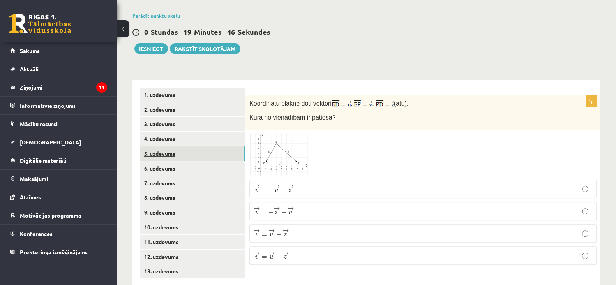
click at [157, 147] on link "5. uzdevums" at bounding box center [192, 154] width 105 height 14
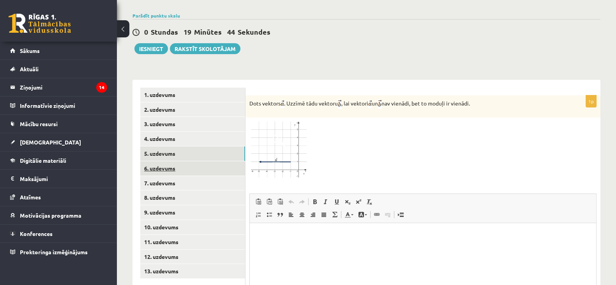
scroll to position [0, 0]
click at [159, 161] on link "6. uzdevums" at bounding box center [192, 168] width 105 height 14
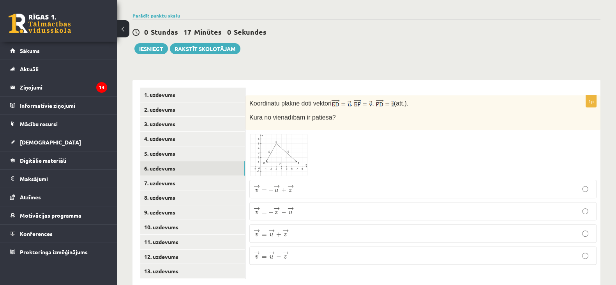
click at [269, 251] on p "→ v = → u − → z v → = u → − z →" at bounding box center [423, 256] width 339 height 10
click at [184, 176] on link "7. uzdevums" at bounding box center [192, 183] width 105 height 14
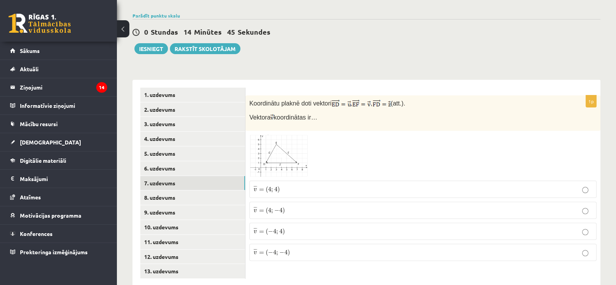
click at [269, 181] on label "¯ ¯ ¯ v = ( 4 ; 4 ) v ¯ = ( 4 ; 4 )" at bounding box center [422, 189] width 347 height 17
click at [203, 161] on link "6. uzdevums" at bounding box center [192, 168] width 105 height 14
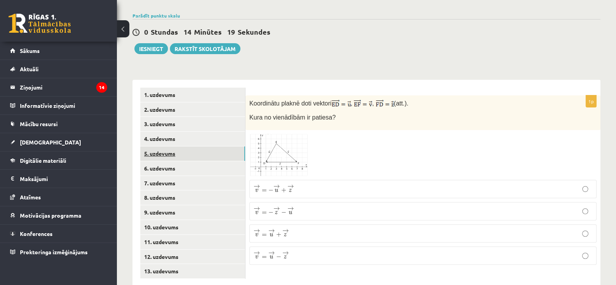
click at [193, 147] on link "5. uzdevums" at bounding box center [192, 154] width 105 height 14
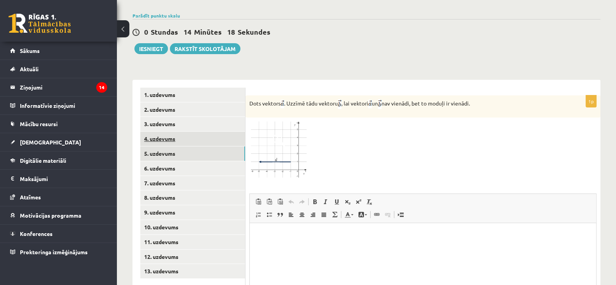
click at [197, 132] on link "4. uzdevums" at bounding box center [192, 139] width 105 height 14
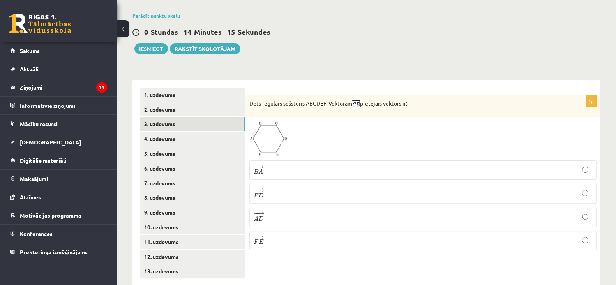
click at [195, 117] on link "3. uzdevums" at bounding box center [192, 124] width 105 height 14
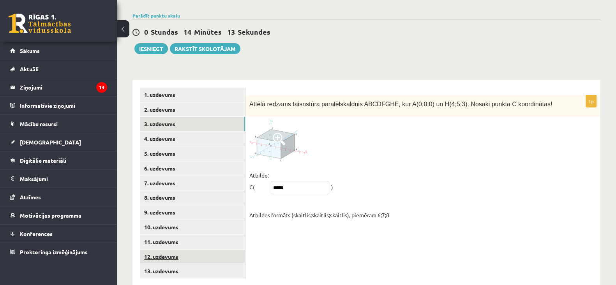
click at [183, 250] on link "12. uzdevums" at bounding box center [192, 257] width 105 height 14
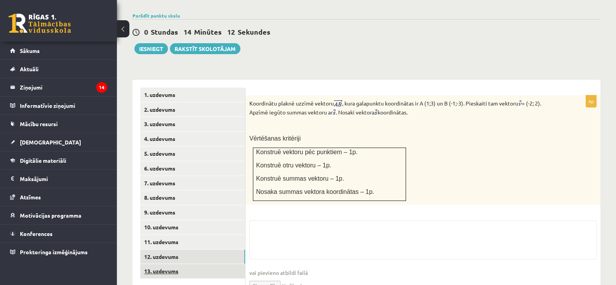
click at [178, 253] on link "13. uzdevums" at bounding box center [192, 271] width 105 height 14
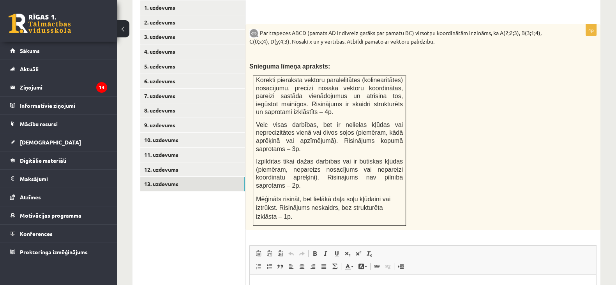
scroll to position [355, 0]
click at [185, 162] on link "12. uzdevums" at bounding box center [192, 169] width 105 height 14
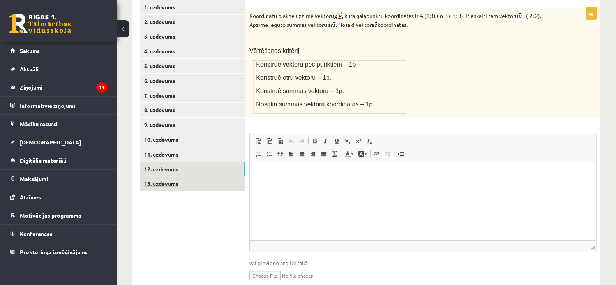
scroll to position [0, 0]
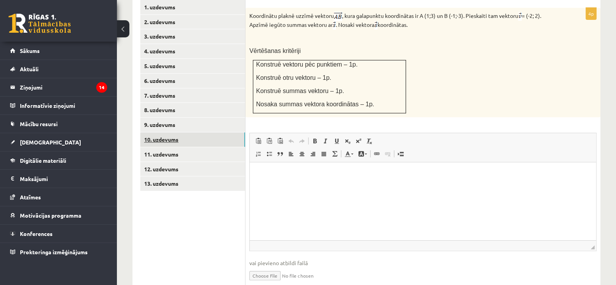
click at [172, 133] on link "10. uzdevums" at bounding box center [192, 140] width 105 height 14
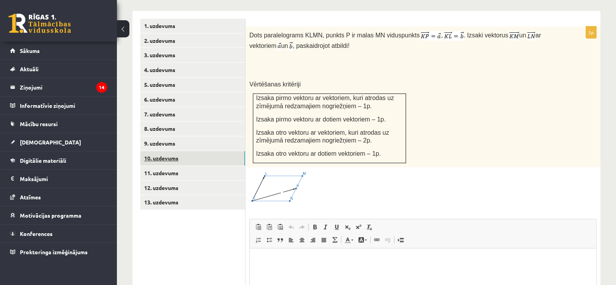
scroll to position [337, 0]
click at [164, 136] on link "9. uzdevums" at bounding box center [192, 143] width 105 height 14
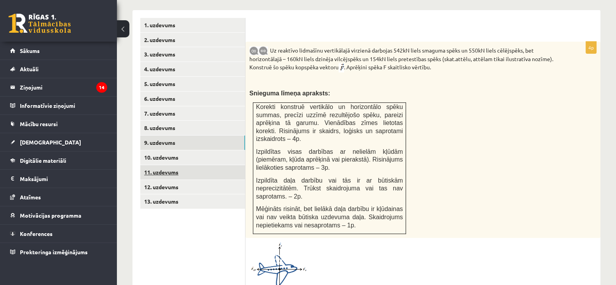
scroll to position [0, 0]
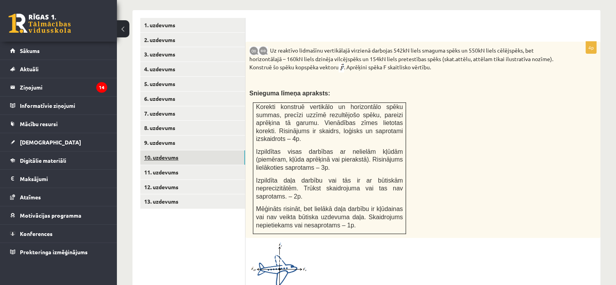
click at [167, 150] on link "10. uzdevums" at bounding box center [192, 157] width 105 height 14
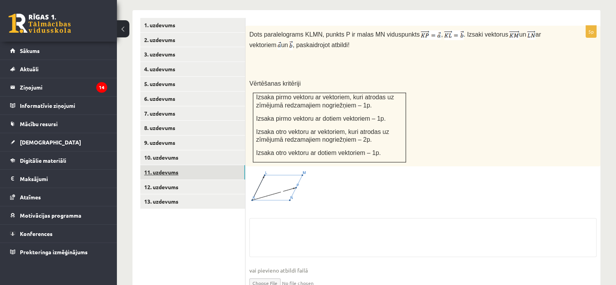
click at [166, 165] on link "11. uzdevums" at bounding box center [192, 172] width 105 height 14
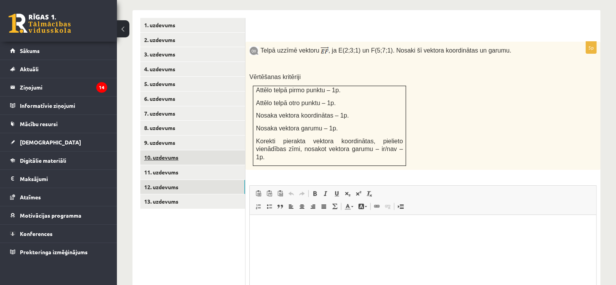
click at [171, 180] on link "12. uzdevums" at bounding box center [192, 187] width 105 height 14
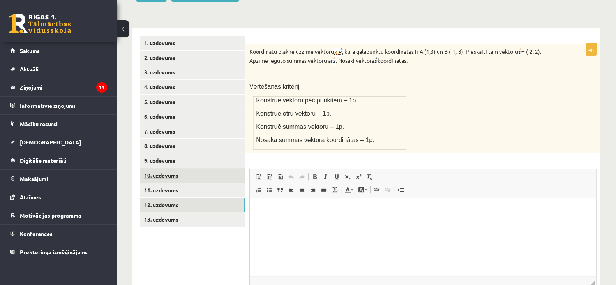
scroll to position [318, 0]
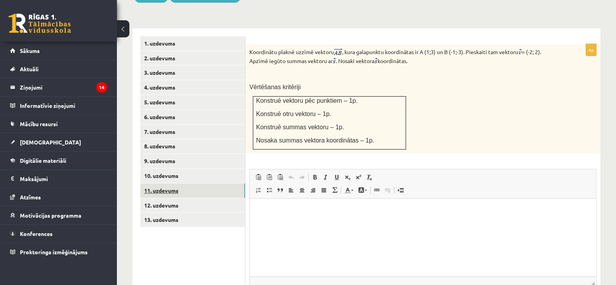
click at [156, 184] on link "11. uzdevums" at bounding box center [192, 191] width 105 height 14
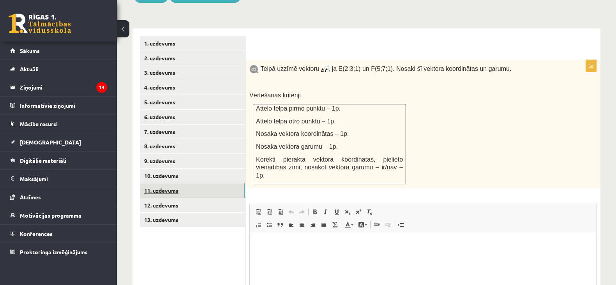
scroll to position [0, 0]
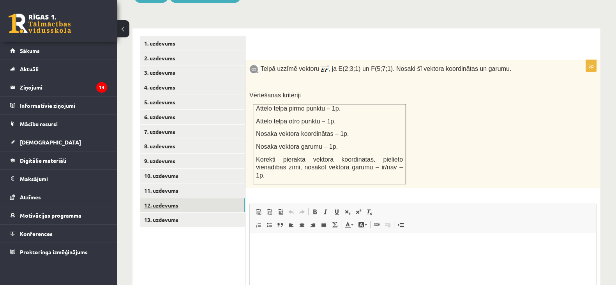
click at [162, 198] on link "12. uzdevums" at bounding box center [192, 205] width 105 height 14
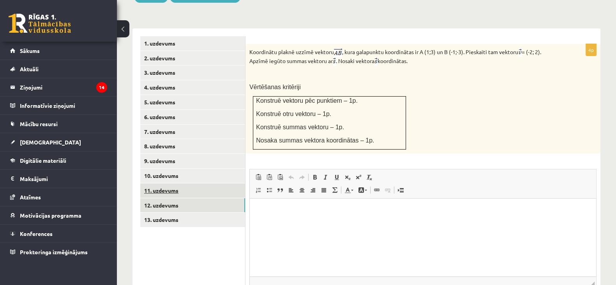
click at [173, 184] on link "11. uzdevums" at bounding box center [192, 191] width 105 height 14
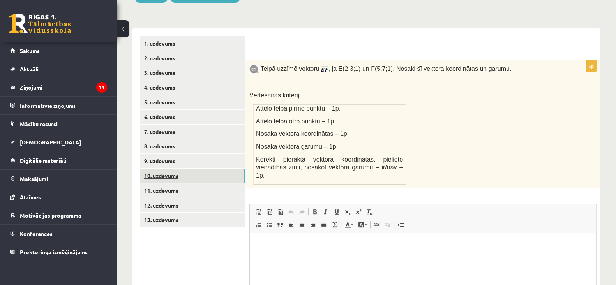
click at [172, 169] on link "10. uzdevums" at bounding box center [192, 176] width 105 height 14
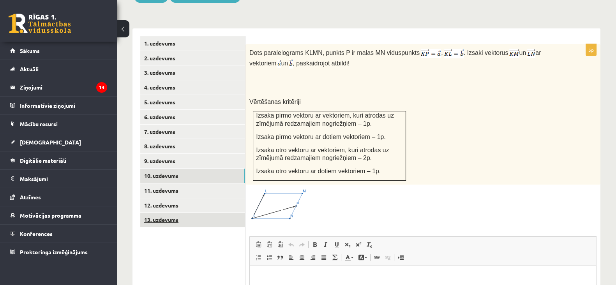
click at [163, 213] on link "13. uzdevums" at bounding box center [192, 220] width 105 height 14
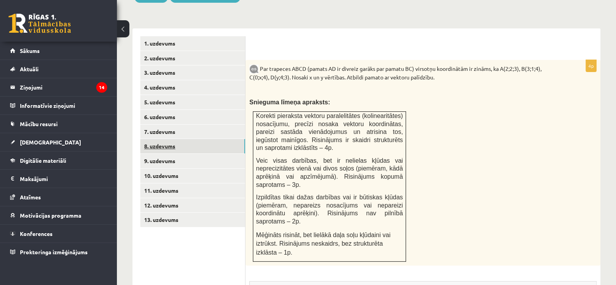
click at [168, 139] on link "8. uzdevums" at bounding box center [192, 146] width 105 height 14
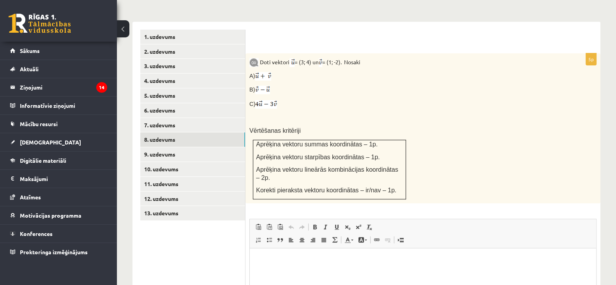
scroll to position [323, 0]
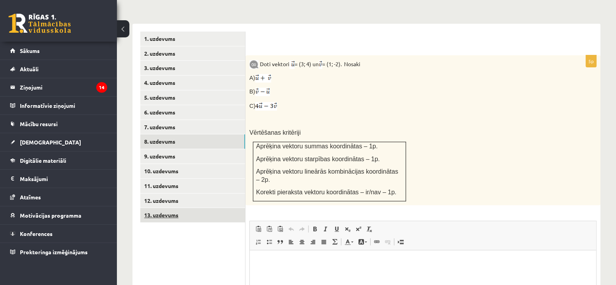
click at [180, 208] on link "13. uzdevums" at bounding box center [192, 215] width 105 height 14
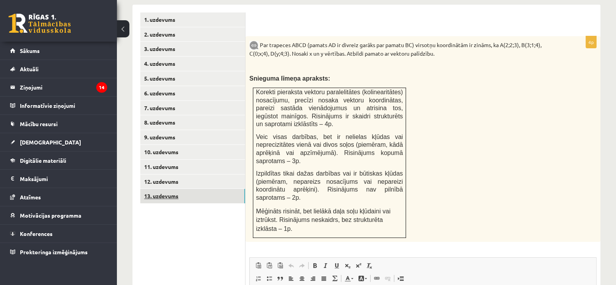
scroll to position [343, 0]
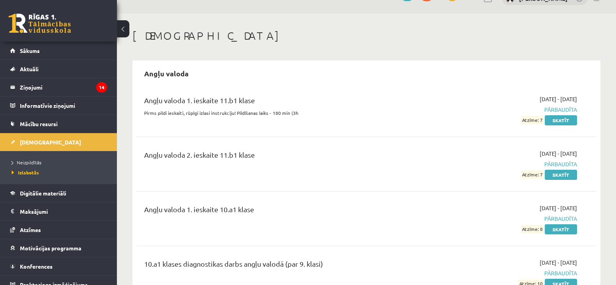
scroll to position [16, 0]
click at [42, 200] on link "Digitālie materiāli" at bounding box center [58, 193] width 97 height 18
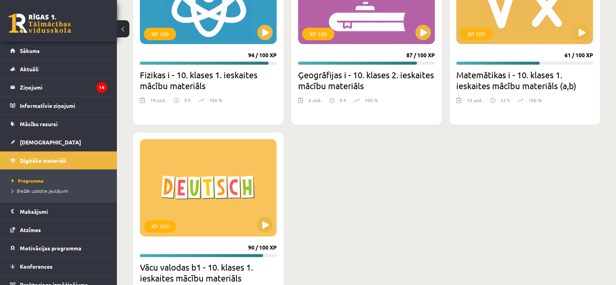
scroll to position [1284, 0]
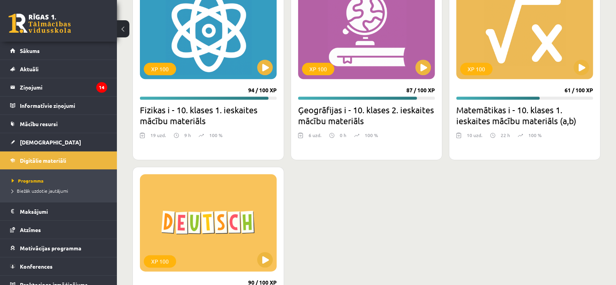
click at [529, 112] on h2 "Matemātikas i - 10. klases 1. ieskaites mācību materiāls (a,b)" at bounding box center [524, 115] width 137 height 22
click at [529, 76] on div "XP 100" at bounding box center [524, 30] width 137 height 97
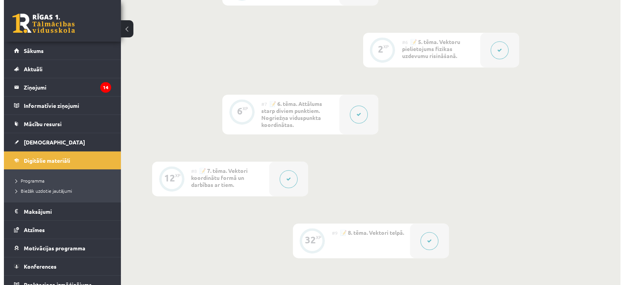
scroll to position [572, 0]
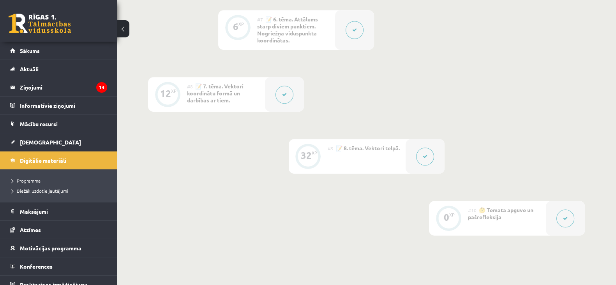
click at [287, 91] on button at bounding box center [285, 95] width 18 height 18
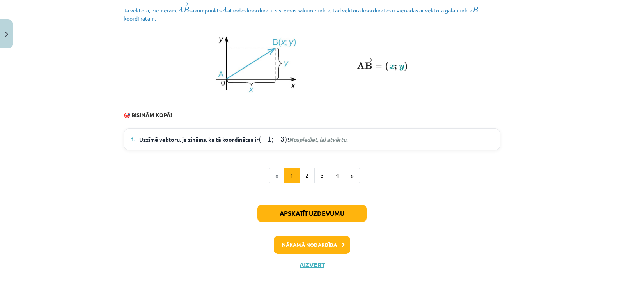
scroll to position [1109, 0]
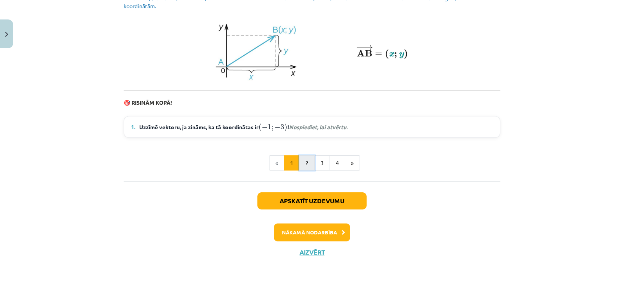
click at [299, 166] on button "2" at bounding box center [307, 163] width 16 height 16
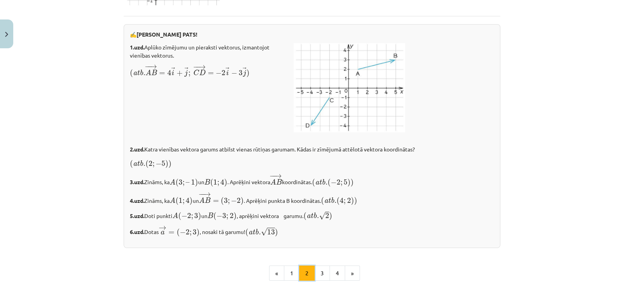
scroll to position [1371, 0]
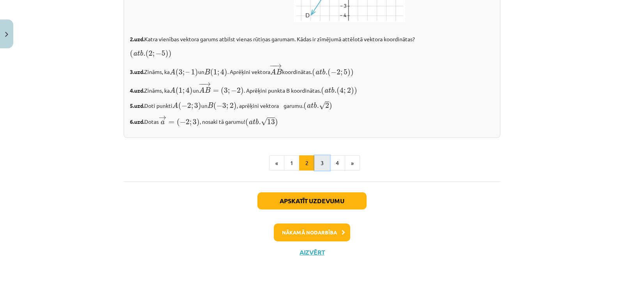
click at [314, 168] on button "3" at bounding box center [322, 163] width 16 height 16
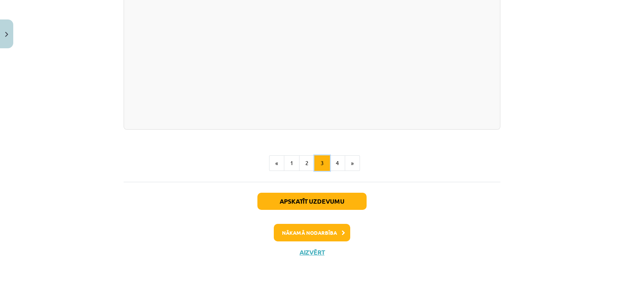
scroll to position [1600, 0]
click at [329, 161] on button "4" at bounding box center [337, 163] width 16 height 16
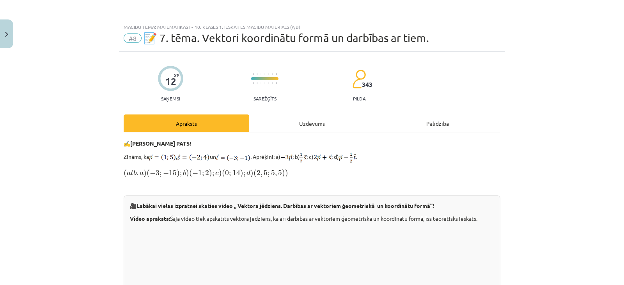
scroll to position [276, 0]
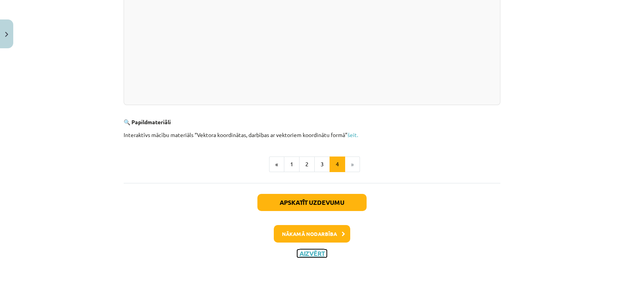
click at [297, 253] on button "Aizvērt" at bounding box center [312, 254] width 30 height 8
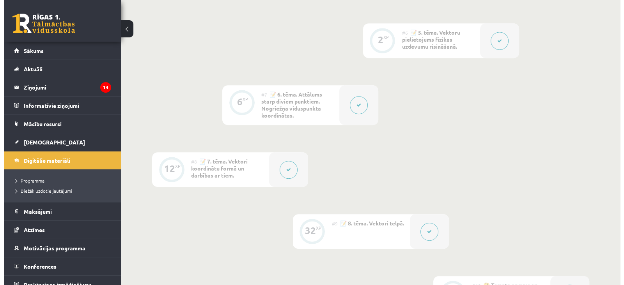
scroll to position [496, 0]
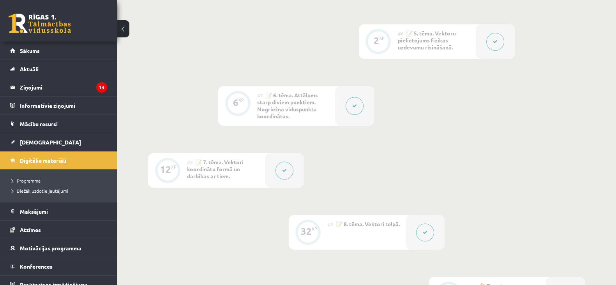
click at [355, 100] on button at bounding box center [355, 106] width 18 height 18
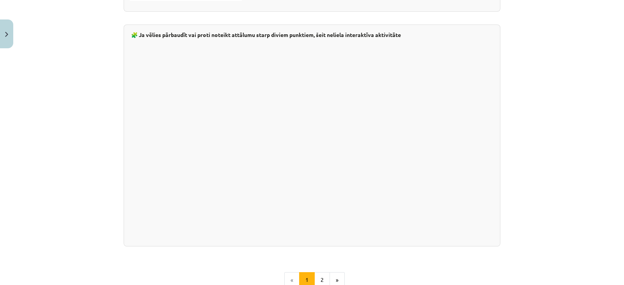
scroll to position [1399, 0]
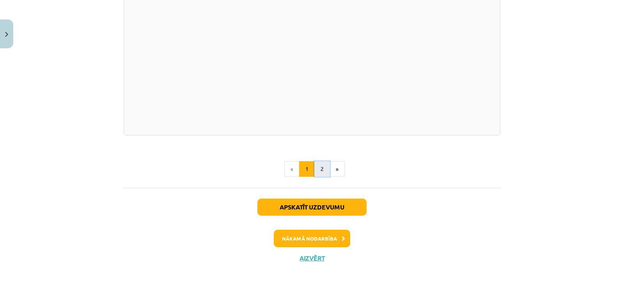
click at [317, 162] on button "2" at bounding box center [322, 169] width 16 height 16
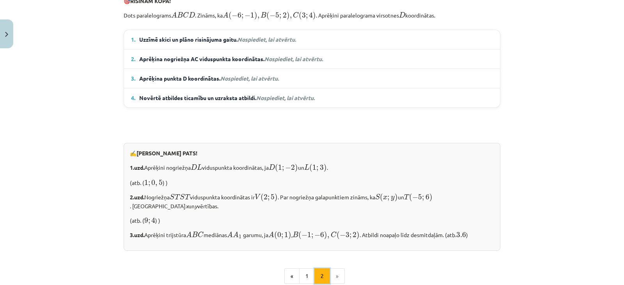
scroll to position [672, 0]
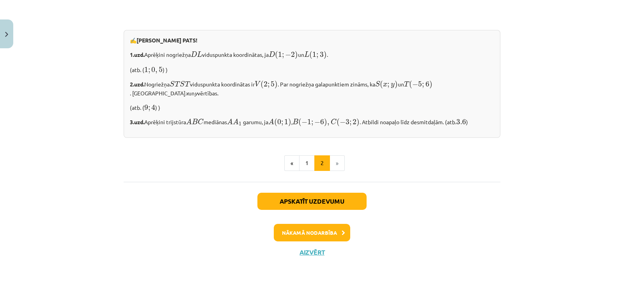
click at [302, 258] on div "Apskatīt uzdevumu Nākamā nodarbība Aizvērt" at bounding box center [312, 222] width 376 height 80
click at [303, 254] on button "Aizvērt" at bounding box center [312, 253] width 30 height 8
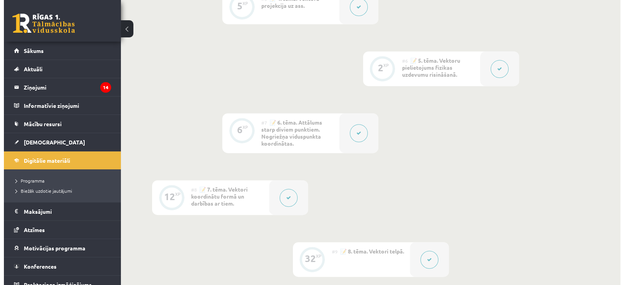
scroll to position [415, 0]
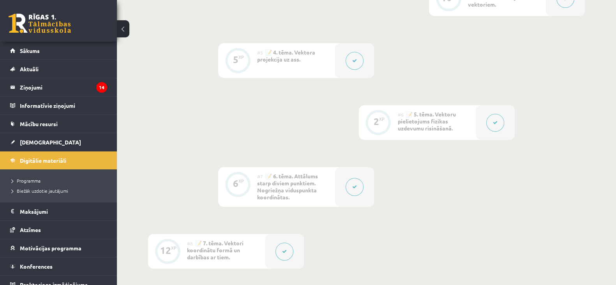
click at [499, 120] on button at bounding box center [495, 123] width 18 height 18
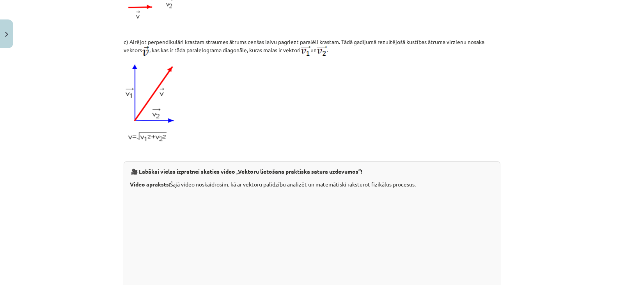
scroll to position [837, 0]
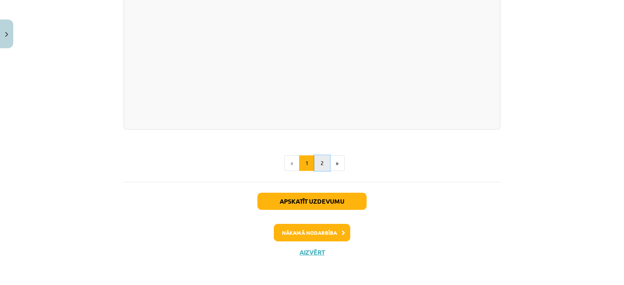
click at [318, 163] on button "2" at bounding box center [322, 163] width 16 height 16
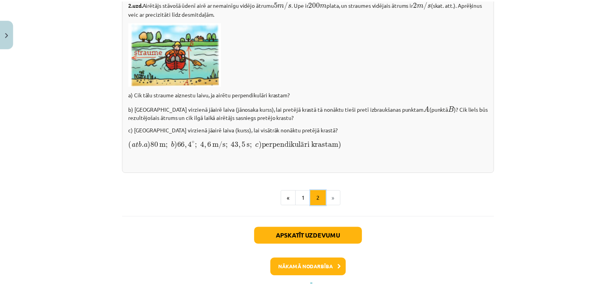
scroll to position [1145, 0]
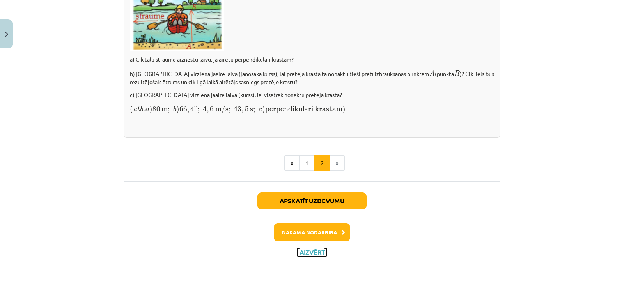
click at [310, 253] on button "Aizvērt" at bounding box center [312, 253] width 30 height 8
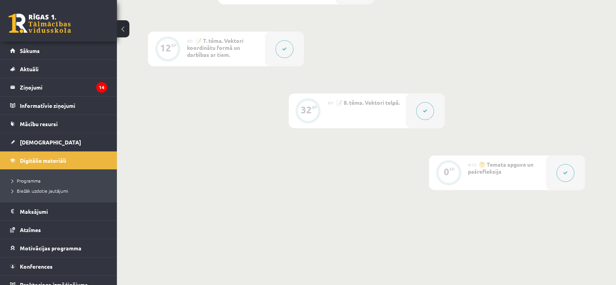
scroll to position [621, 0]
